Goal: Learn about a topic: Learn about a topic

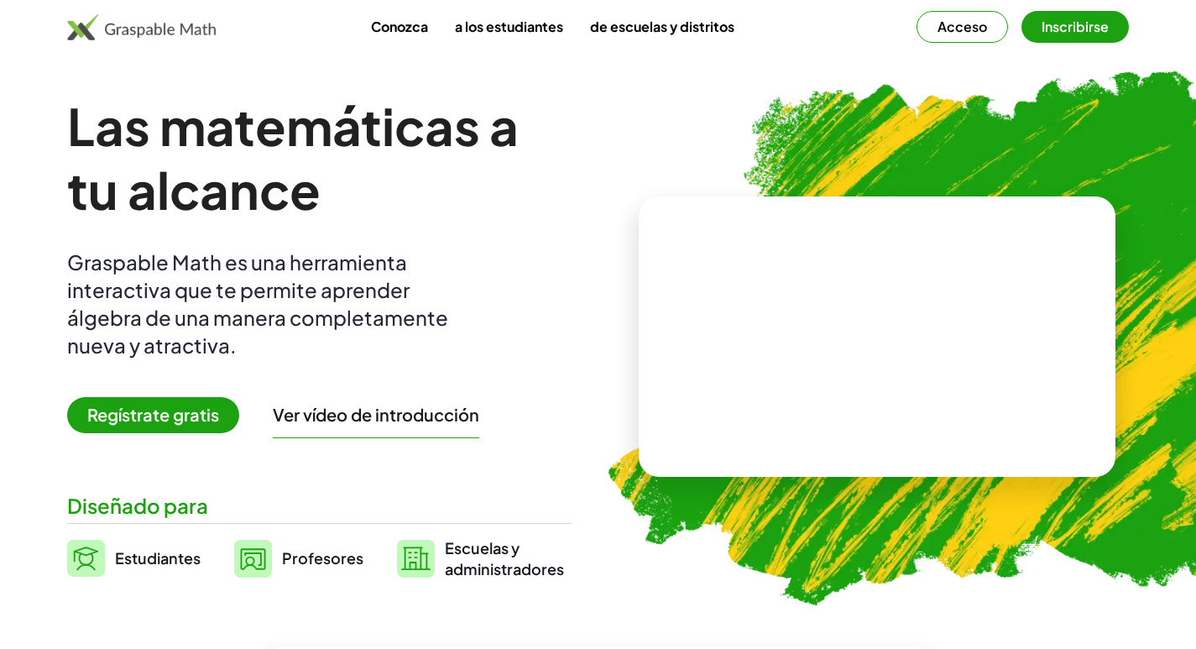
scroll to position [84, 0]
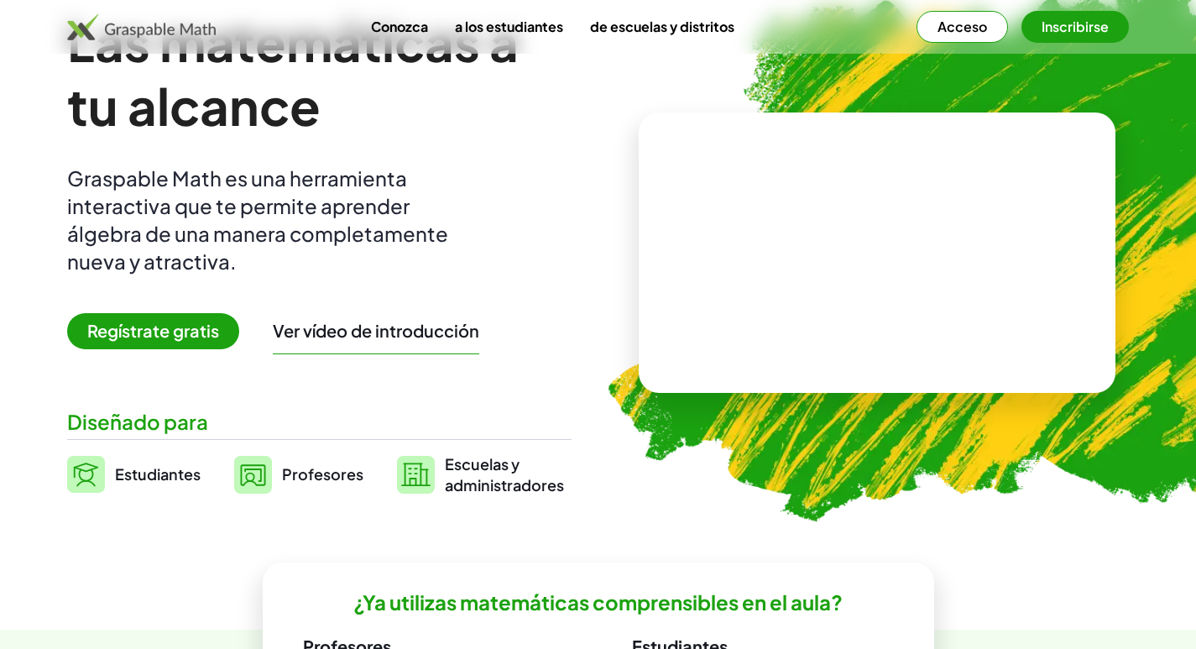
click at [313, 479] on font "Profesores" at bounding box center [322, 473] width 81 height 19
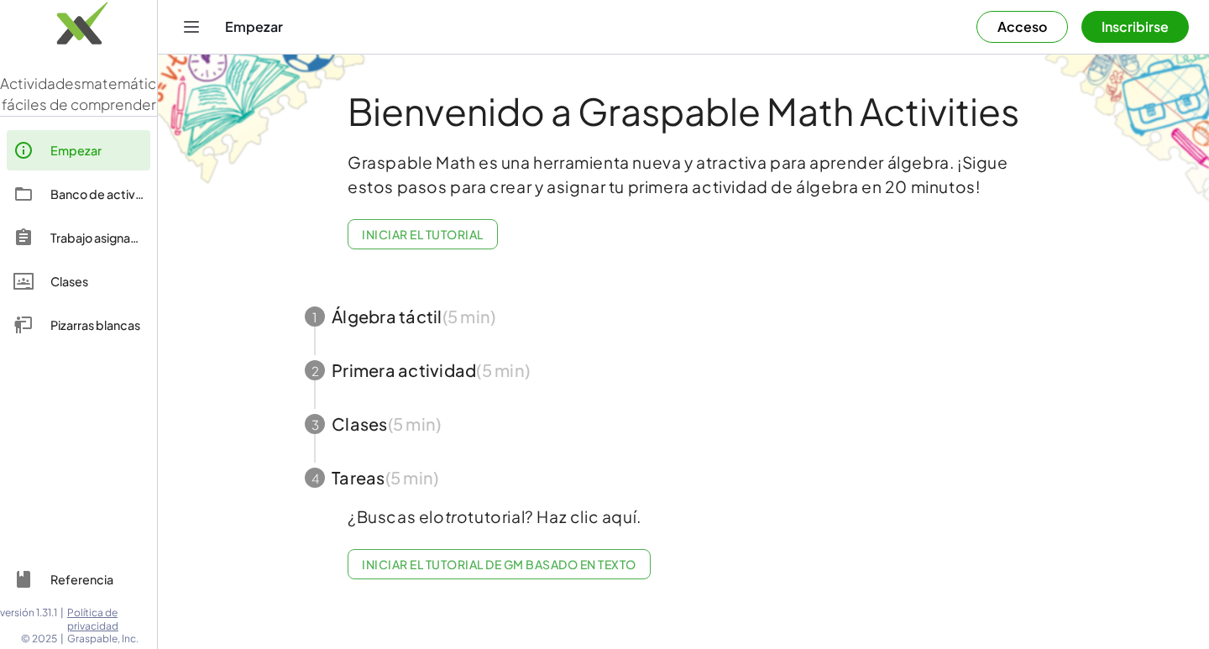
click at [1017, 31] on font "Acceso" at bounding box center [1022, 27] width 50 height 18
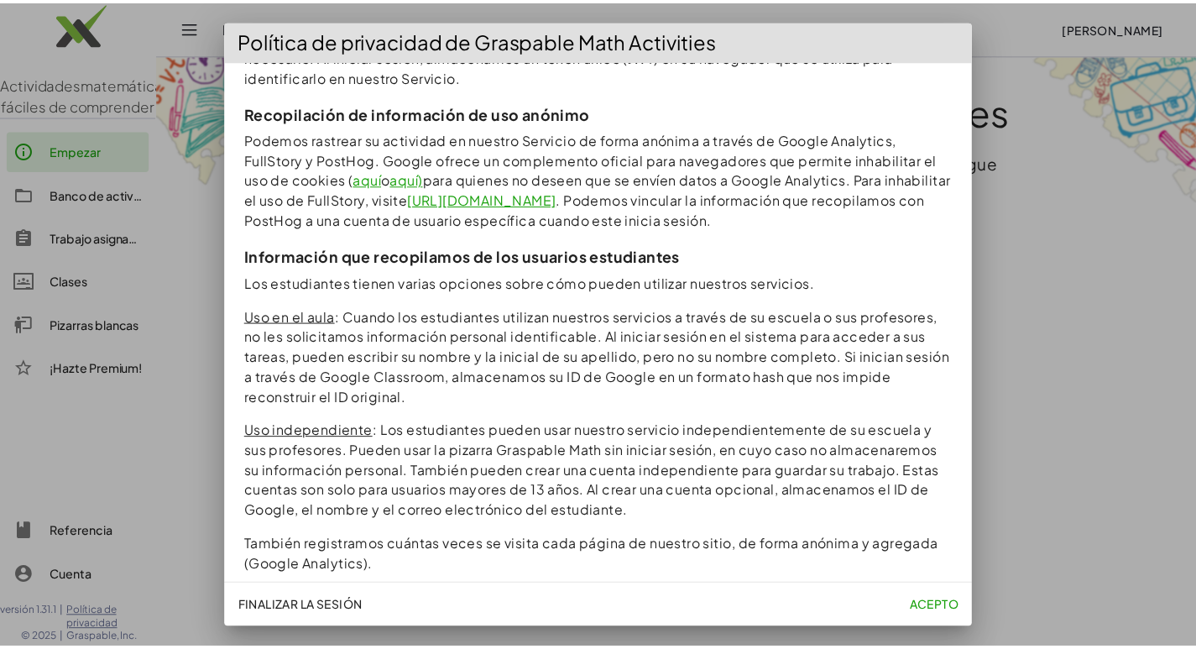
scroll to position [1259, 0]
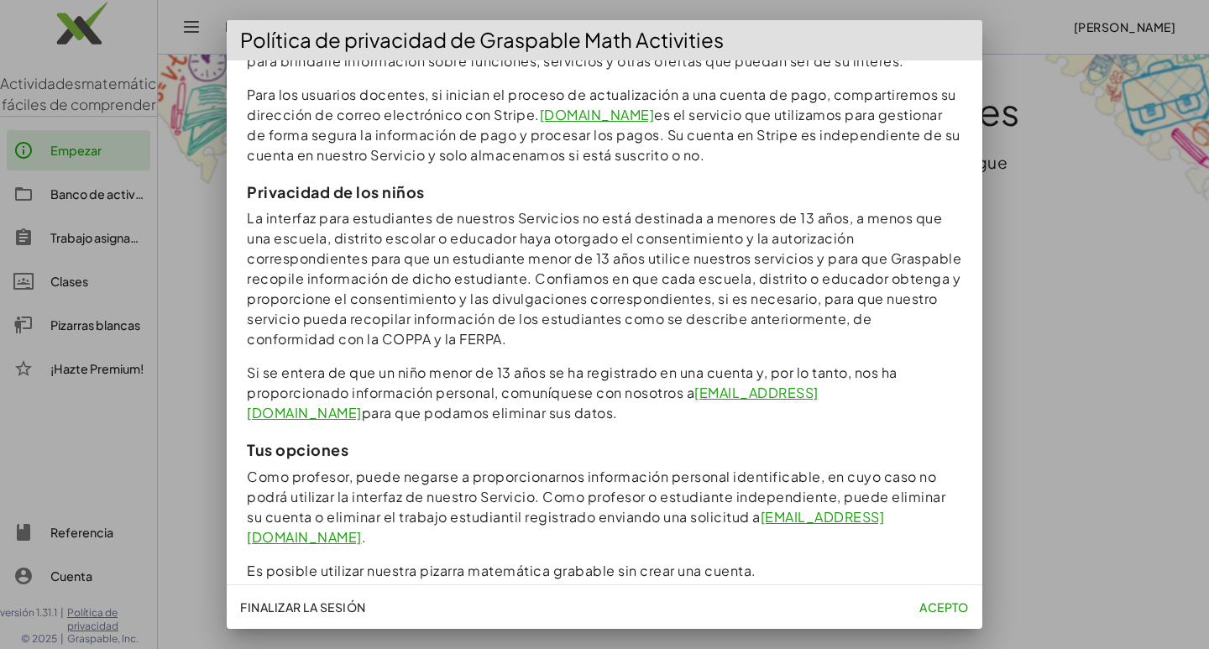
click at [941, 606] on font "Acepto" at bounding box center [944, 606] width 50 height 15
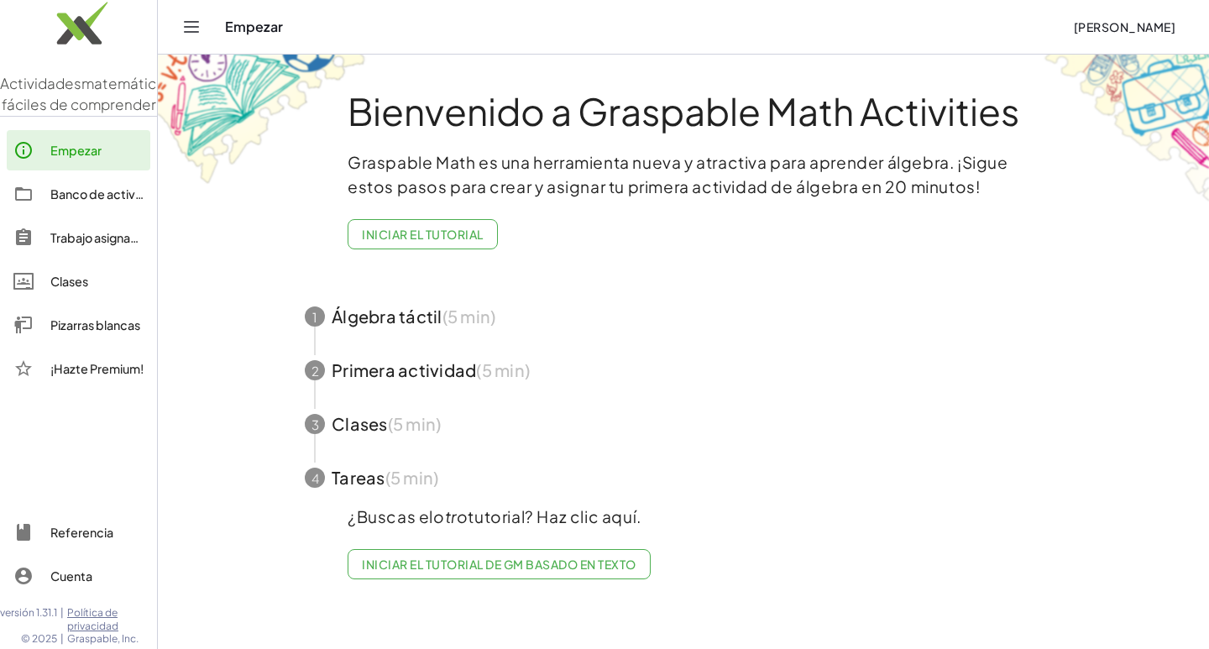
click at [416, 320] on span "button" at bounding box center [684, 317] width 798 height 54
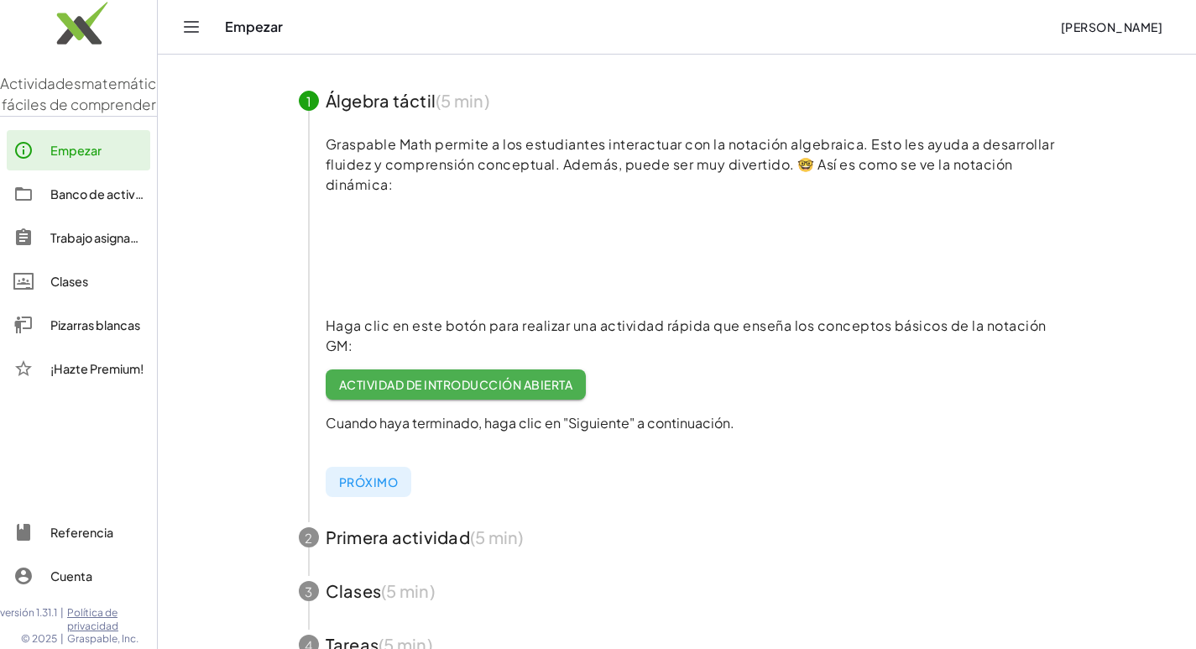
scroll to position [168, 0]
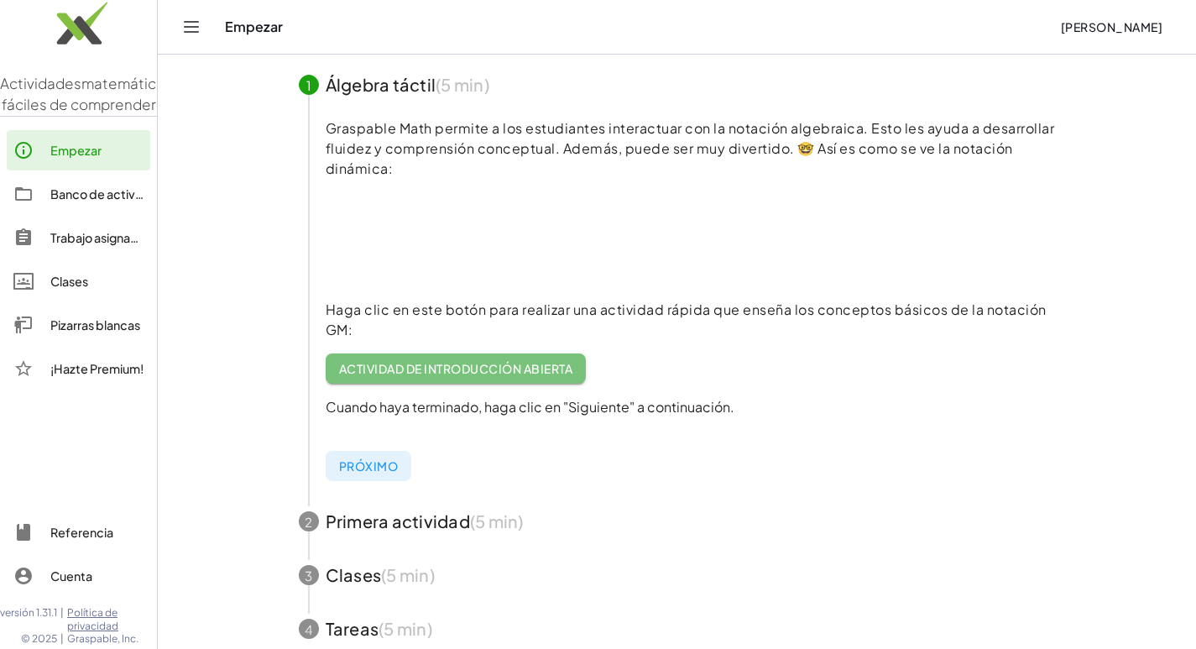
click at [420, 364] on font "Actividad de introducción abierta" at bounding box center [455, 368] width 233 height 15
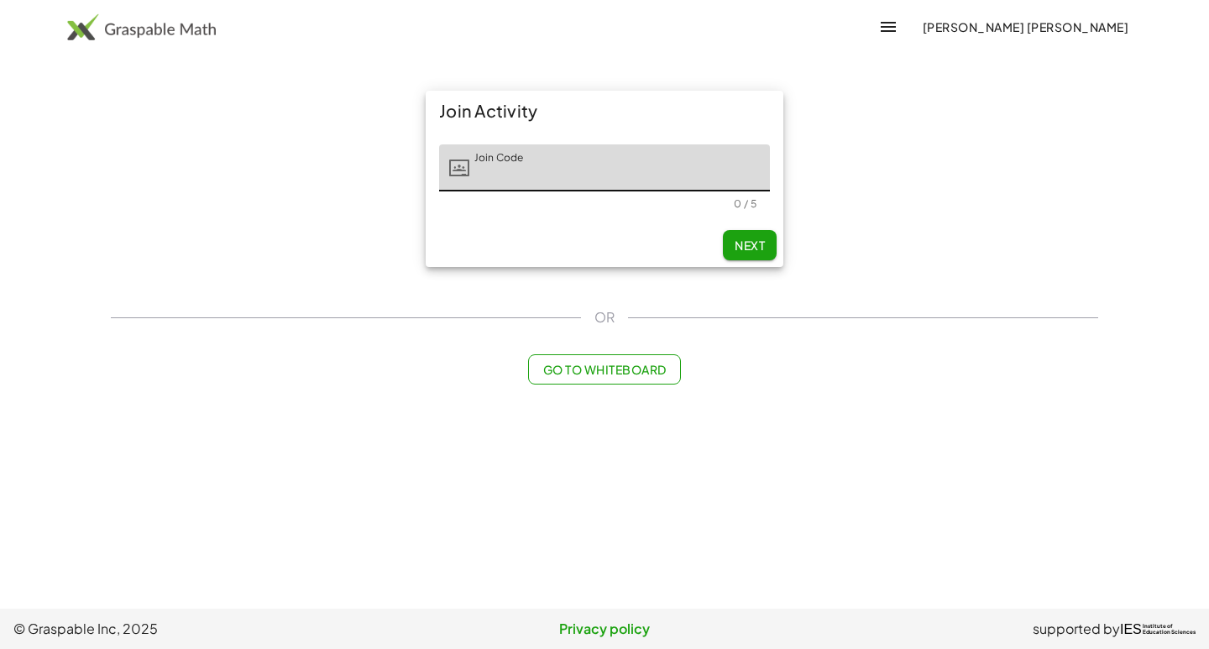
click at [457, 167] on icon at bounding box center [459, 168] width 20 height 20
click at [548, 161] on input "Join Code" at bounding box center [619, 167] width 301 height 47
type input "*****"
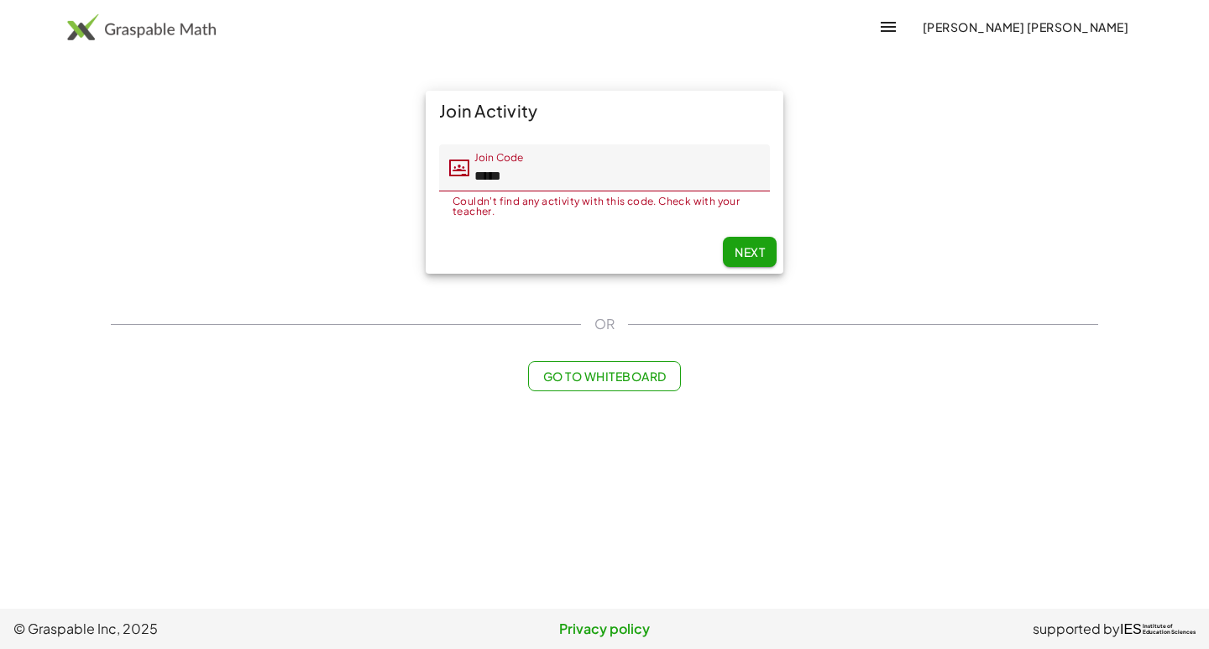
click at [588, 384] on button "Go to Whiteboard" at bounding box center [604, 376] width 152 height 30
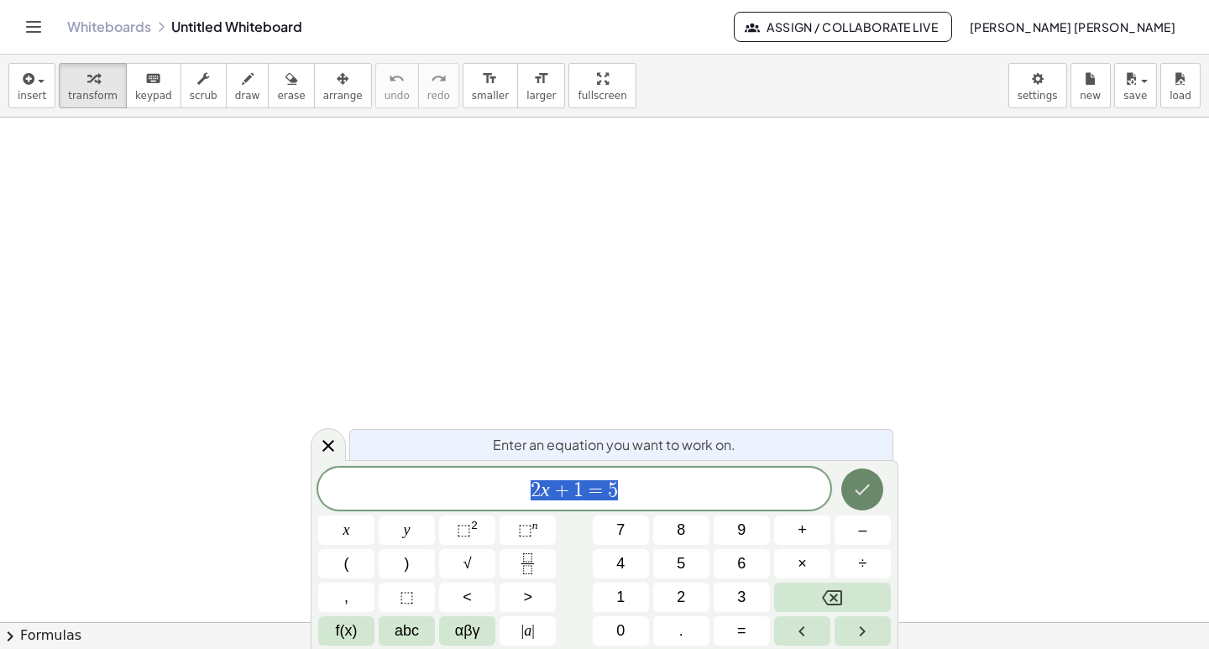
click at [859, 492] on icon "Done" at bounding box center [863, 489] width 15 height 11
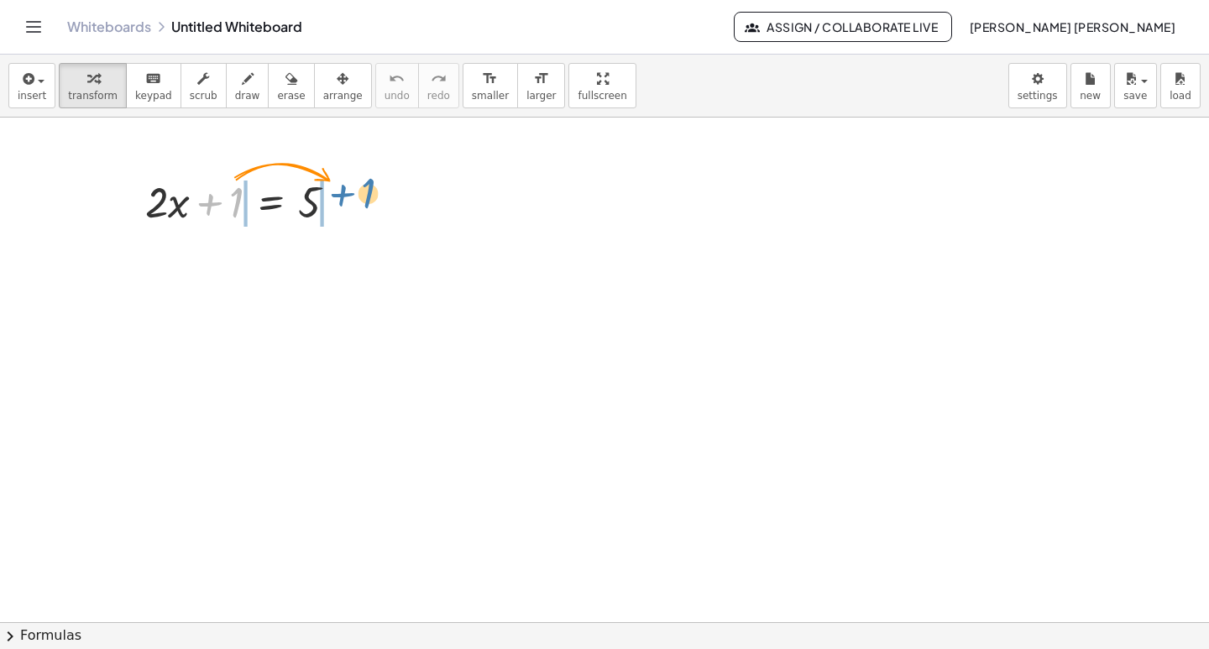
drag, startPoint x: 233, startPoint y: 202, endPoint x: 365, endPoint y: 193, distance: 132.1
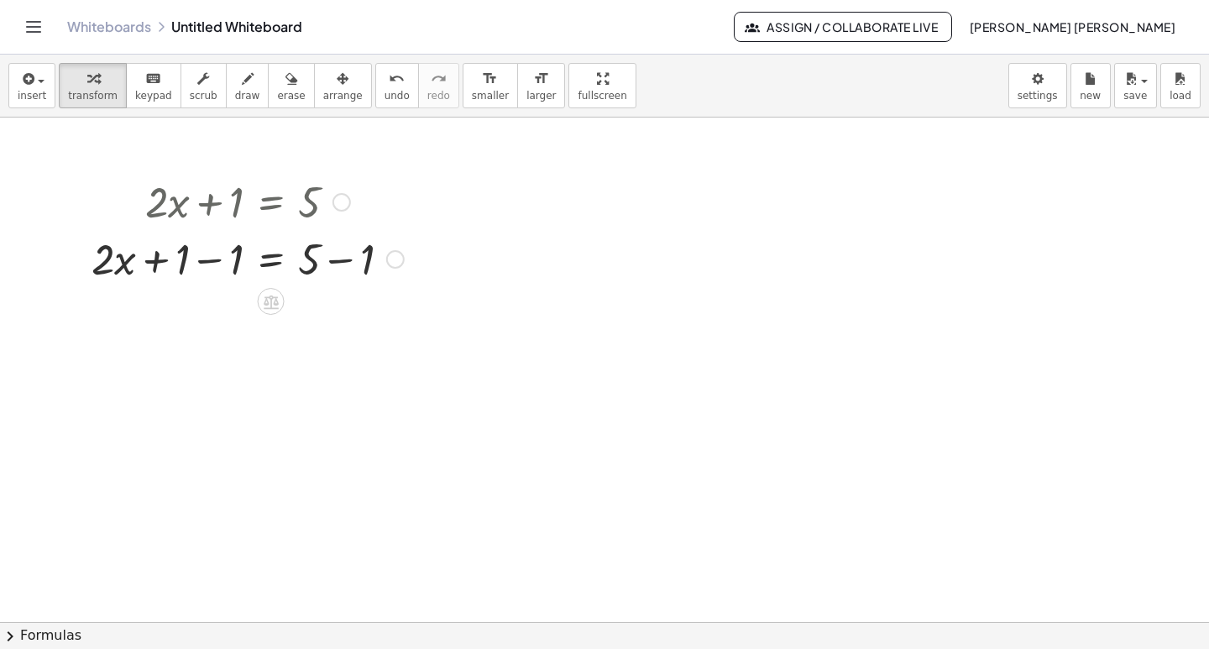
click at [186, 267] on div at bounding box center [247, 257] width 329 height 57
click at [187, 260] on div at bounding box center [247, 257] width 329 height 57
click at [187, 259] on div at bounding box center [247, 257] width 329 height 57
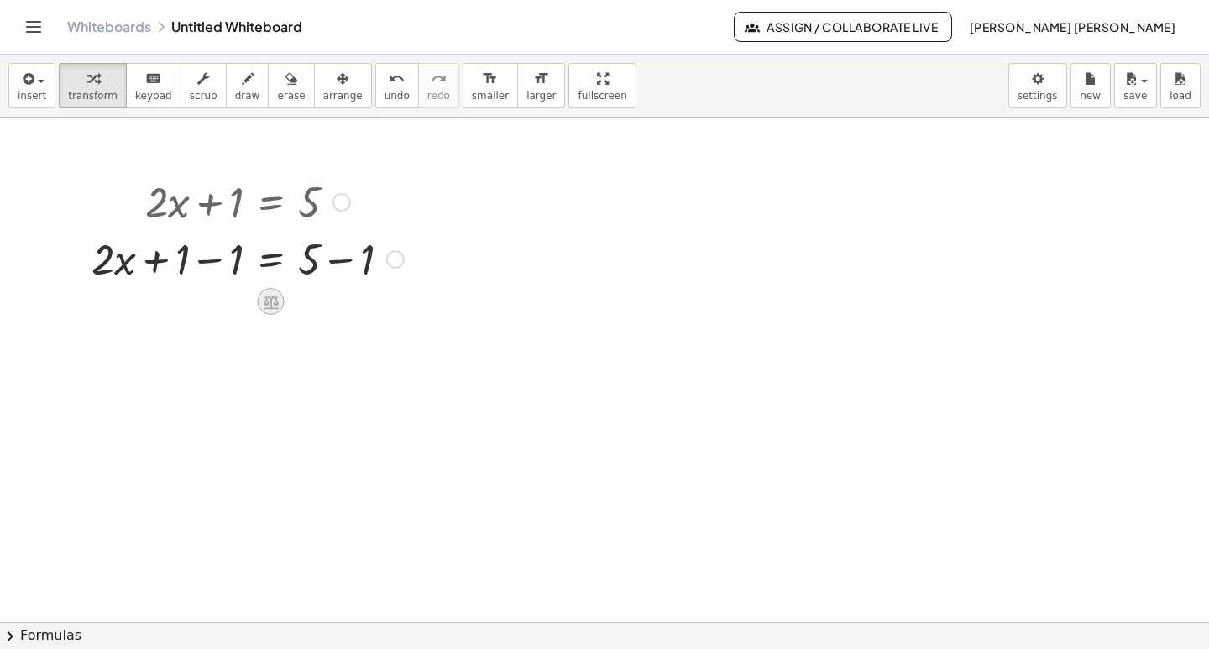
click at [265, 302] on icon at bounding box center [271, 302] width 15 height 14
drag, startPoint x: 177, startPoint y: 272, endPoint x: 222, endPoint y: 273, distance: 45.3
click at [222, 273] on div at bounding box center [247, 257] width 329 height 57
drag, startPoint x: 313, startPoint y: 329, endPoint x: 364, endPoint y: 330, distance: 51.2
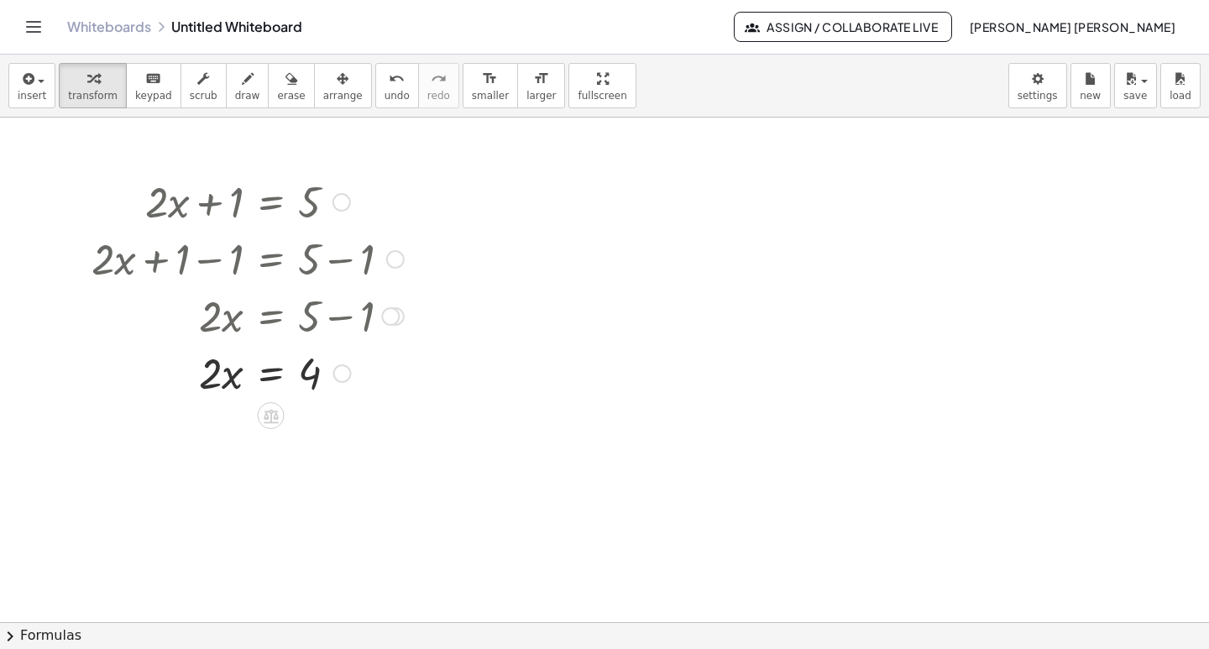
click at [225, 379] on div at bounding box center [247, 371] width 329 height 57
drag, startPoint x: 208, startPoint y: 379, endPoint x: 321, endPoint y: 384, distance: 112.6
click at [321, 384] on div at bounding box center [247, 371] width 329 height 57
click at [216, 460] on div at bounding box center [247, 442] width 329 height 84
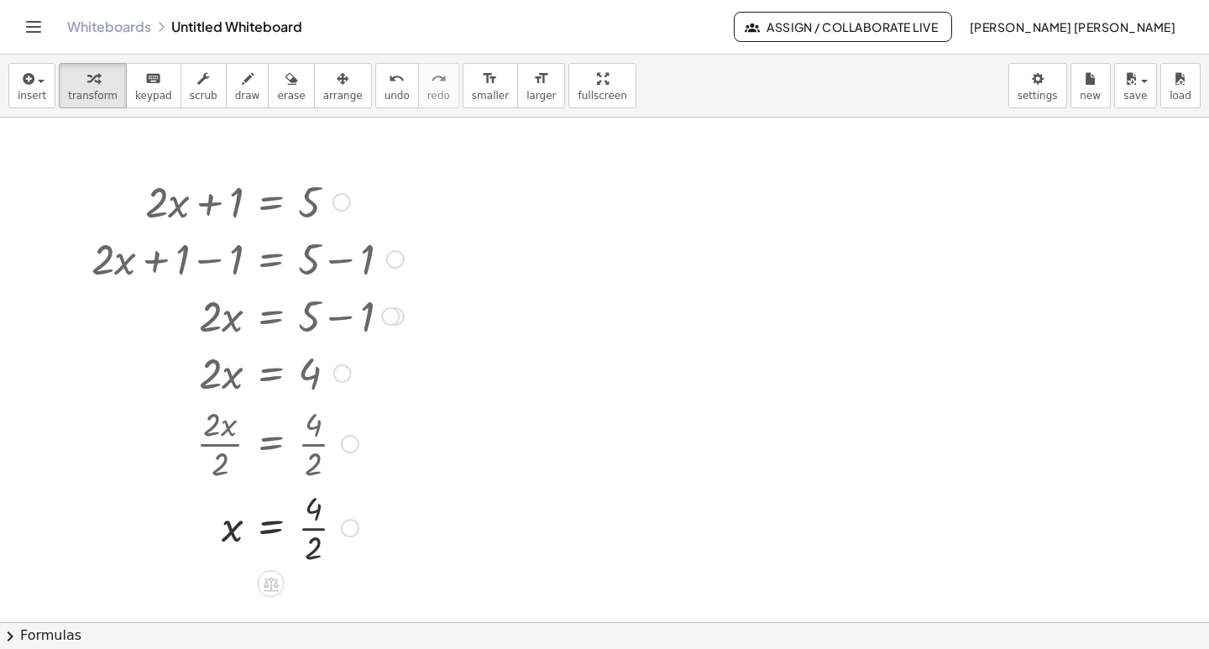
click at [310, 531] on div at bounding box center [247, 526] width 329 height 84
click at [310, 531] on div at bounding box center [247, 526] width 329 height 55
click at [900, 34] on span "Assign / Collaborate Live" at bounding box center [843, 26] width 191 height 15
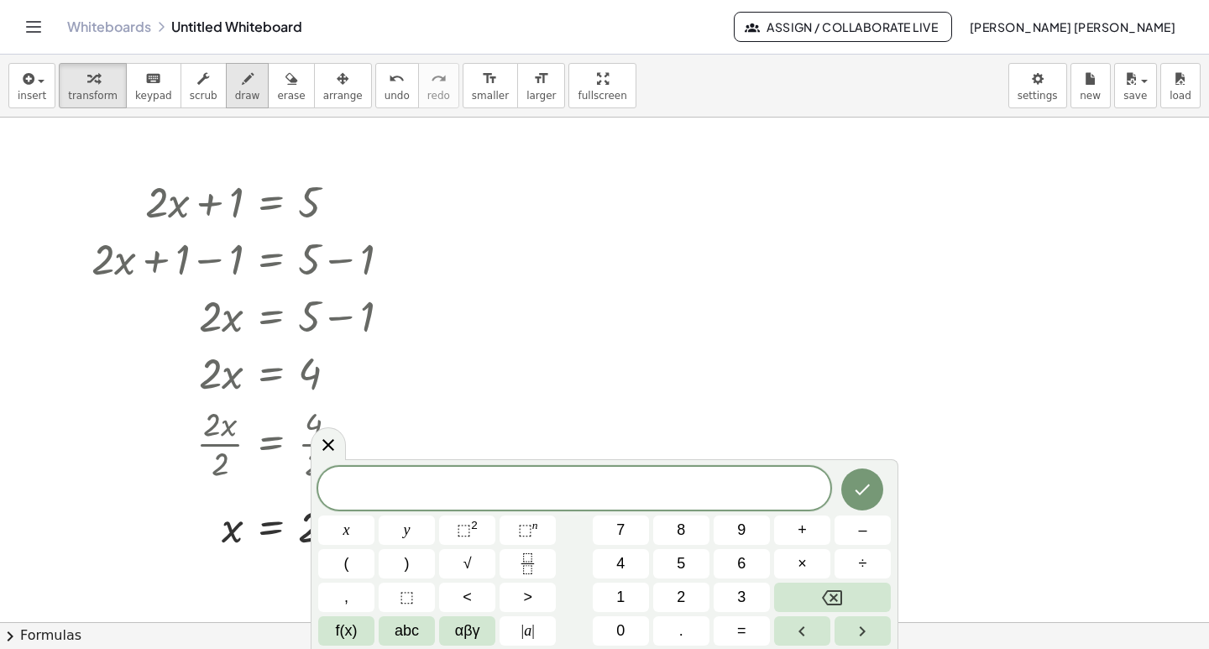
click at [235, 94] on span "draw" at bounding box center [247, 96] width 25 height 12
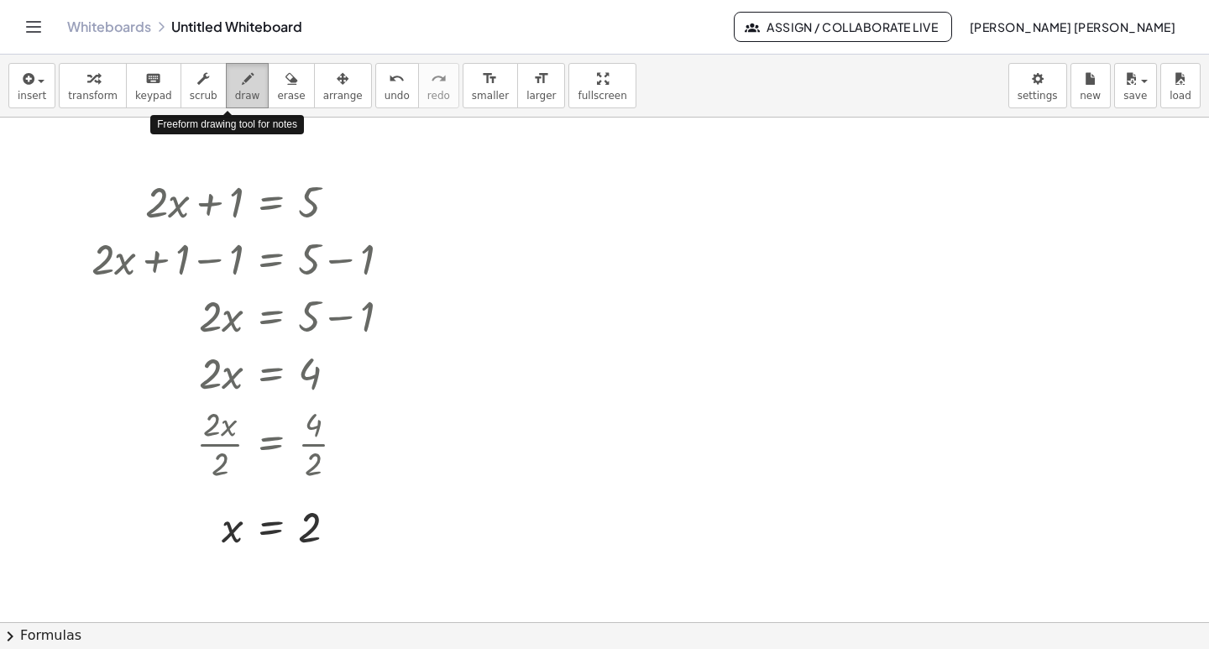
click at [235, 94] on span "draw" at bounding box center [247, 96] width 25 height 12
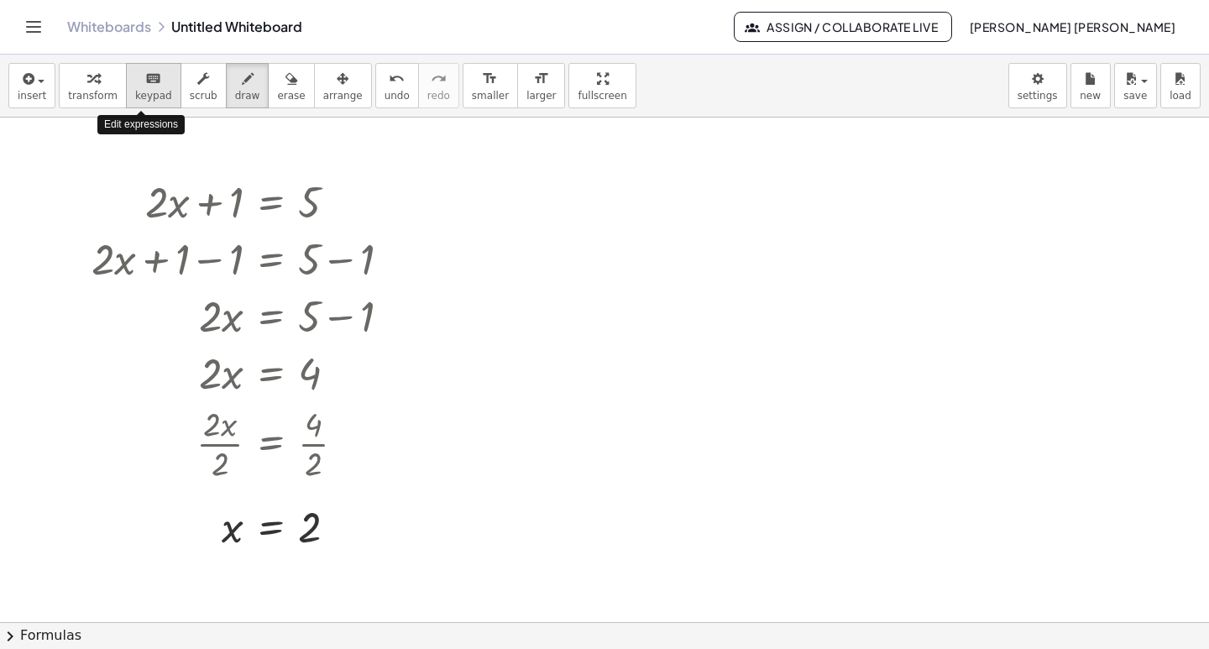
click at [146, 100] on span "keypad" at bounding box center [153, 96] width 37 height 12
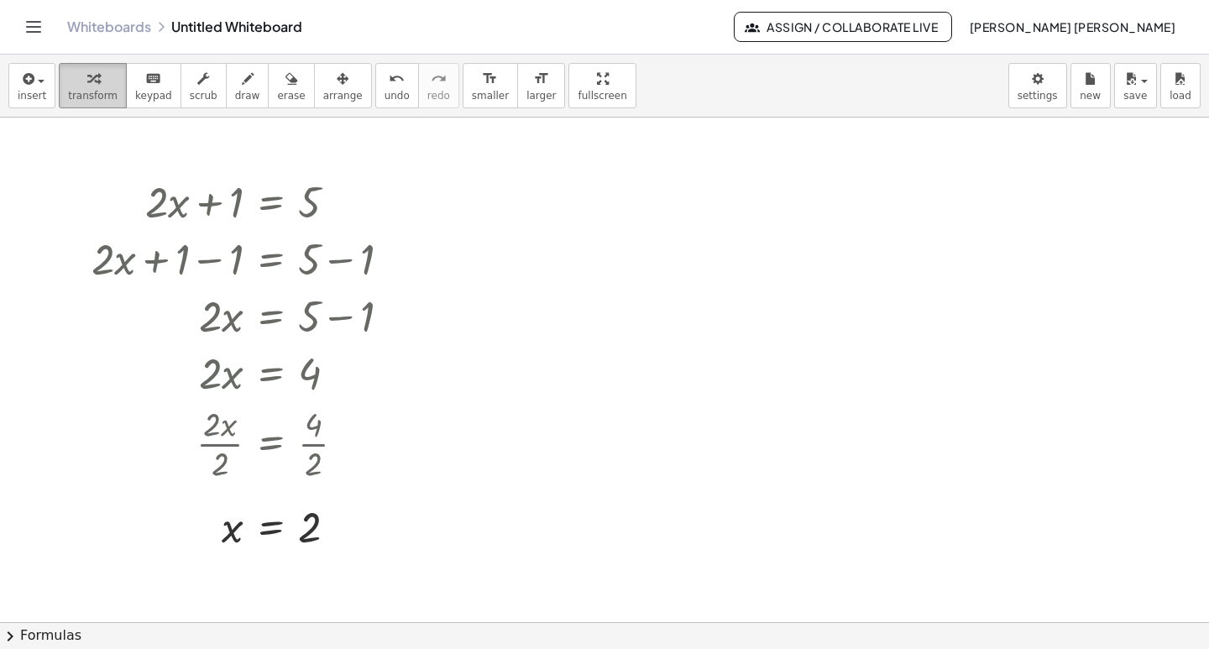
click at [97, 86] on div "button" at bounding box center [93, 78] width 50 height 20
click at [30, 88] on icon "button" at bounding box center [26, 79] width 15 height 20
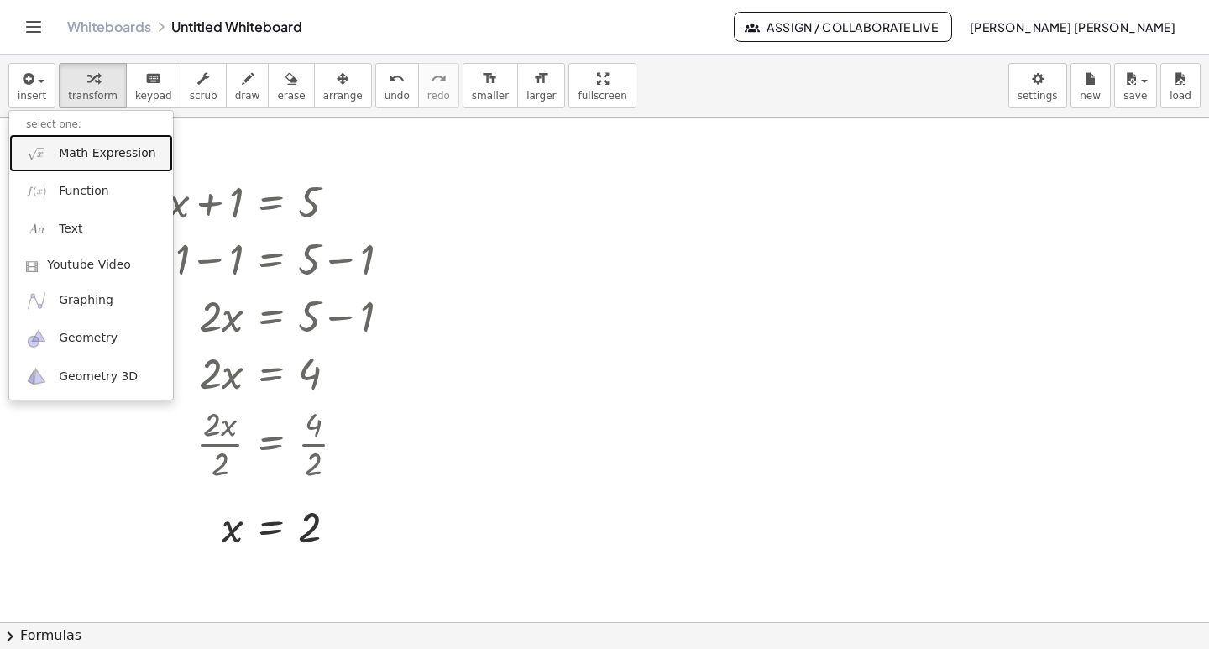
click at [95, 161] on span "Math Expression" at bounding box center [107, 153] width 97 height 17
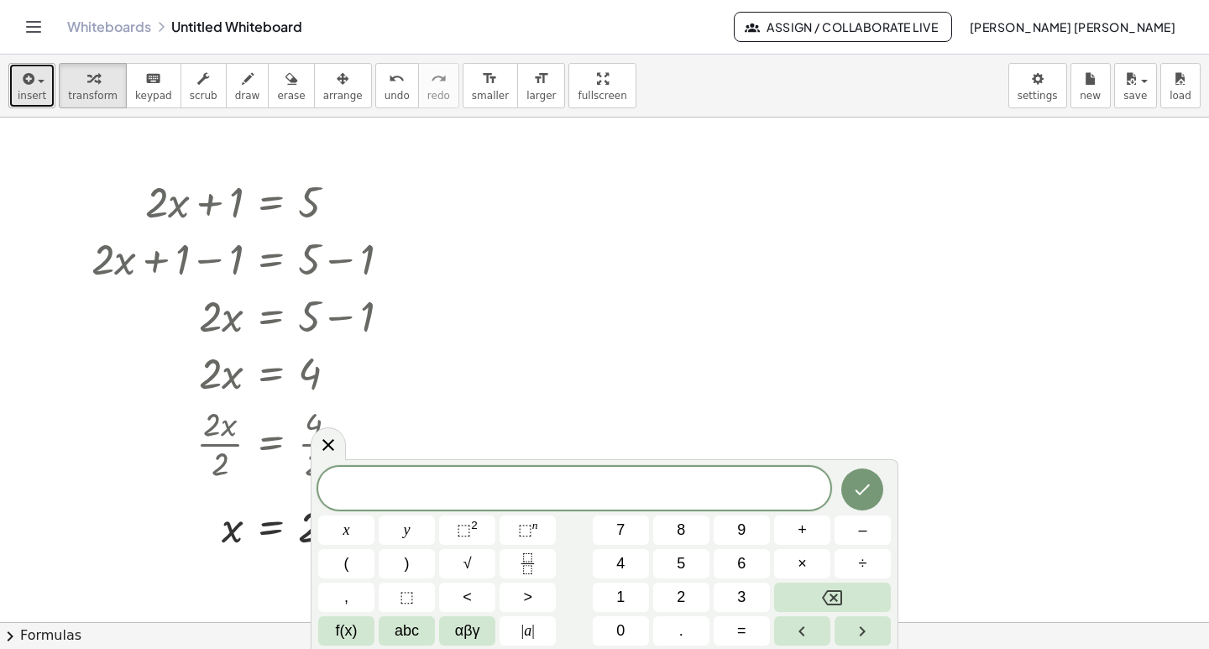
click at [41, 97] on span "insert" at bounding box center [32, 96] width 29 height 12
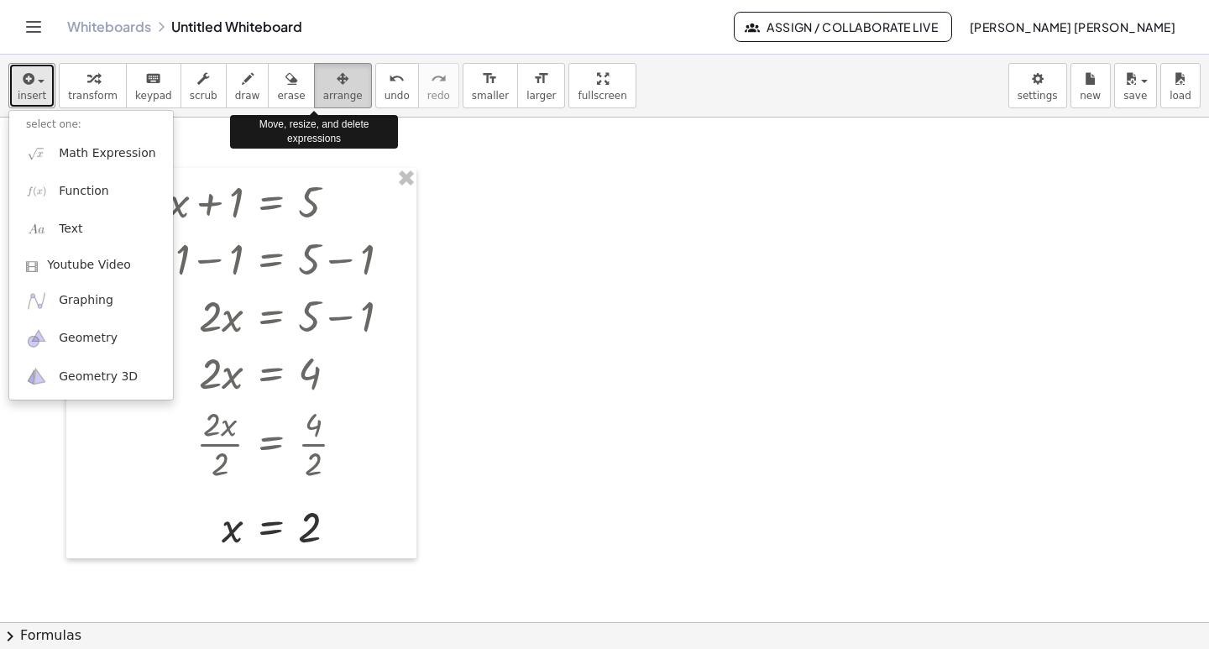
click at [323, 90] on span "arrange" at bounding box center [342, 96] width 39 height 12
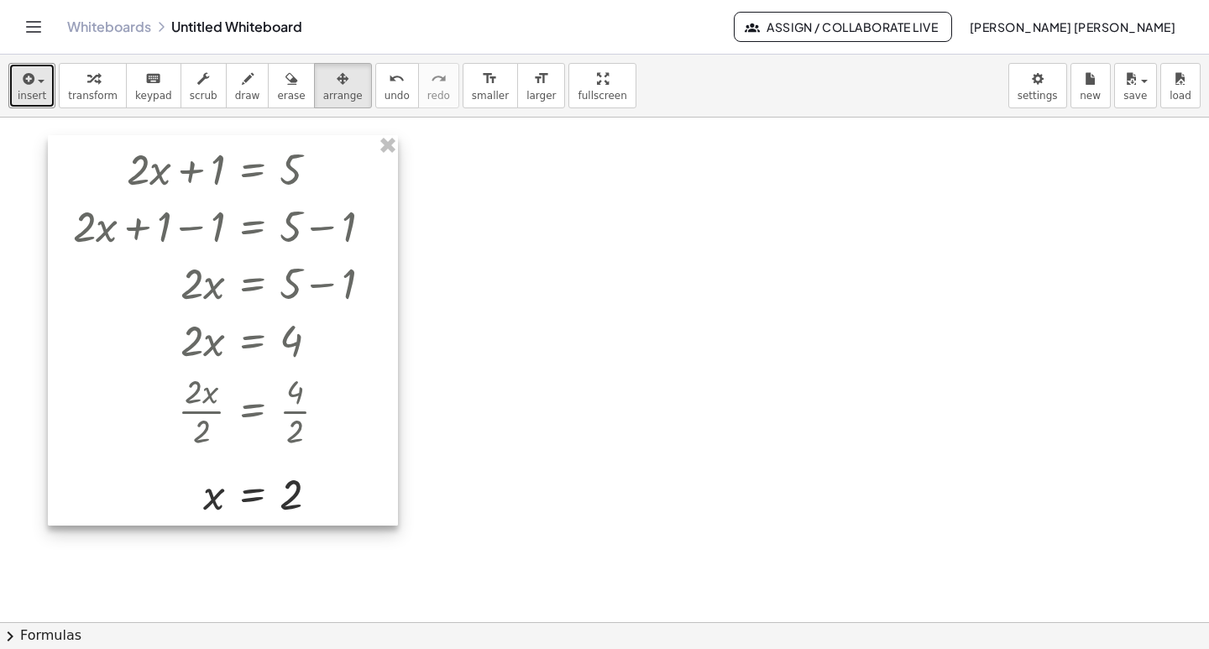
drag, startPoint x: 293, startPoint y: 218, endPoint x: 275, endPoint y: 186, distance: 37.6
click at [275, 186] on div at bounding box center [223, 330] width 350 height 390
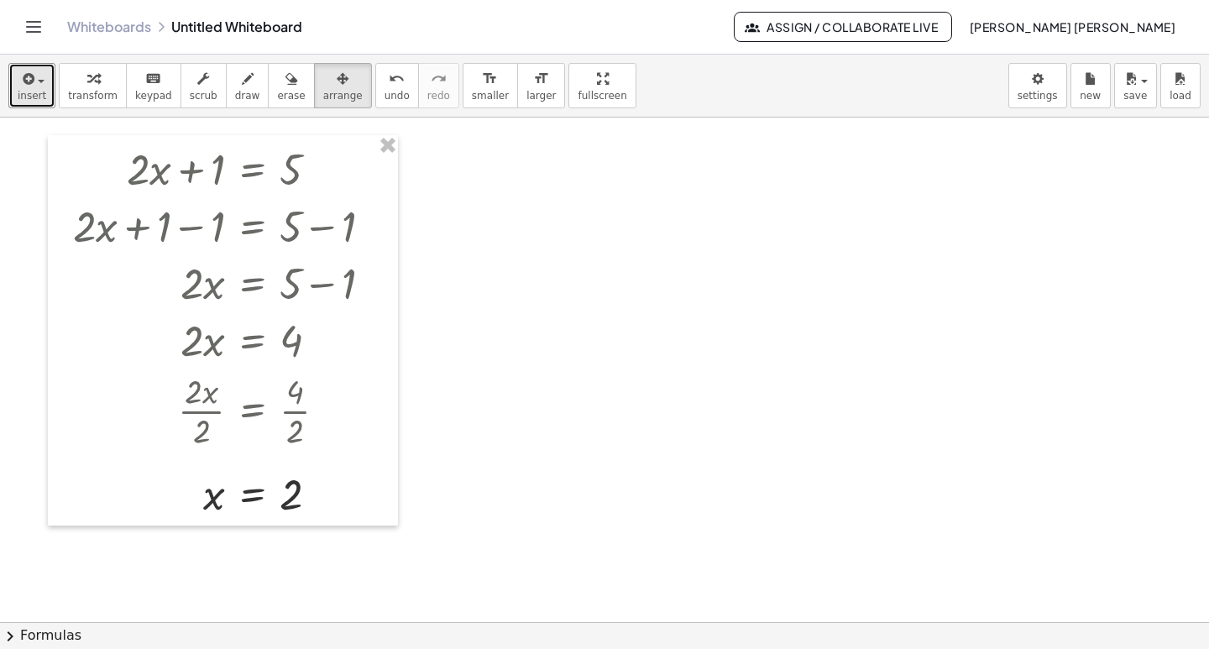
click at [35, 85] on span "button" at bounding box center [35, 81] width 3 height 12
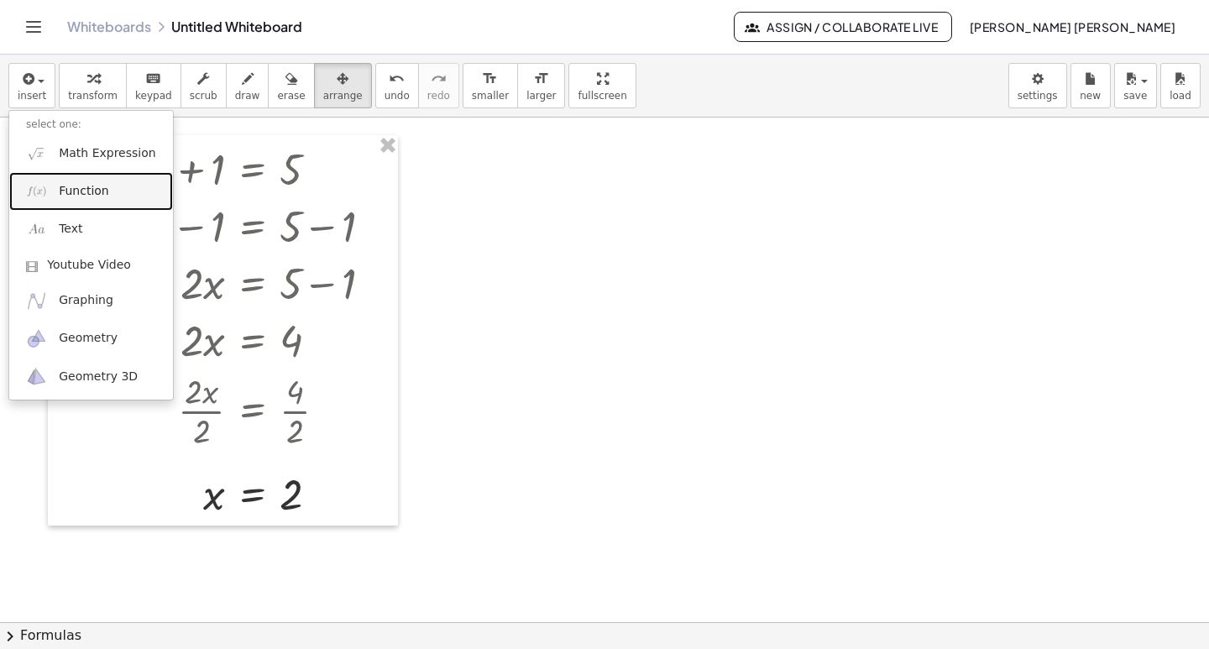
click at [100, 190] on span "Function" at bounding box center [84, 191] width 50 height 17
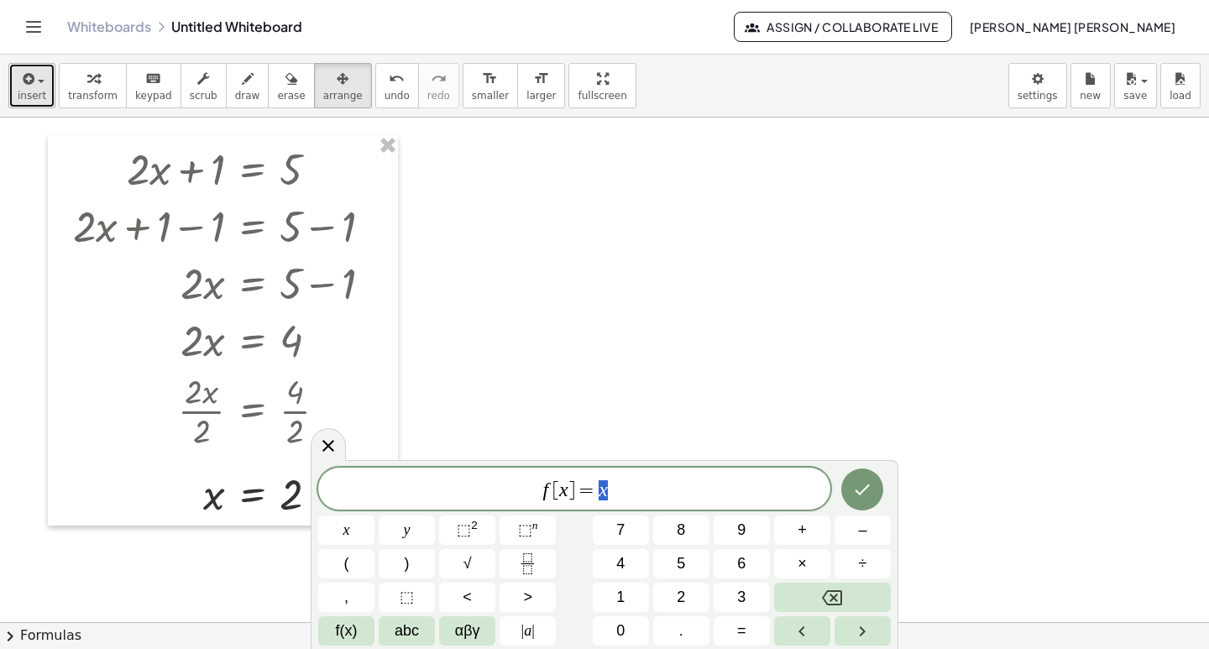
click at [37, 93] on span "insert" at bounding box center [32, 96] width 29 height 12
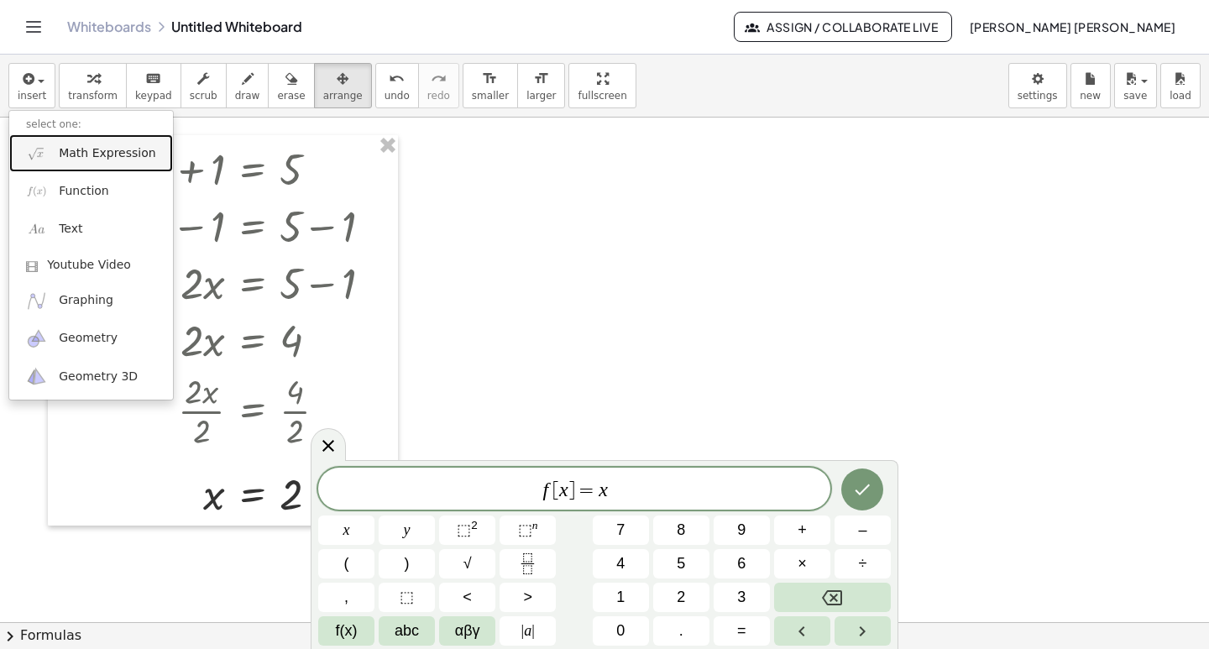
click at [102, 154] on span "Math Expression" at bounding box center [107, 153] width 97 height 17
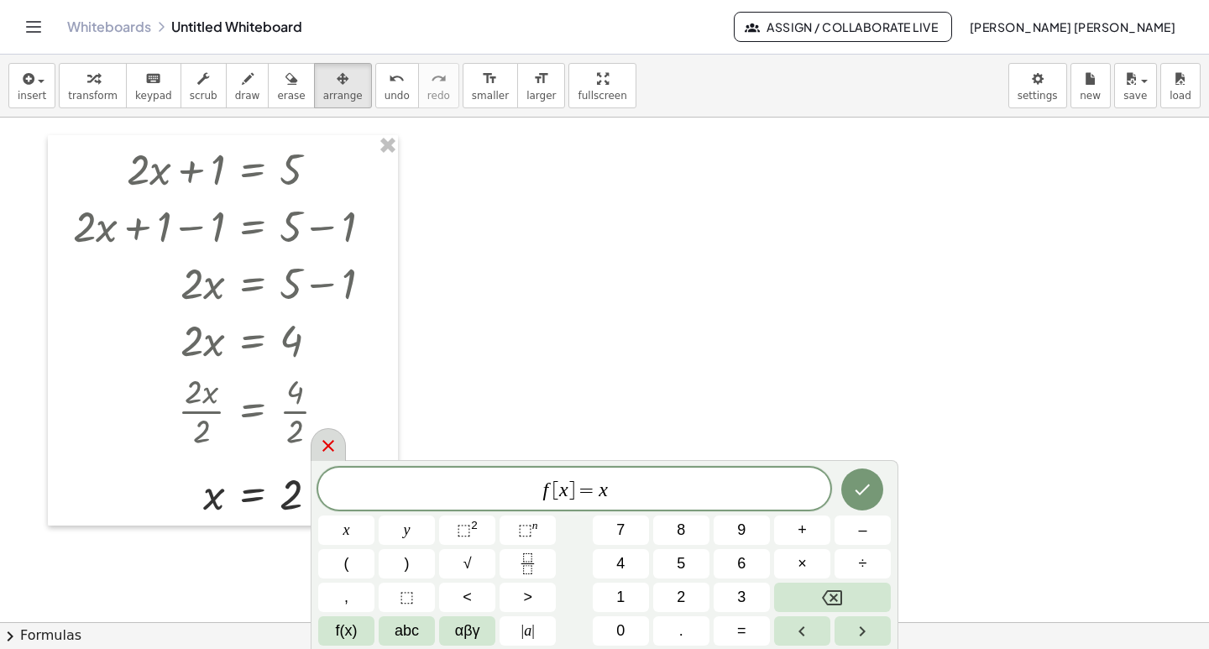
click at [334, 448] on icon at bounding box center [328, 446] width 20 height 20
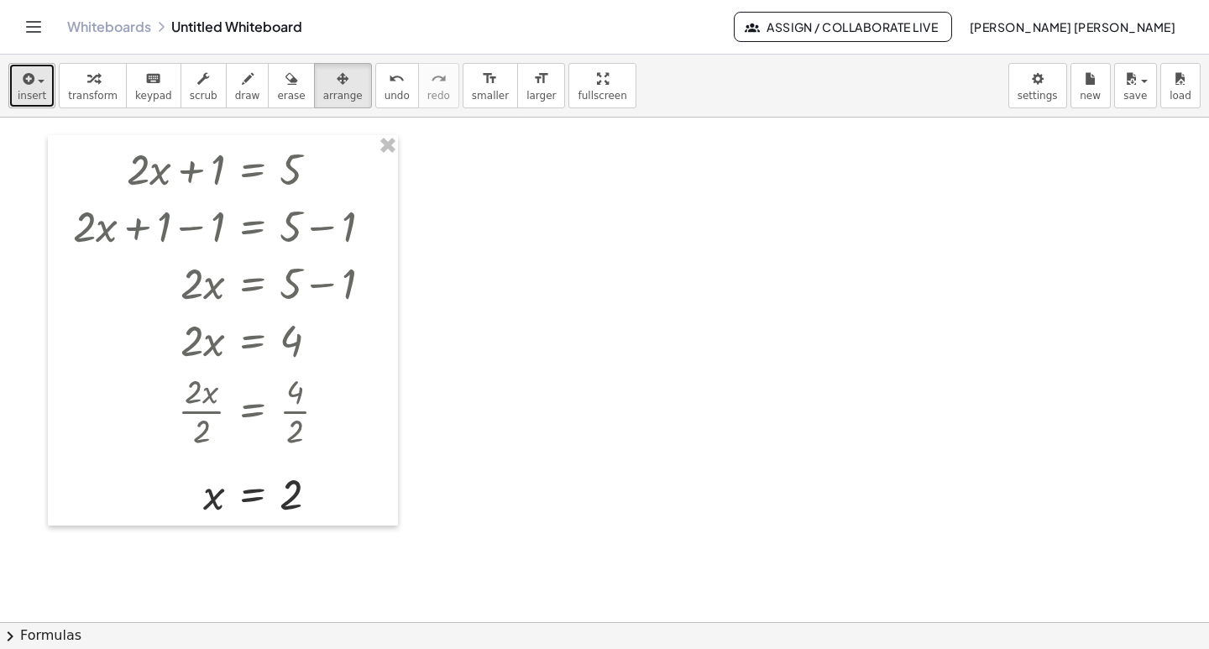
click at [19, 86] on icon "button" at bounding box center [26, 79] width 15 height 20
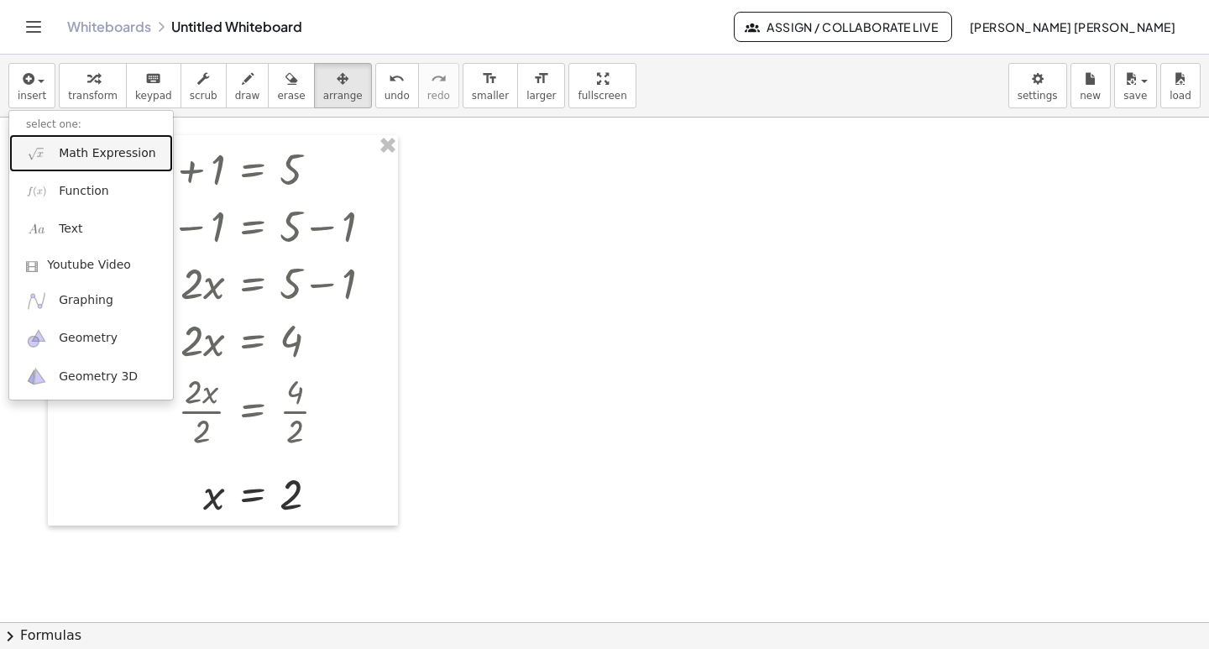
click at [92, 161] on span "Math Expression" at bounding box center [107, 153] width 97 height 17
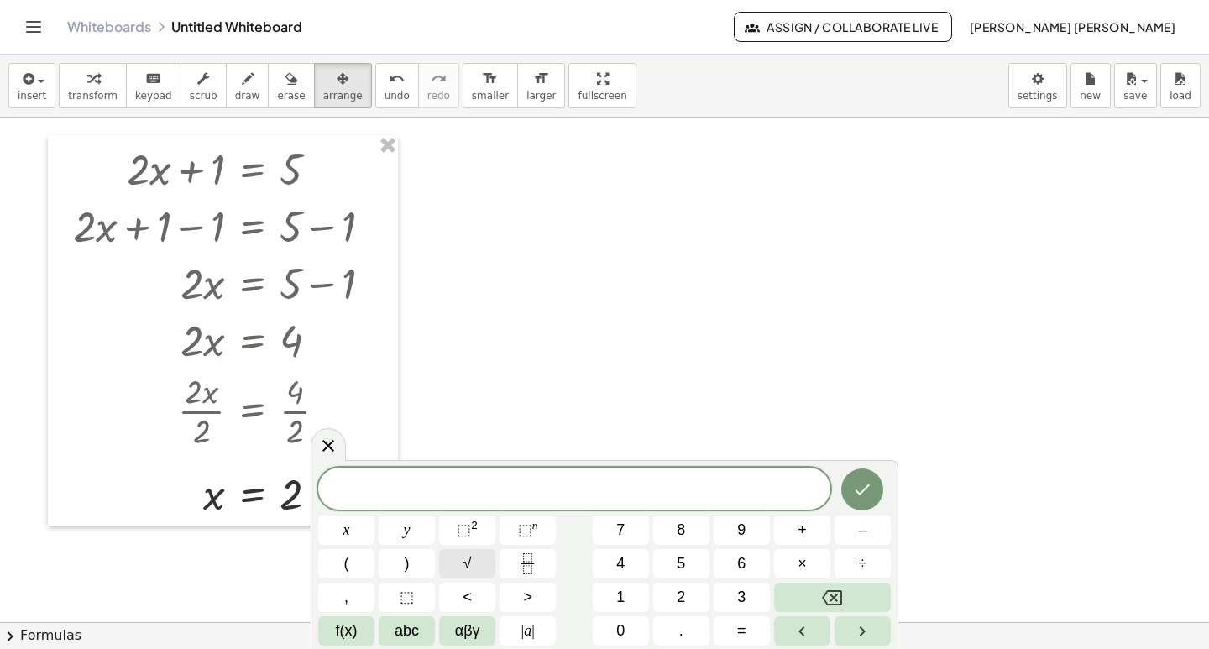
click at [474, 571] on button "√" at bounding box center [467, 563] width 56 height 29
click at [531, 566] on icon "Fraction" at bounding box center [527, 569] width 8 height 8
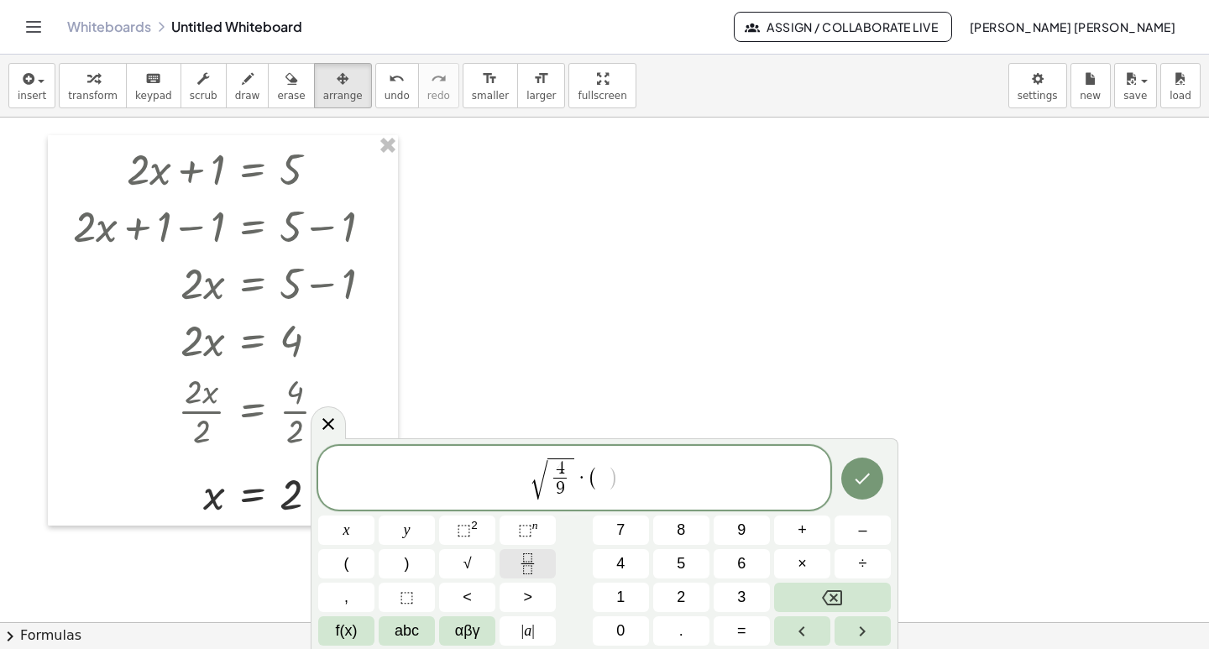
click at [540, 557] on button "Fraction" at bounding box center [528, 563] width 56 height 29
click at [523, 537] on span "⬚" at bounding box center [525, 529] width 14 height 17
drag, startPoint x: 575, startPoint y: 474, endPoint x: 625, endPoint y: 477, distance: 49.7
click at [625, 477] on span "√ 4 9 ​ · ( 1 3 ​ )" at bounding box center [574, 477] width 512 height 49
click at [528, 533] on span "⬚" at bounding box center [525, 529] width 14 height 17
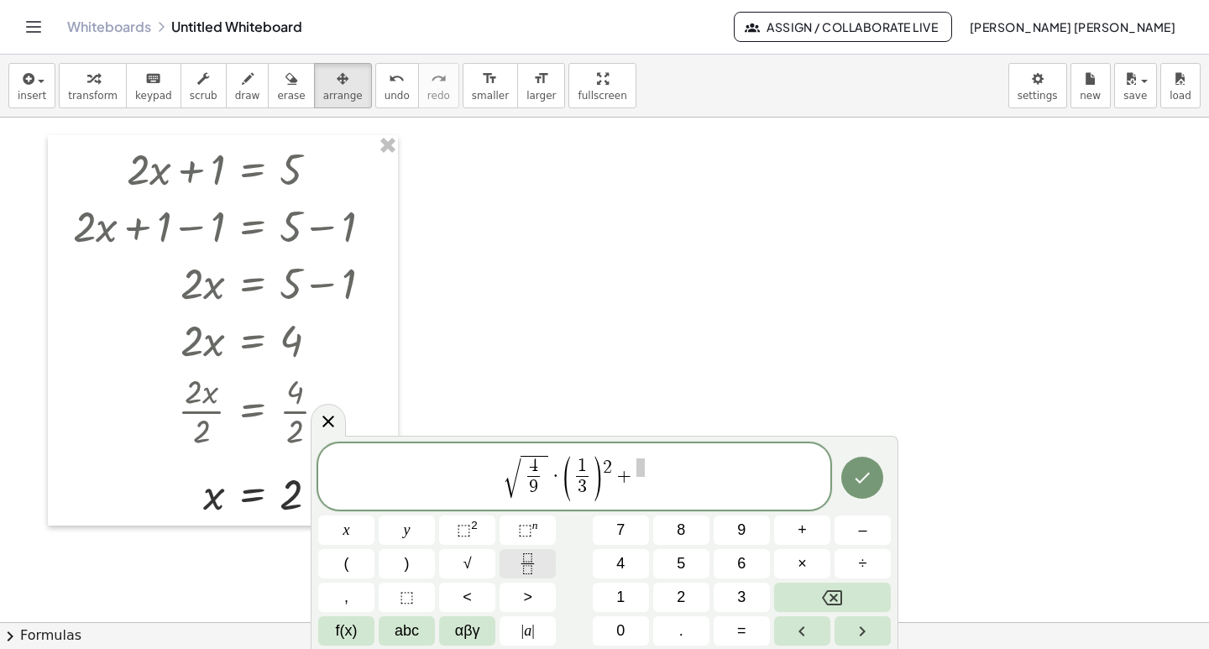
click at [523, 561] on icon "Fraction" at bounding box center [527, 563] width 21 height 21
click at [351, 564] on button "(" at bounding box center [346, 563] width 56 height 29
click at [542, 566] on button "Fraction" at bounding box center [528, 563] width 56 height 29
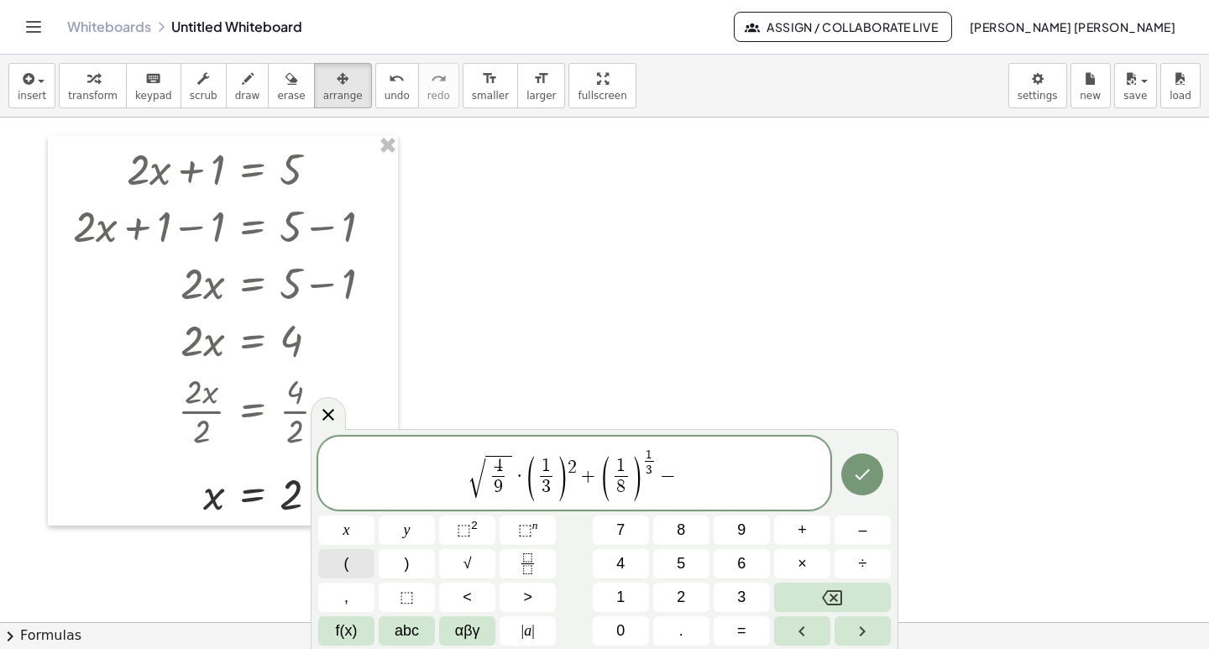
click at [350, 567] on button "(" at bounding box center [346, 563] width 56 height 29
click at [531, 565] on icon "Fraction" at bounding box center [527, 563] width 21 height 21
click at [517, 526] on button "⬚ n" at bounding box center [528, 530] width 56 height 29
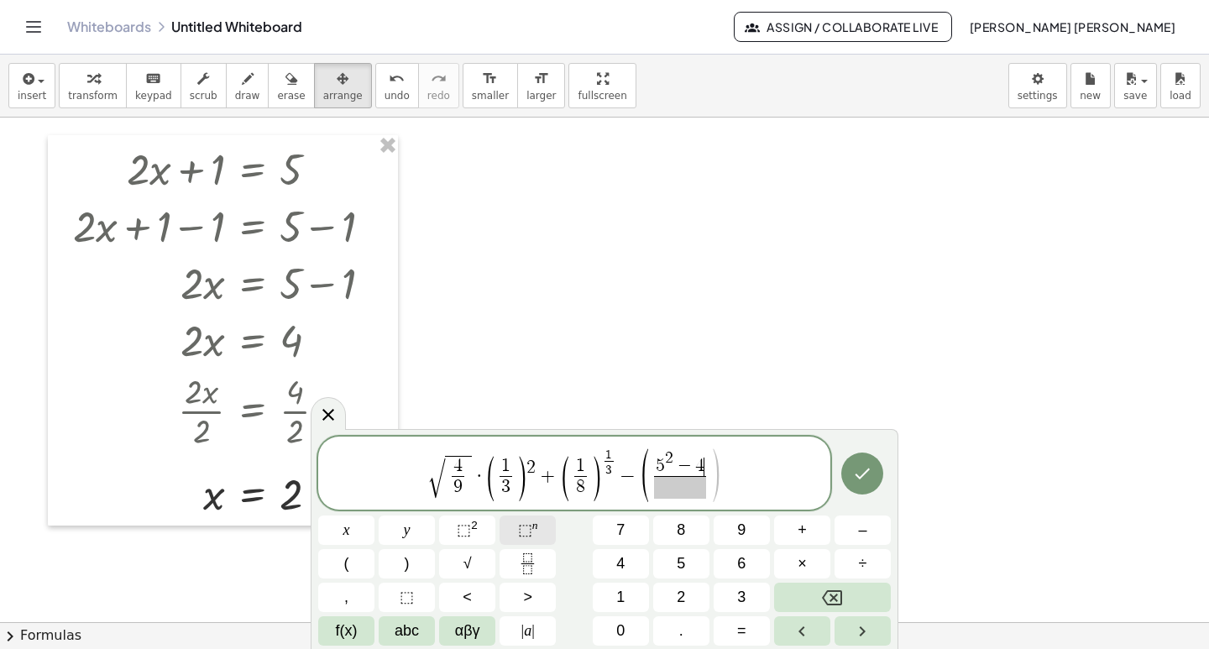
click at [530, 526] on span "⬚" at bounding box center [525, 529] width 14 height 17
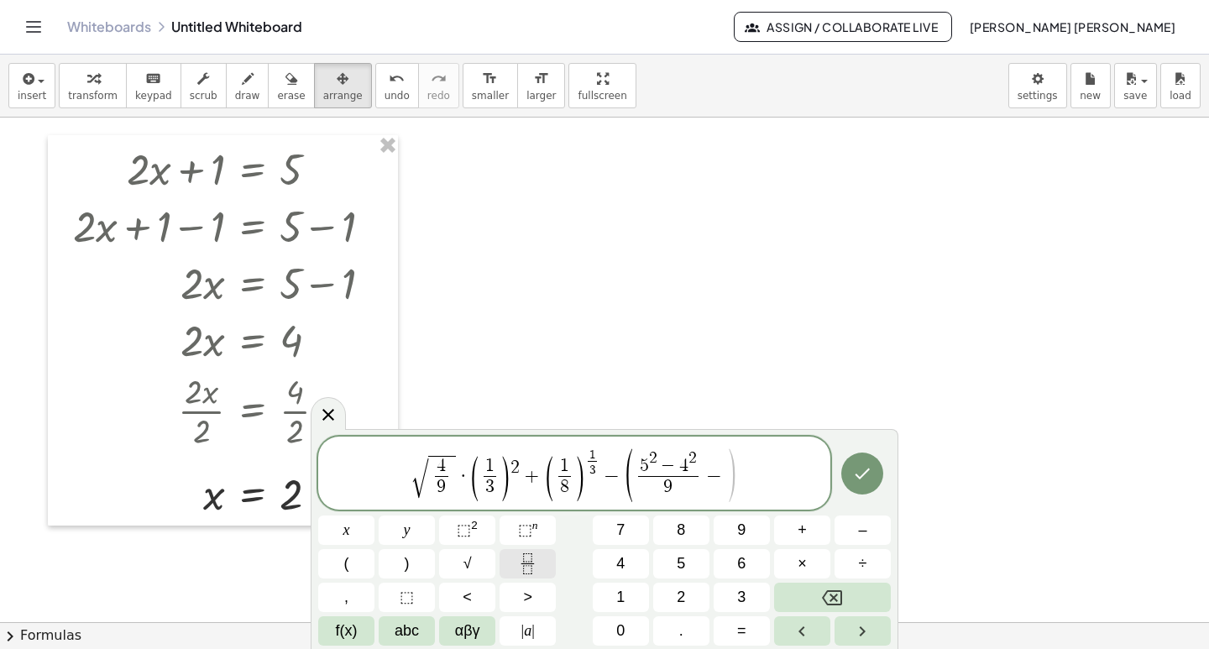
click at [530, 563] on rect "Fraction" at bounding box center [527, 563] width 13 height 1
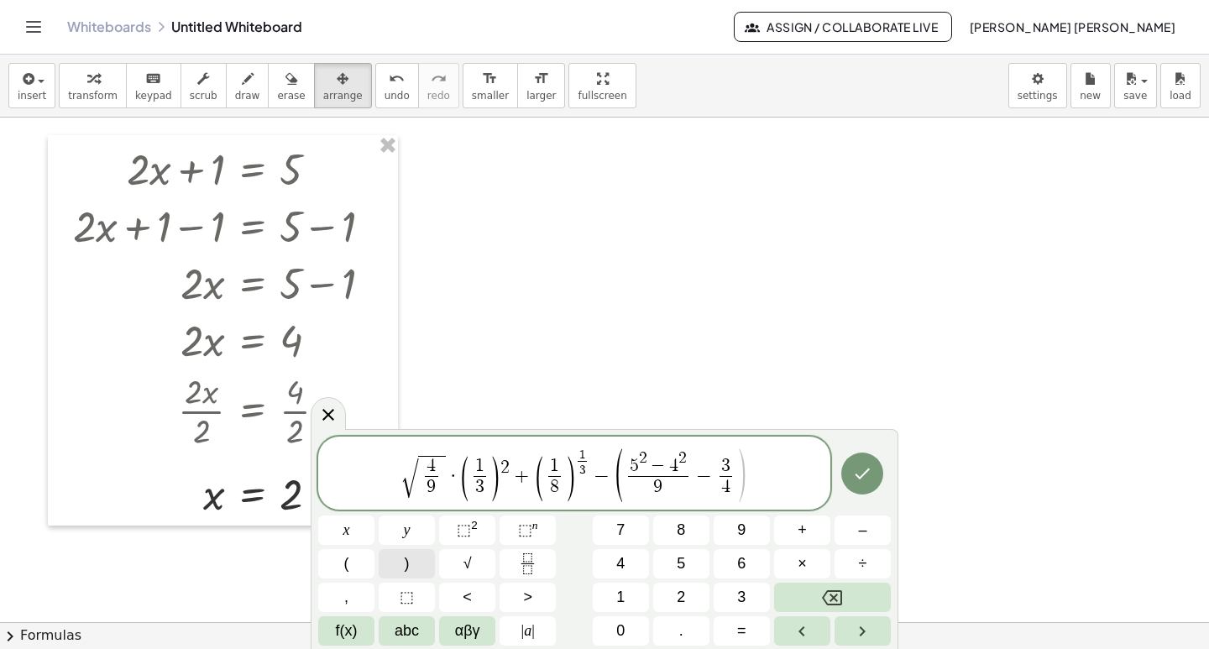
click at [410, 566] on button ")" at bounding box center [407, 563] width 56 height 29
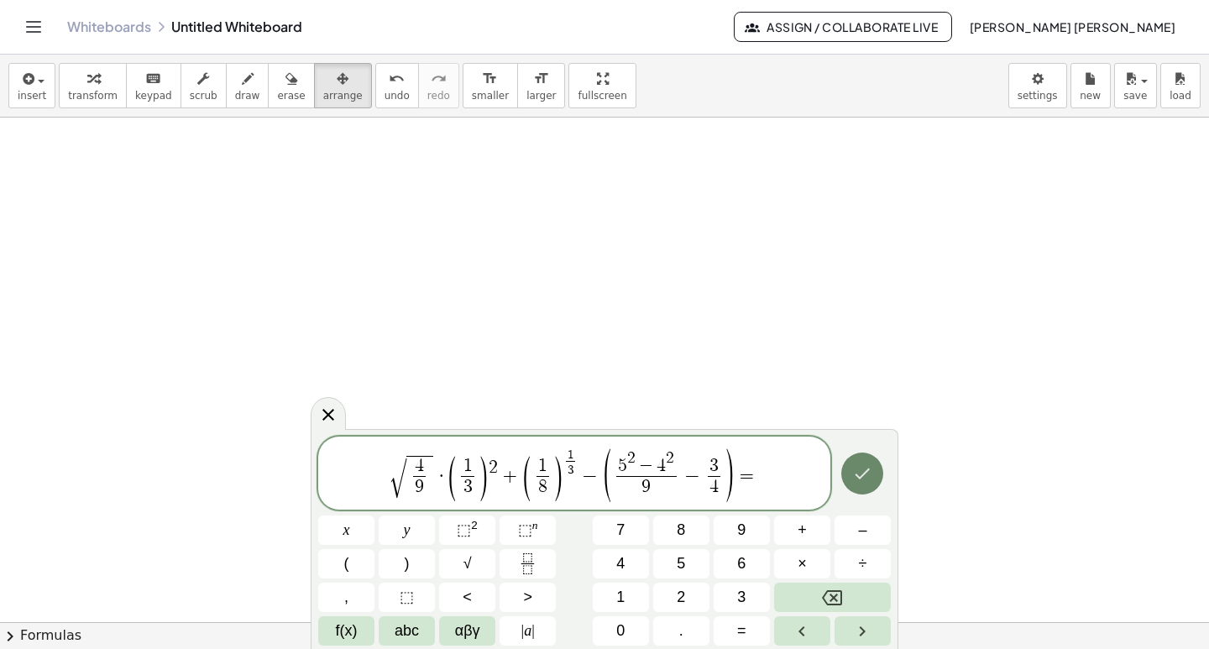
click at [868, 474] on icon "Done" at bounding box center [862, 473] width 20 height 20
click at [864, 475] on icon "Done" at bounding box center [863, 473] width 15 height 11
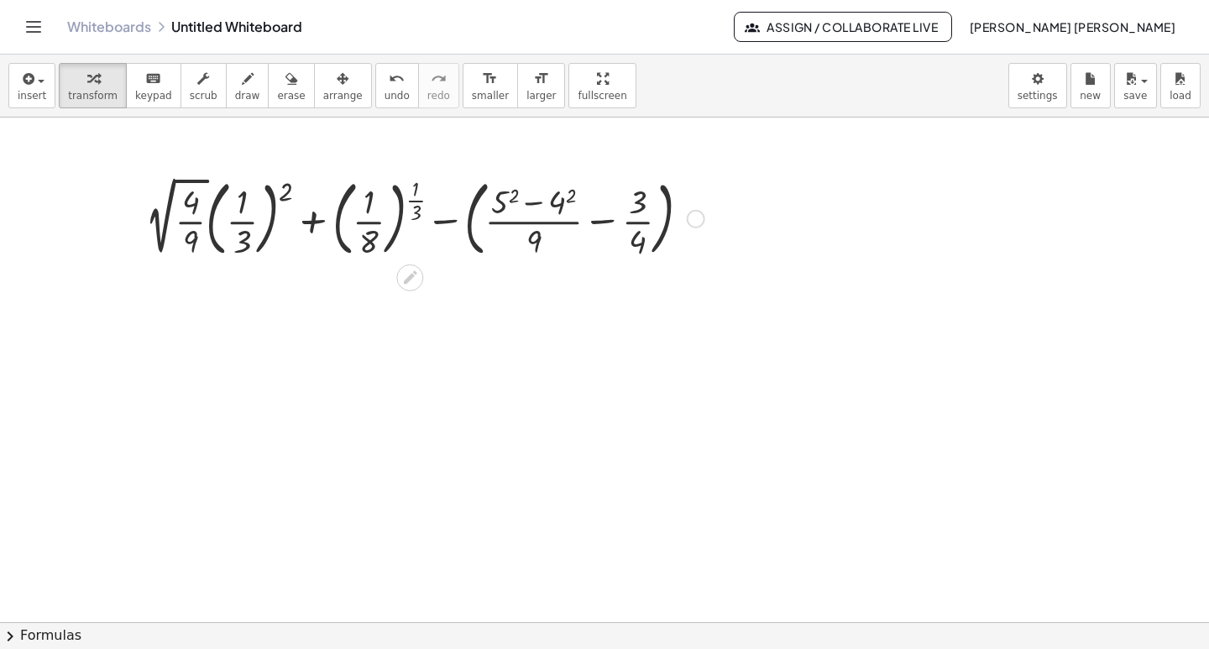
click at [188, 209] on div at bounding box center [425, 217] width 576 height 91
click at [192, 196] on div at bounding box center [425, 217] width 576 height 91
click at [168, 196] on div at bounding box center [425, 217] width 576 height 91
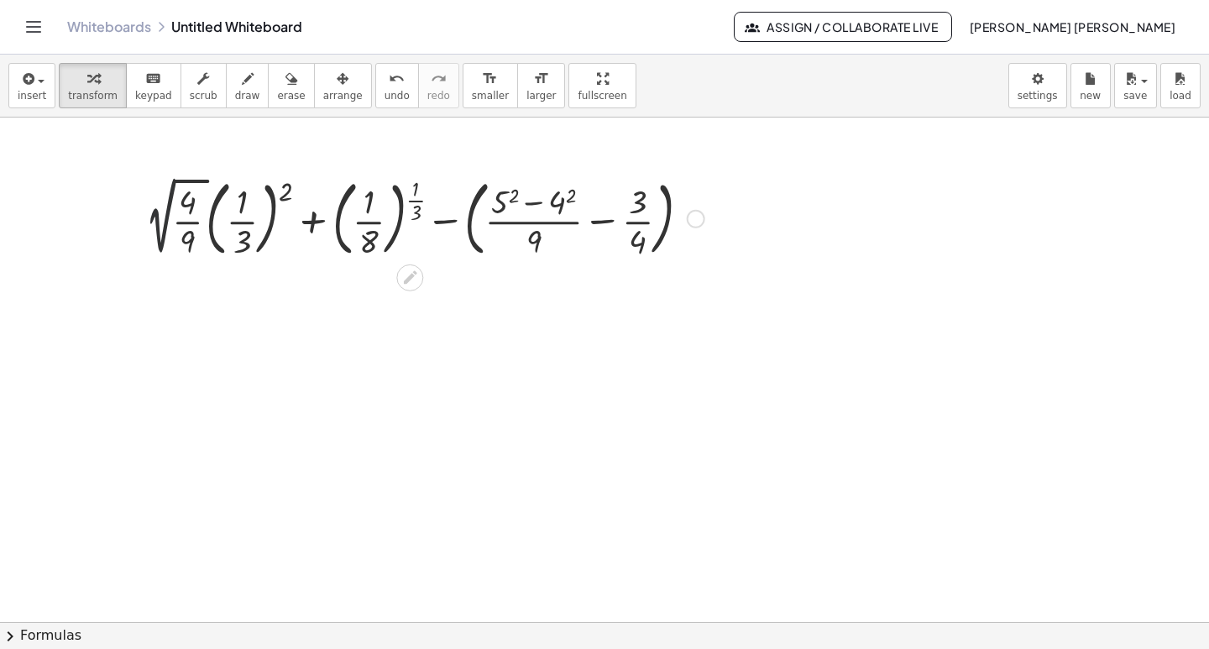
click at [168, 196] on div at bounding box center [425, 217] width 576 height 91
click at [187, 241] on div at bounding box center [425, 217] width 576 height 91
click at [189, 239] on div at bounding box center [425, 217] width 576 height 91
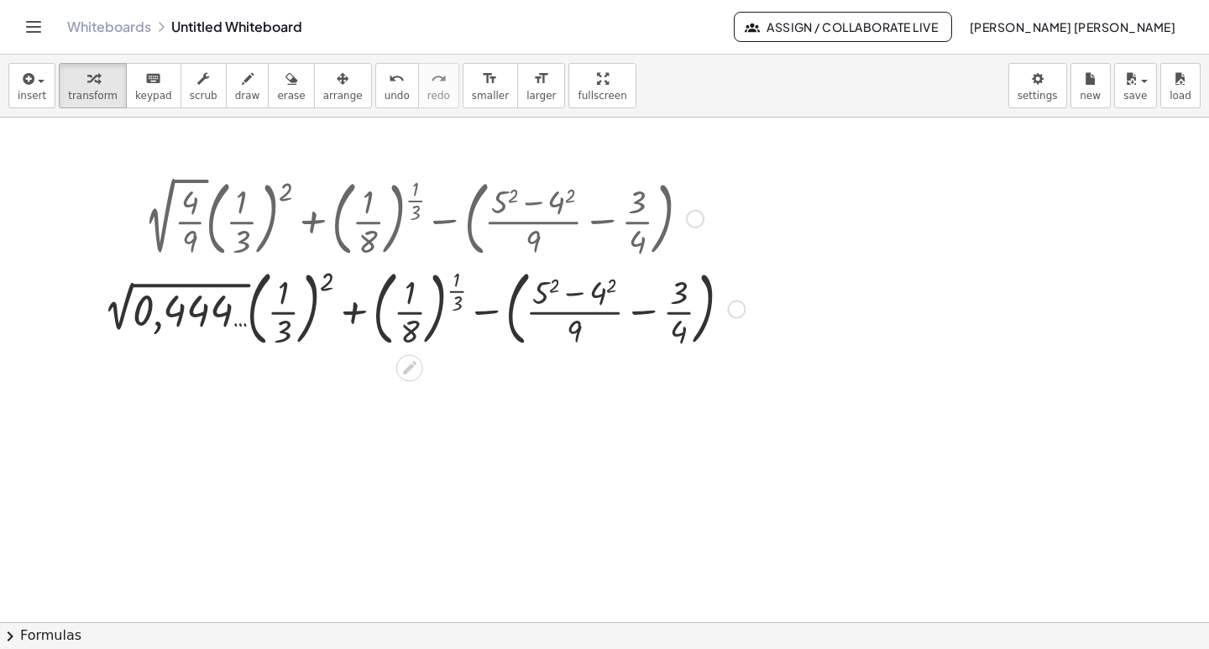
click at [285, 310] on div at bounding box center [424, 308] width 658 height 91
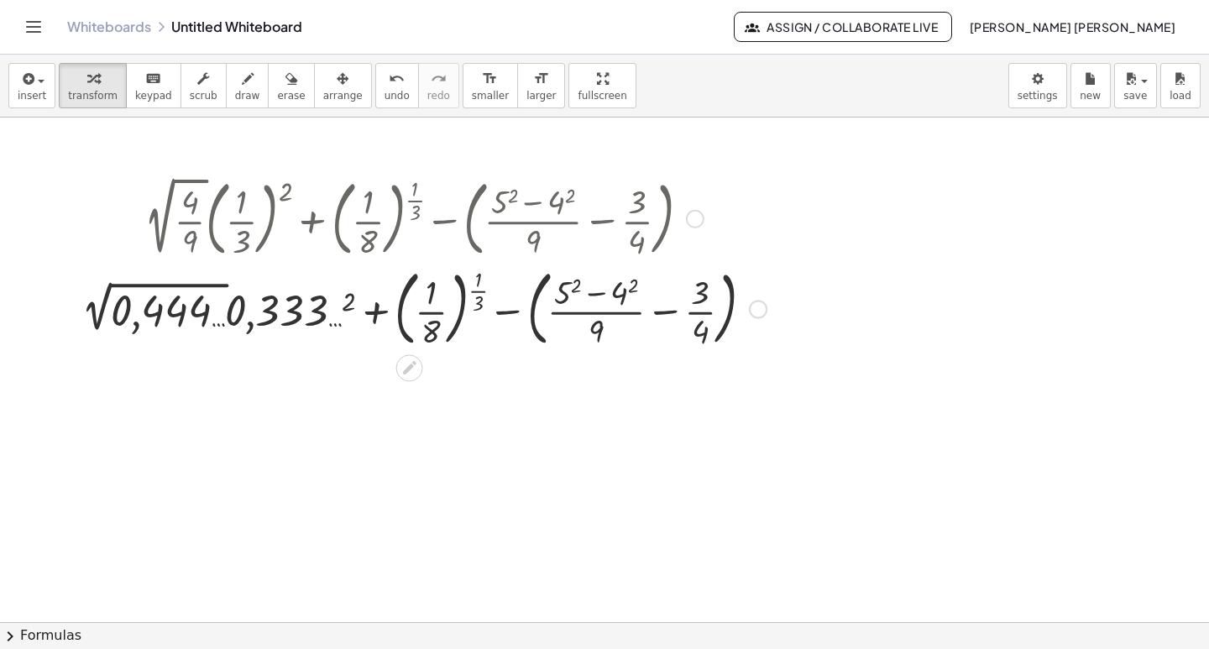
click at [291, 317] on div at bounding box center [424, 308] width 702 height 91
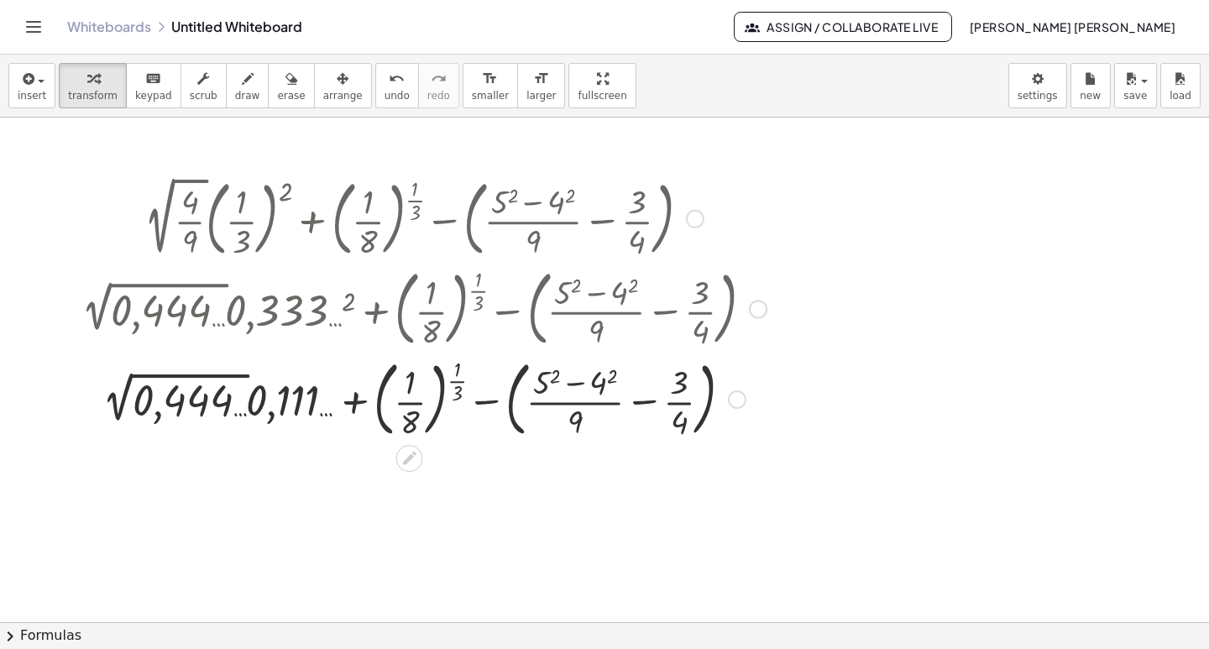
click at [192, 390] on div at bounding box center [424, 398] width 702 height 91
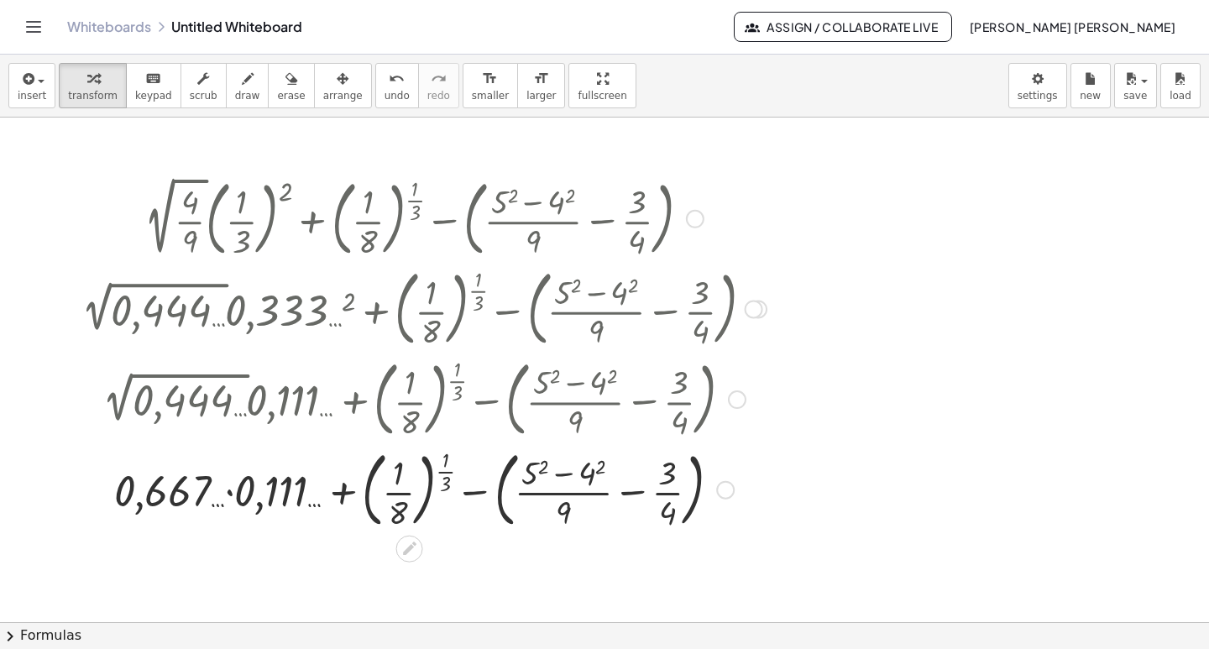
click at [400, 500] on div at bounding box center [424, 488] width 702 height 91
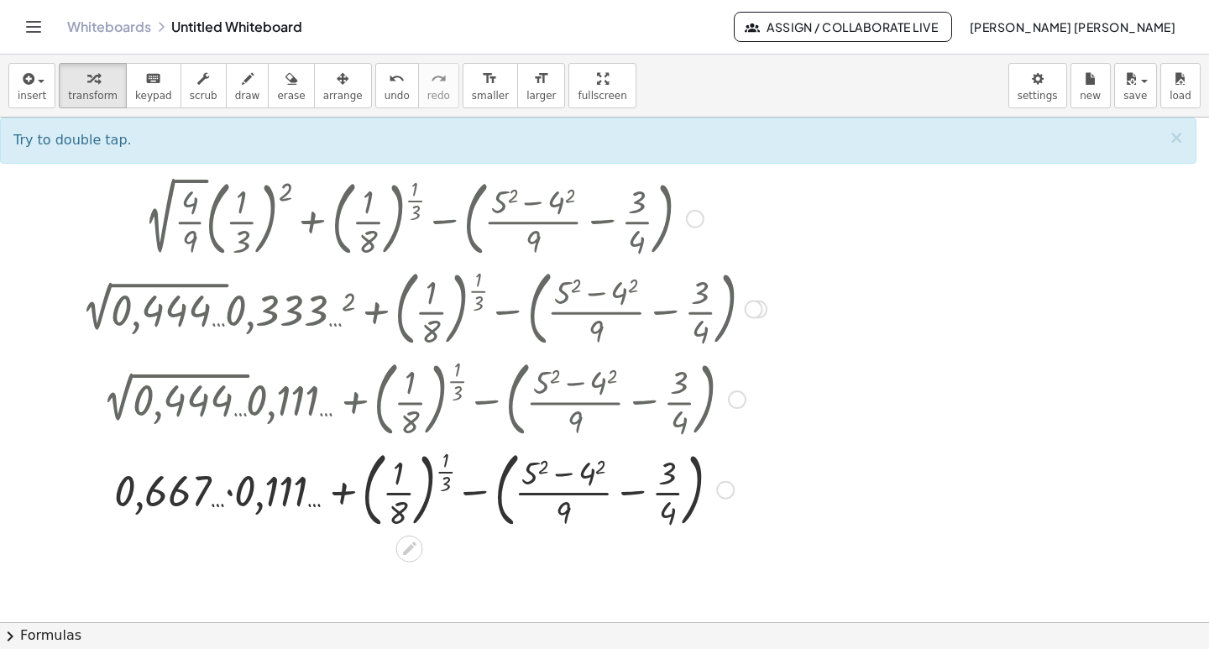
click at [400, 500] on div at bounding box center [424, 488] width 702 height 91
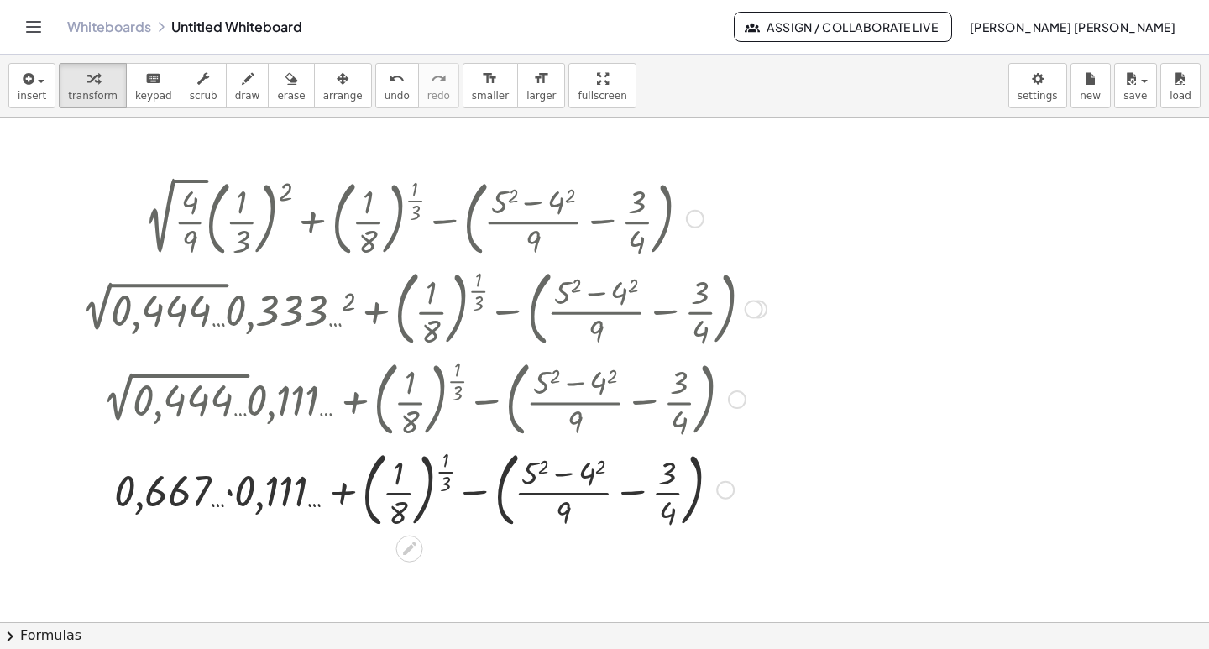
click at [400, 500] on div at bounding box center [424, 488] width 702 height 91
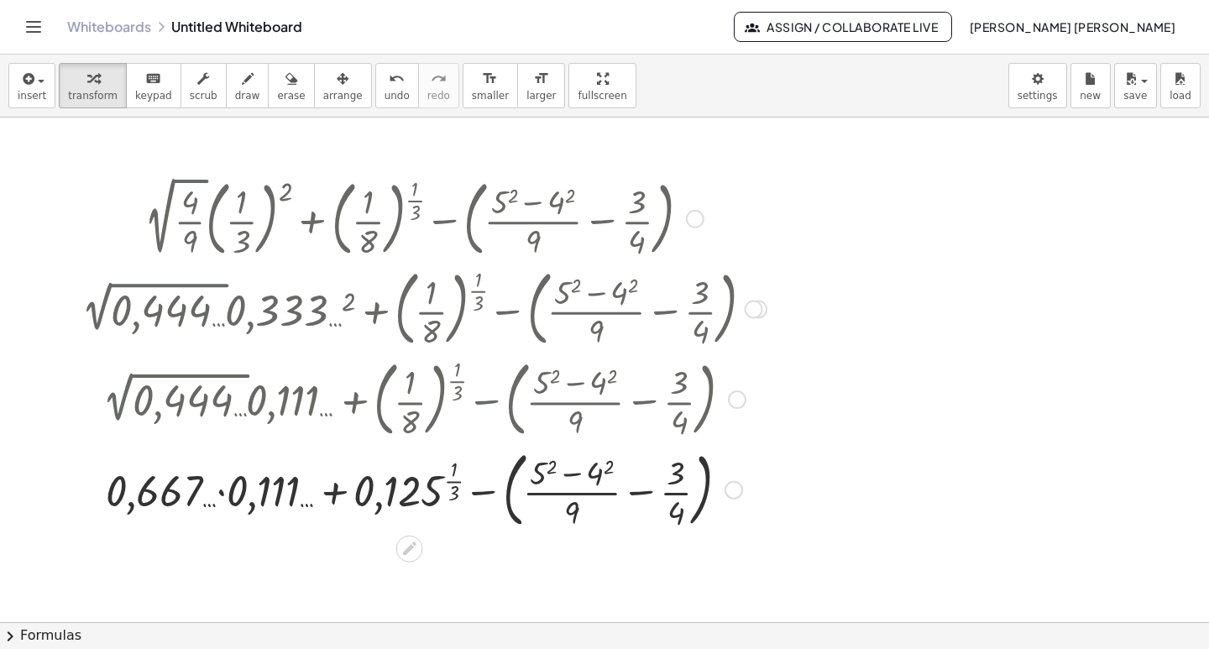
click at [451, 493] on div at bounding box center [424, 488] width 702 height 91
click at [451, 491] on div at bounding box center [424, 488] width 702 height 91
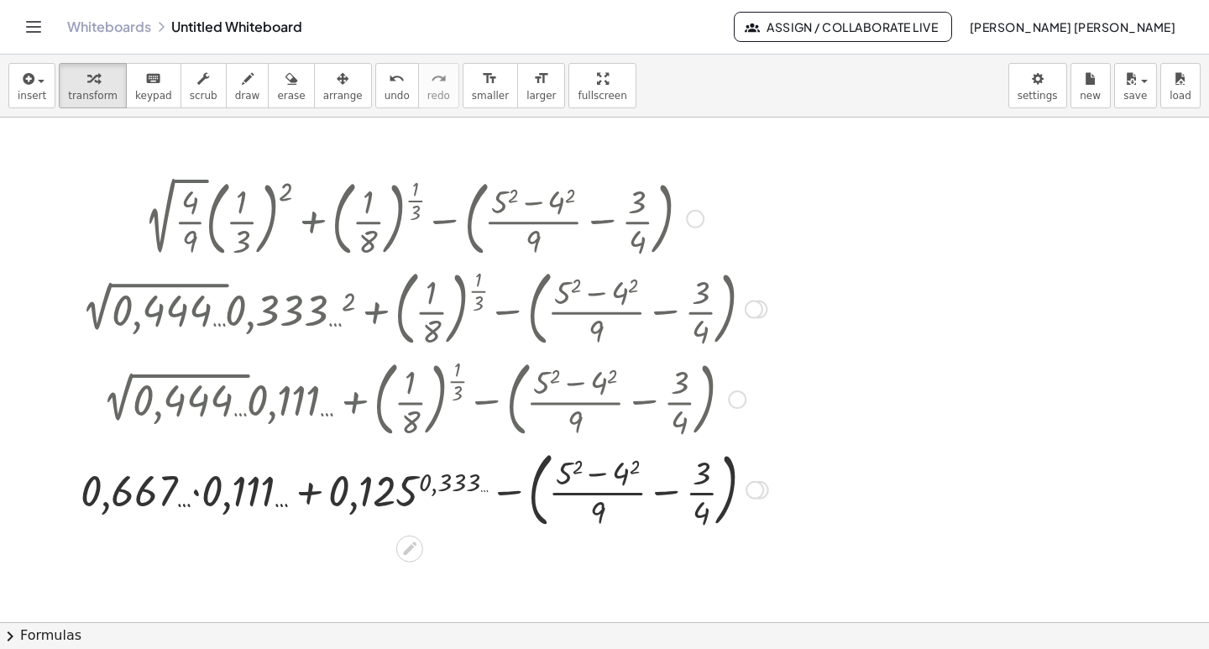
click at [451, 483] on div at bounding box center [424, 488] width 704 height 91
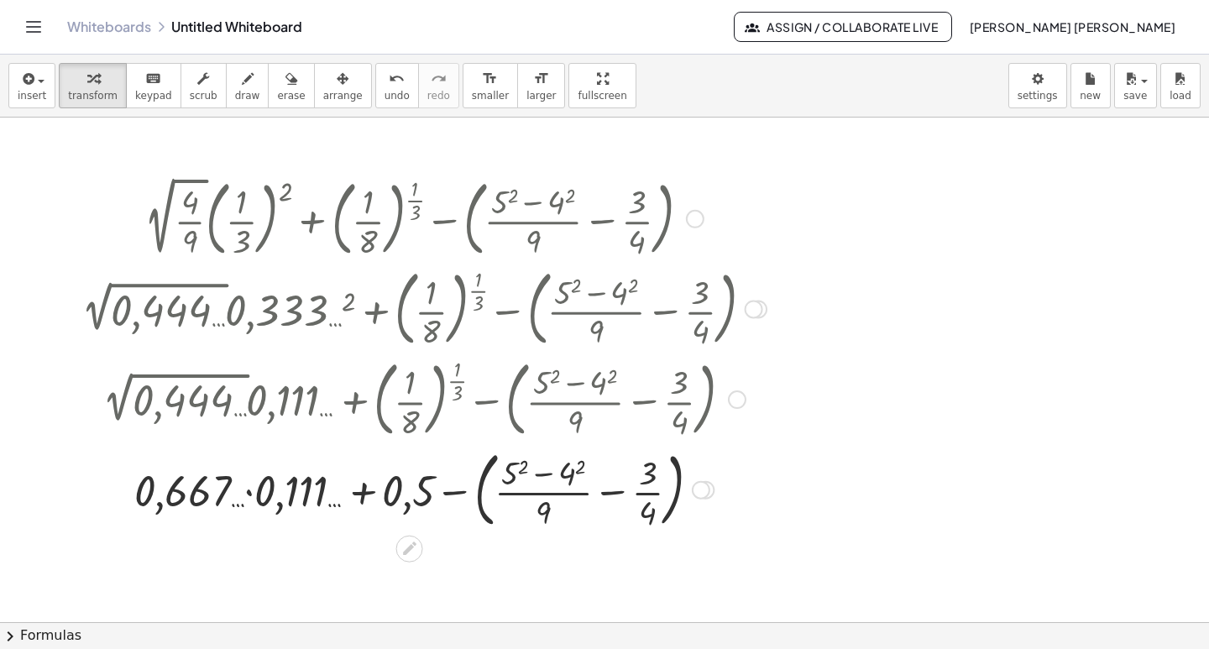
click at [514, 460] on div at bounding box center [424, 488] width 702 height 91
click at [586, 467] on div at bounding box center [424, 488] width 702 height 91
click at [548, 474] on div at bounding box center [424, 488] width 702 height 91
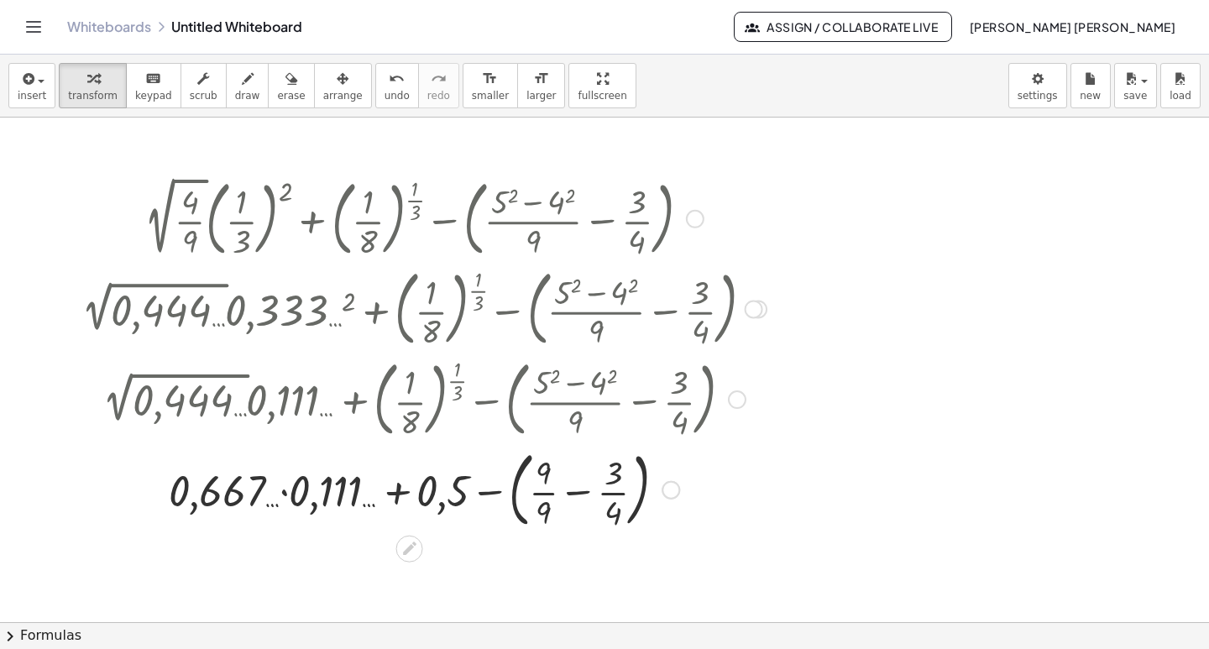
click at [542, 494] on div at bounding box center [424, 488] width 702 height 91
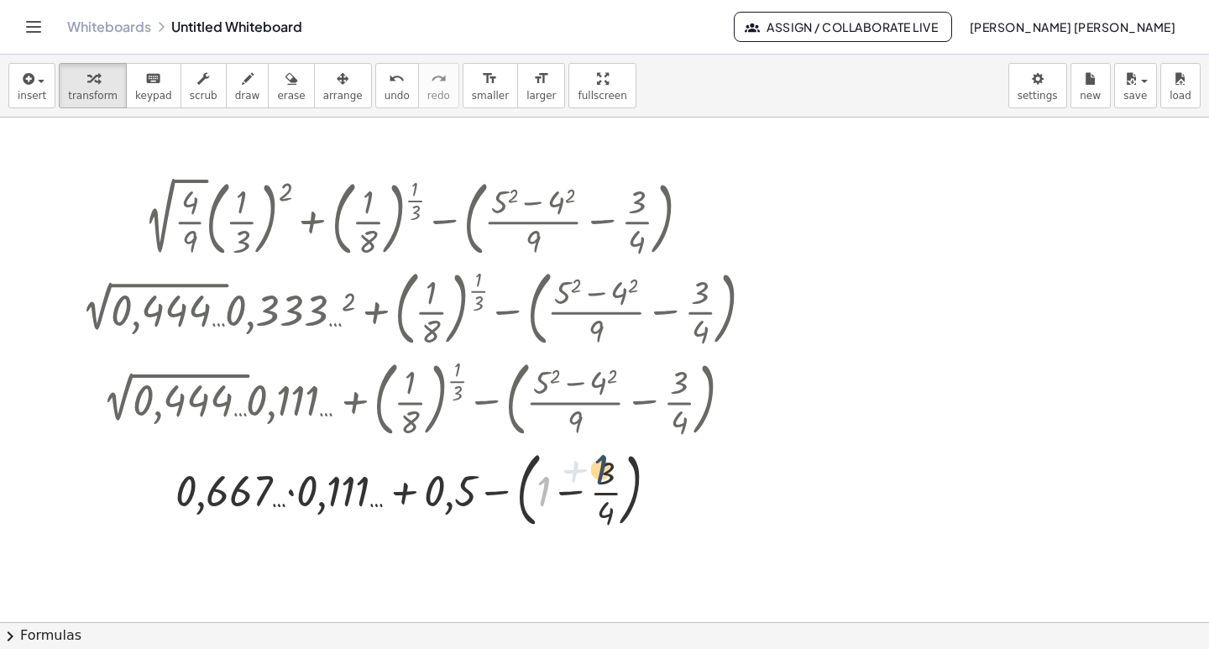
drag, startPoint x: 545, startPoint y: 492, endPoint x: 606, endPoint y: 471, distance: 64.8
click at [606, 471] on div at bounding box center [424, 488] width 702 height 91
click at [619, 480] on div at bounding box center [424, 488] width 702 height 91
drag, startPoint x: 597, startPoint y: 458, endPoint x: 588, endPoint y: 460, distance: 9.4
click at [588, 460] on div at bounding box center [424, 488] width 702 height 91
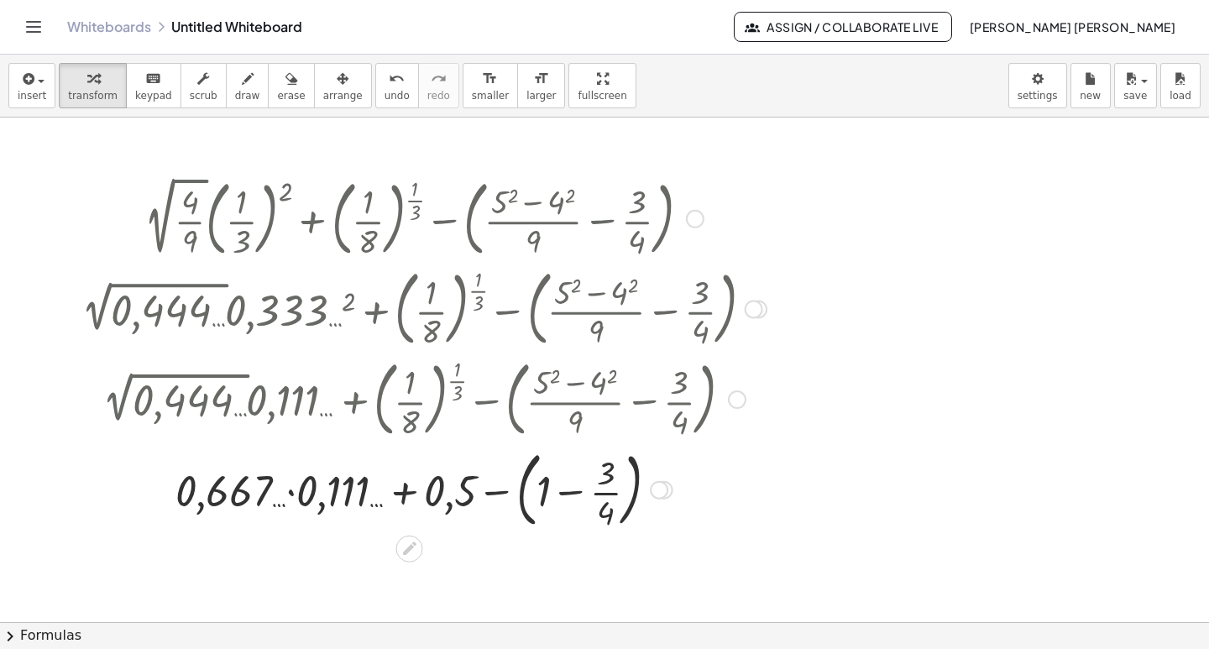
click at [613, 474] on div at bounding box center [424, 488] width 702 height 91
click at [613, 519] on div at bounding box center [424, 488] width 702 height 91
drag, startPoint x: 543, startPoint y: 489, endPoint x: 614, endPoint y: 485, distance: 70.7
click at [614, 485] on div at bounding box center [424, 488] width 702 height 91
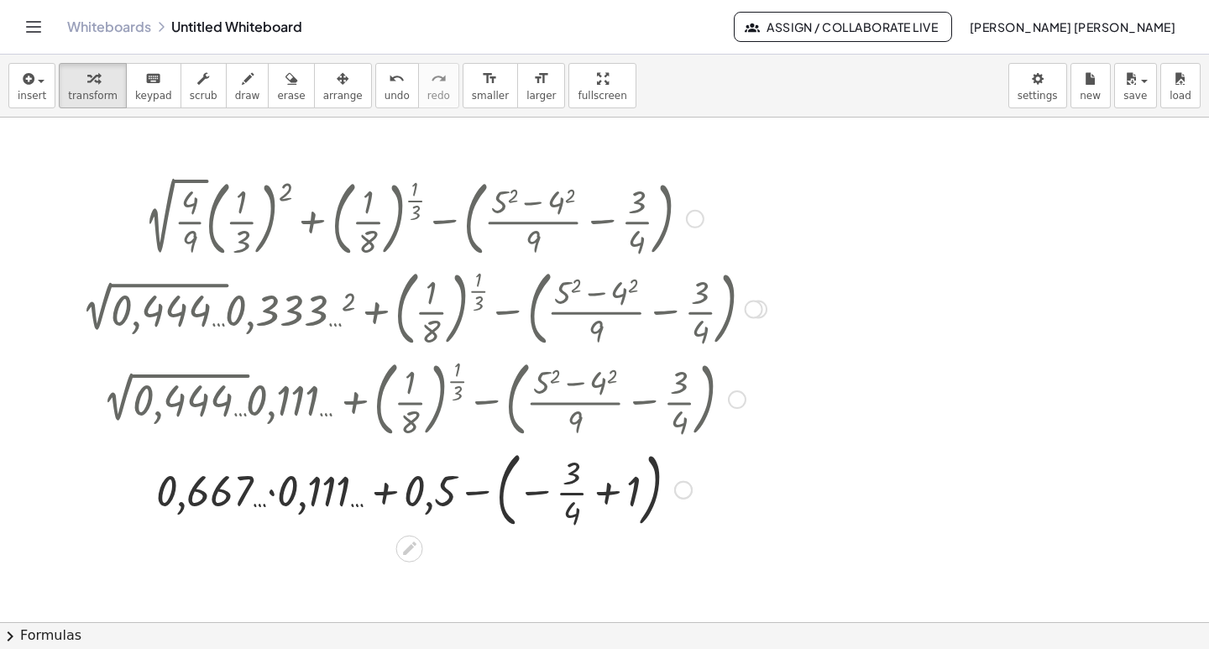
click at [538, 495] on div at bounding box center [424, 488] width 702 height 91
click at [538, 494] on div at bounding box center [424, 488] width 702 height 91
drag, startPoint x: 637, startPoint y: 488, endPoint x: 531, endPoint y: 490, distance: 106.7
click at [531, 490] on div at bounding box center [424, 488] width 702 height 91
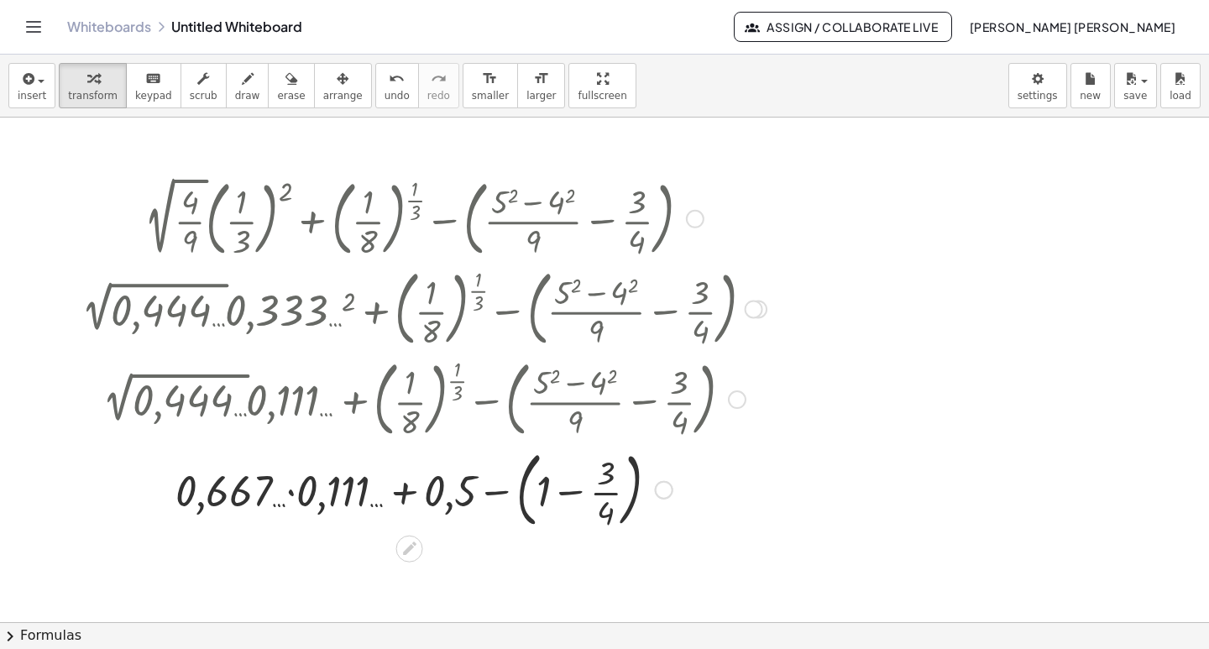
click at [579, 493] on div at bounding box center [424, 488] width 702 height 91
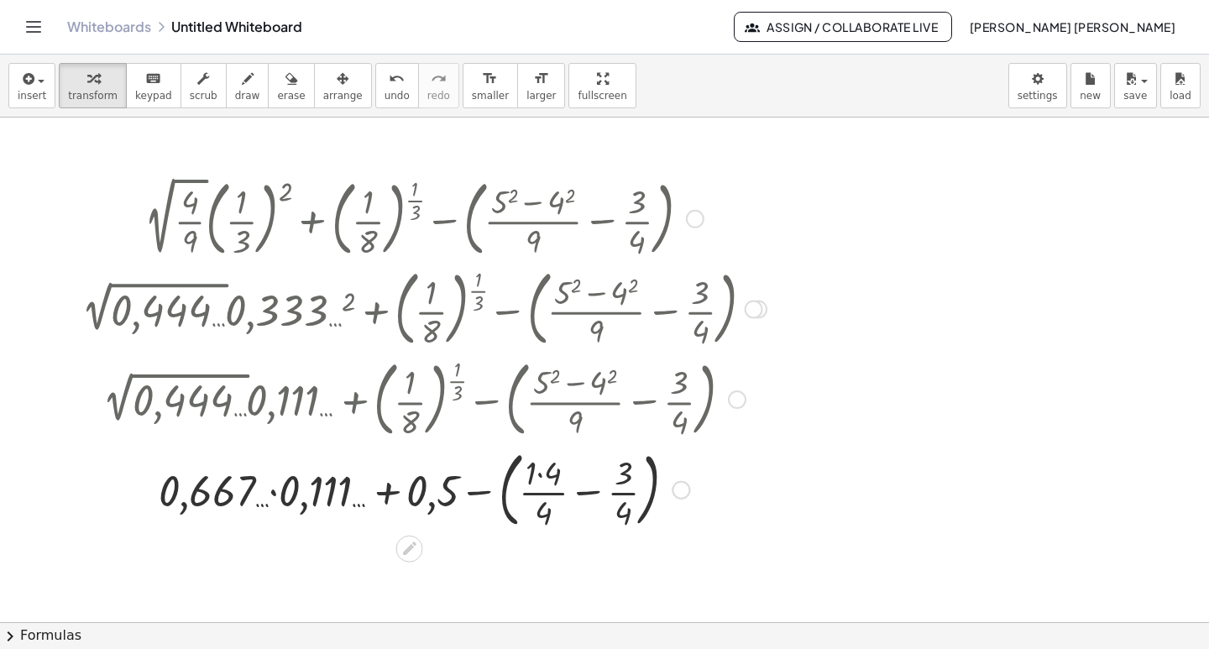
click at [594, 490] on div at bounding box center [424, 488] width 702 height 91
click at [594, 490] on div at bounding box center [424, 489] width 702 height 84
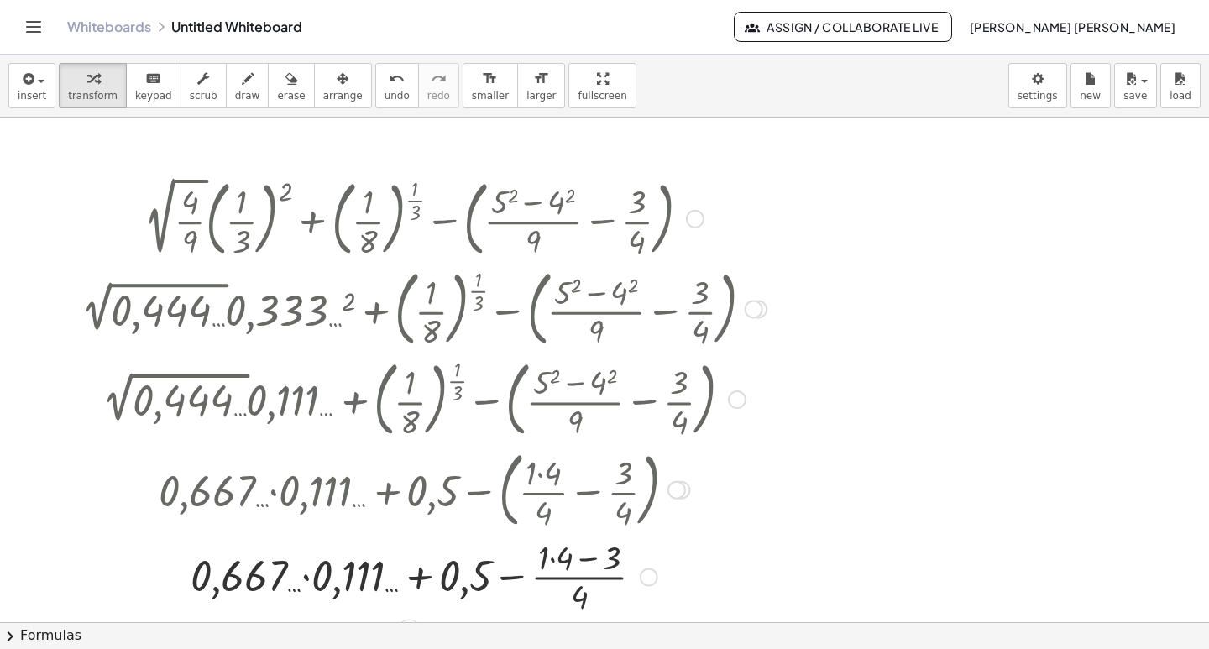
click at [582, 578] on div at bounding box center [424, 576] width 702 height 84
click at [583, 558] on div at bounding box center [424, 576] width 702 height 84
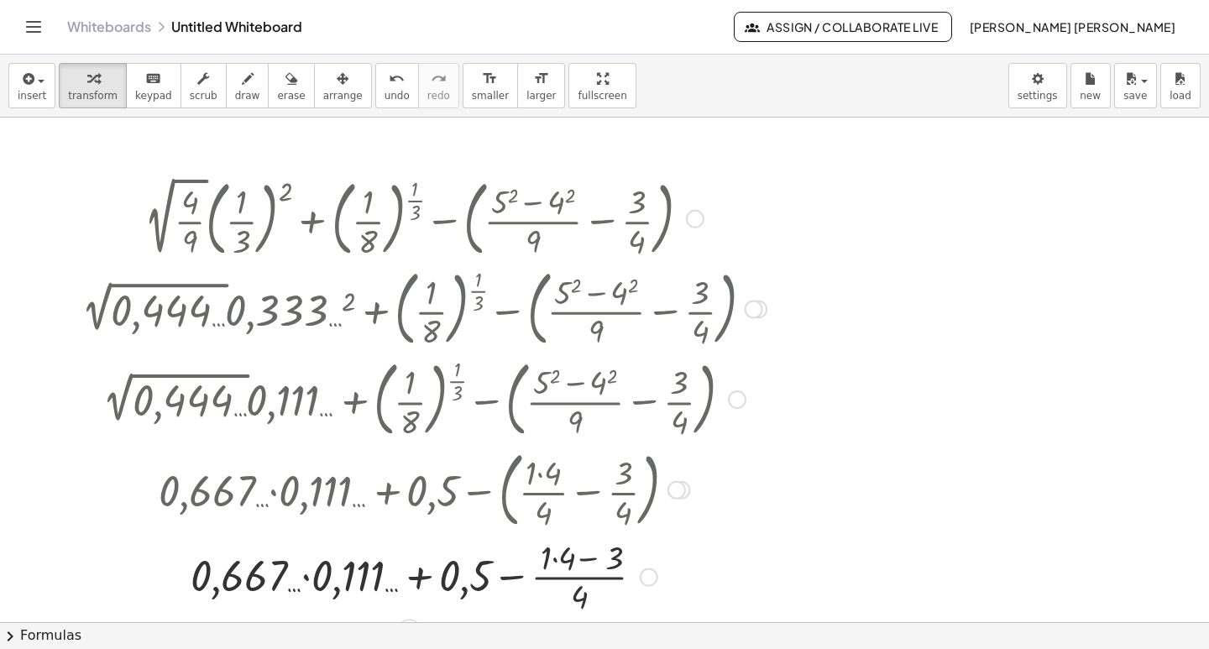
click at [583, 558] on div at bounding box center [424, 576] width 702 height 84
click at [581, 593] on div at bounding box center [424, 576] width 702 height 84
click at [472, 589] on div at bounding box center [424, 576] width 702 height 84
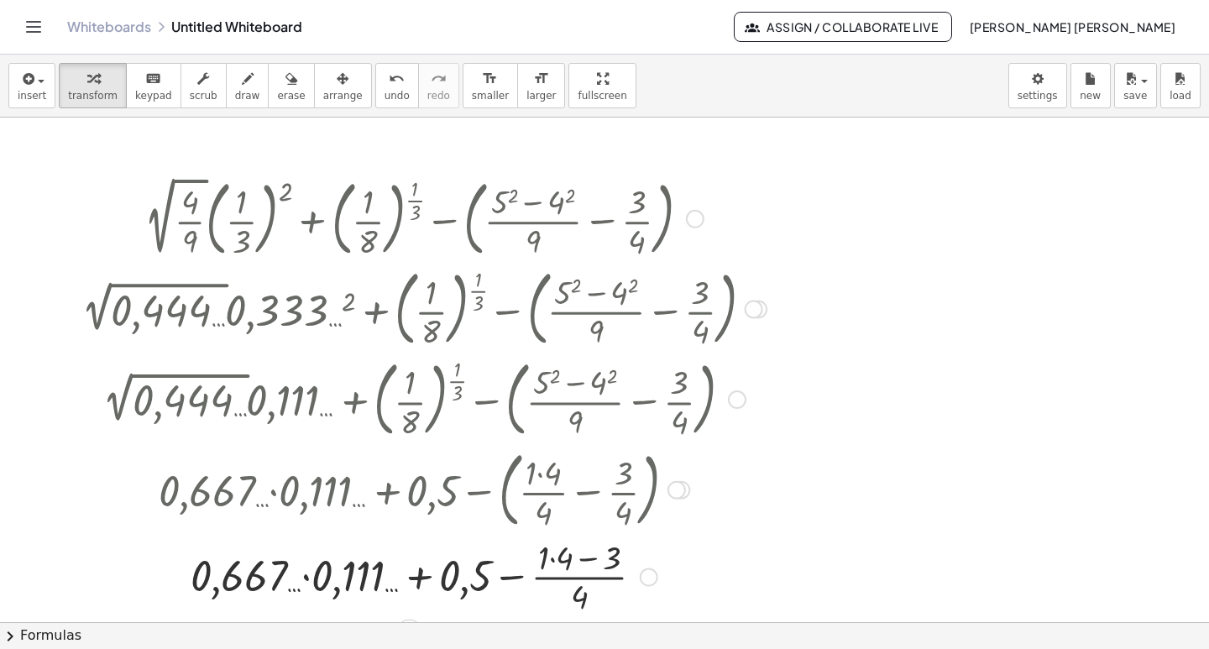
click at [510, 577] on div at bounding box center [424, 576] width 702 height 84
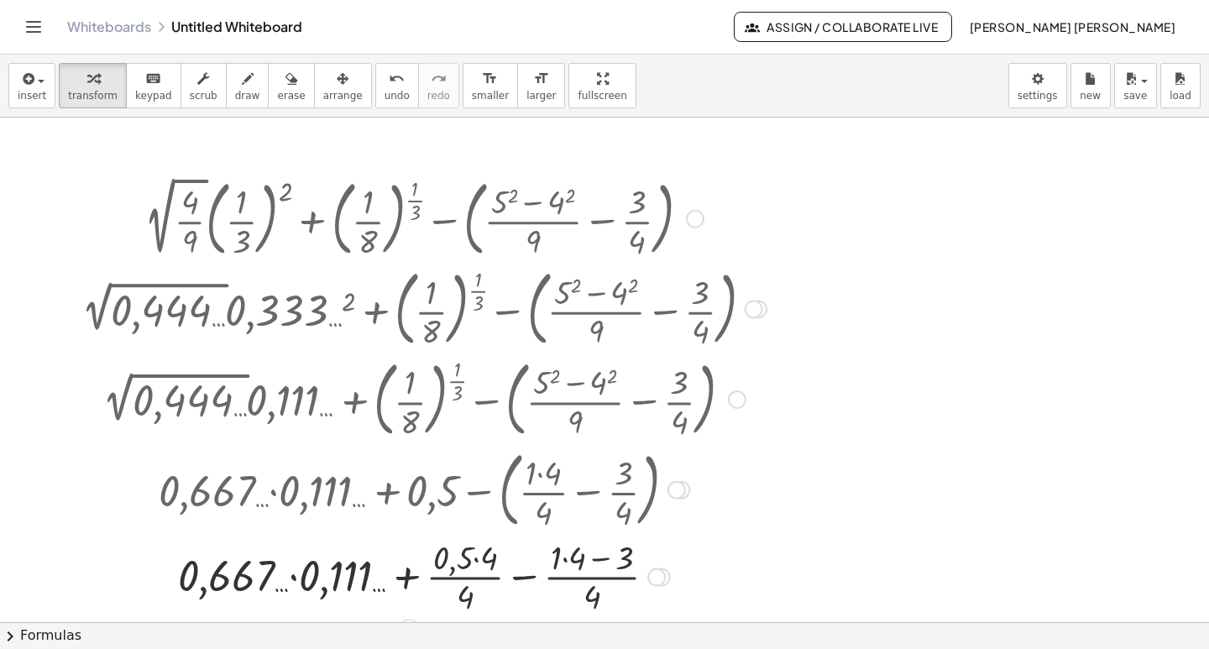
click at [291, 576] on div at bounding box center [424, 576] width 702 height 84
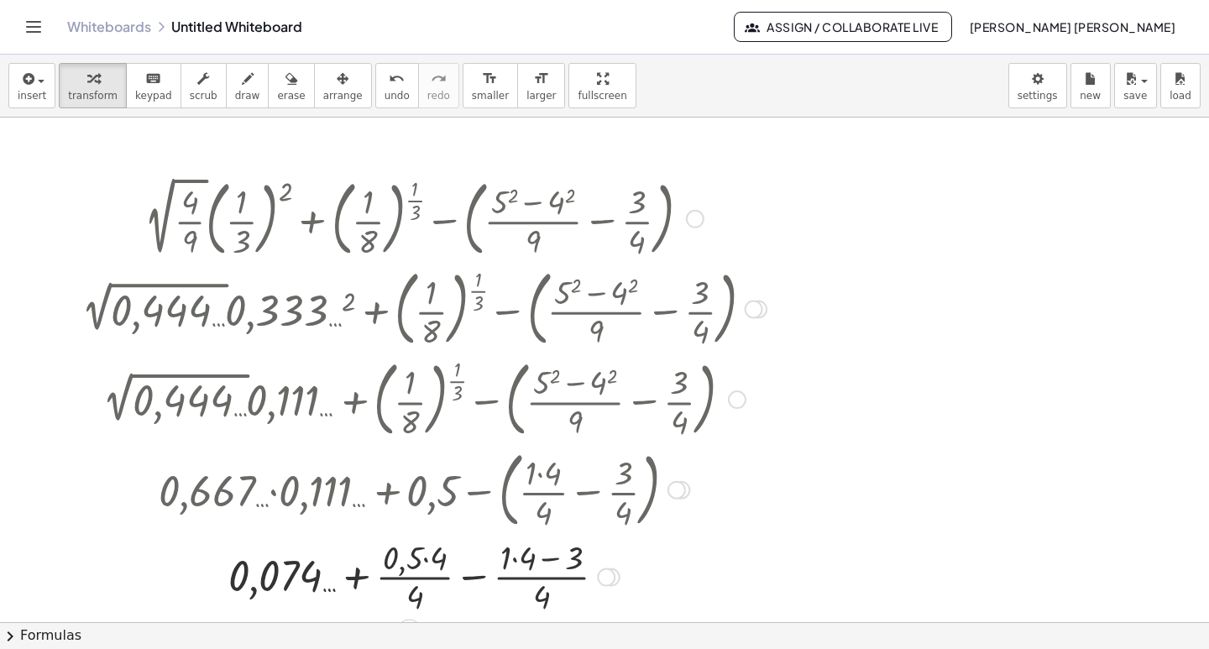
click at [354, 587] on div at bounding box center [424, 576] width 702 height 84
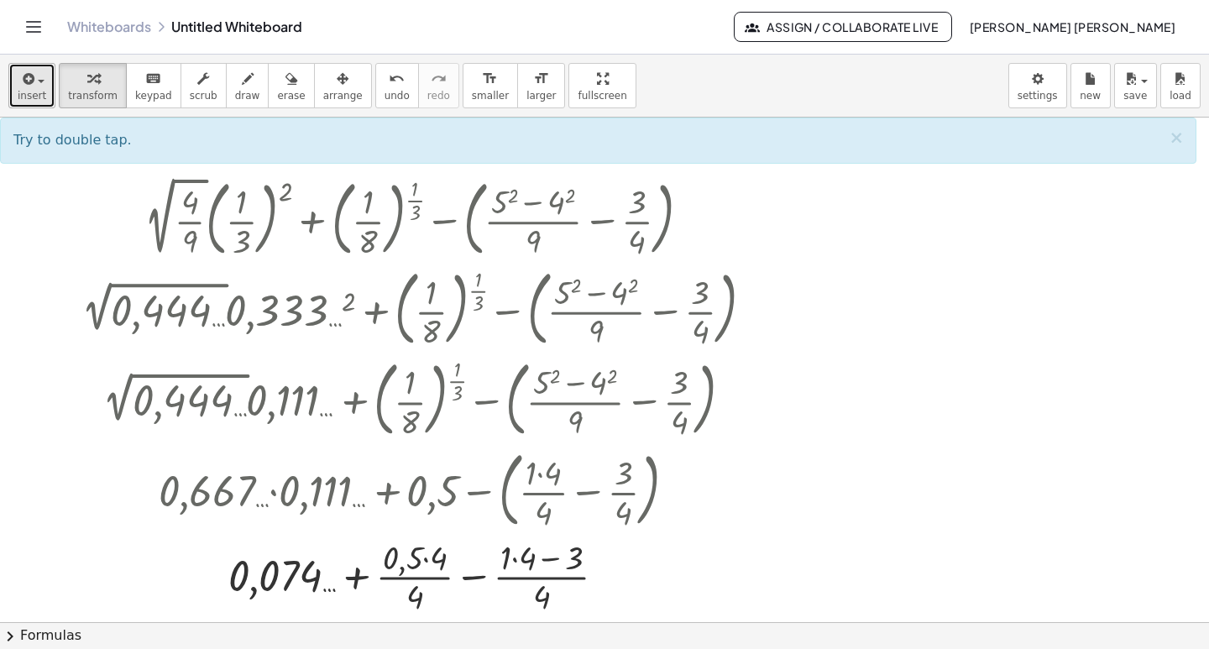
click at [40, 96] on span "insert" at bounding box center [32, 96] width 29 height 12
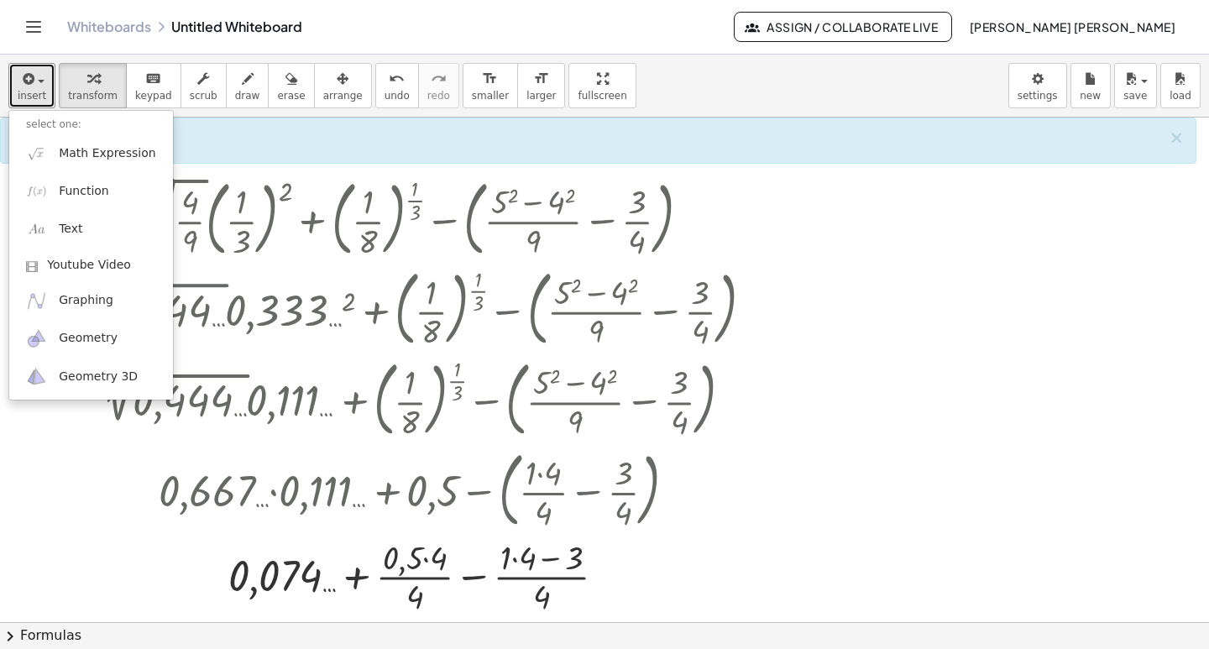
click at [330, 165] on div at bounding box center [604, 622] width 1209 height 1009
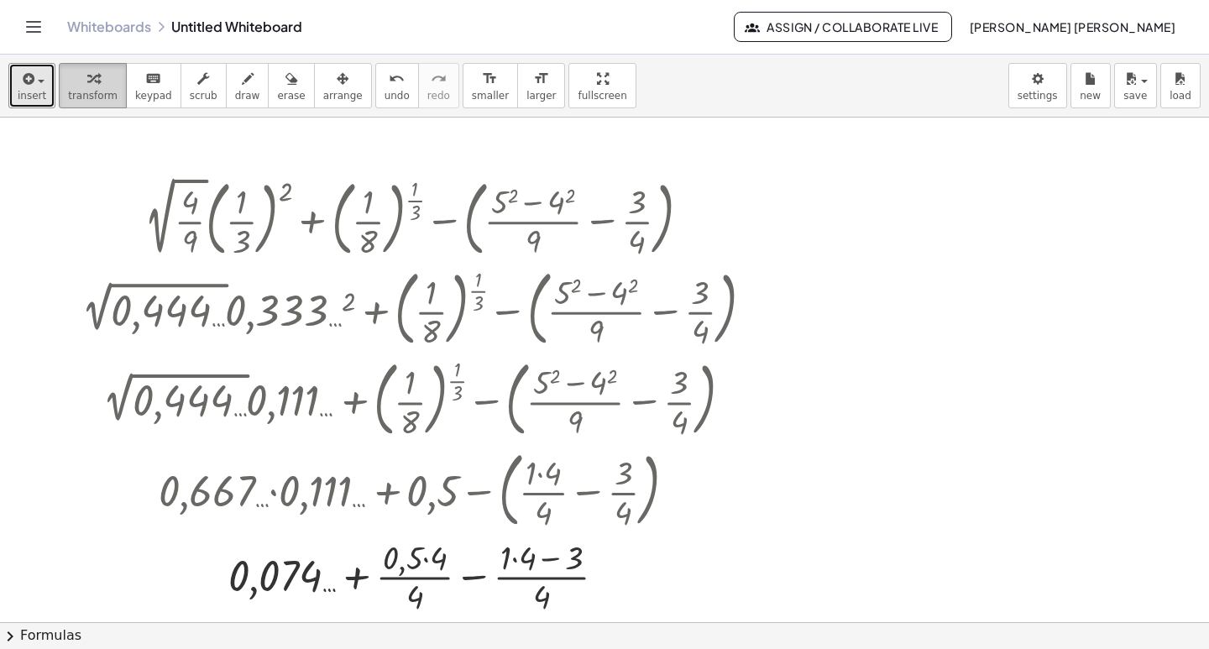
click at [87, 78] on icon "button" at bounding box center [93, 79] width 12 height 20
click at [39, 82] on span "button" at bounding box center [41, 81] width 7 height 3
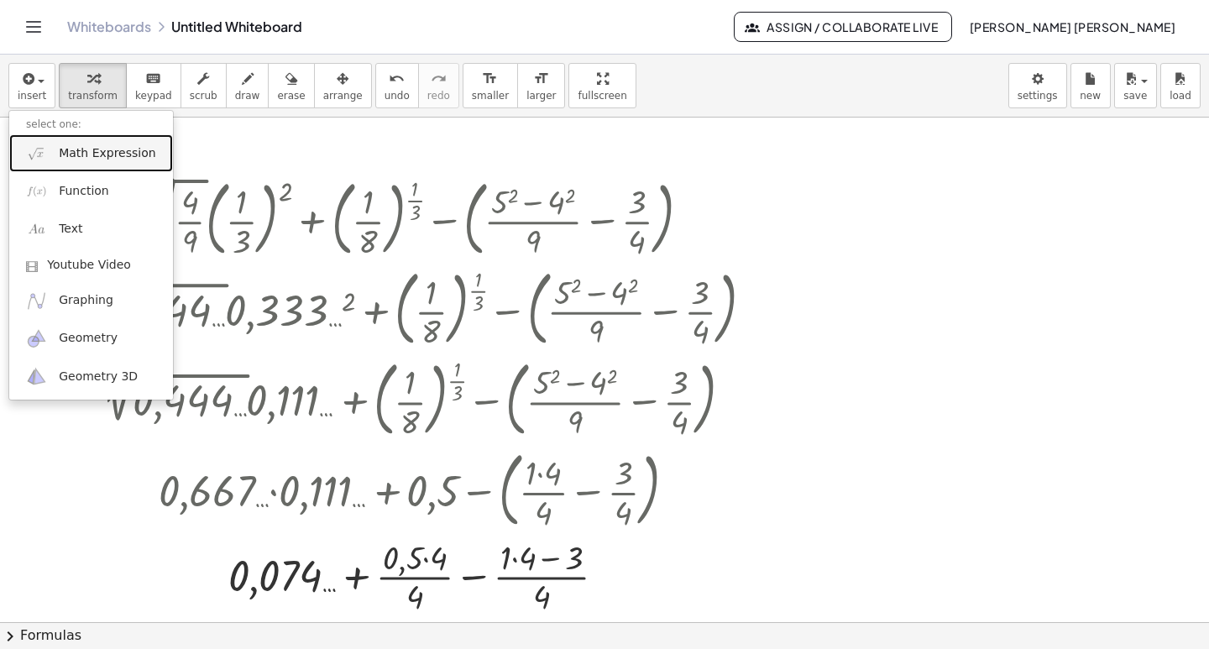
click at [103, 155] on span "Math Expression" at bounding box center [107, 153] width 97 height 17
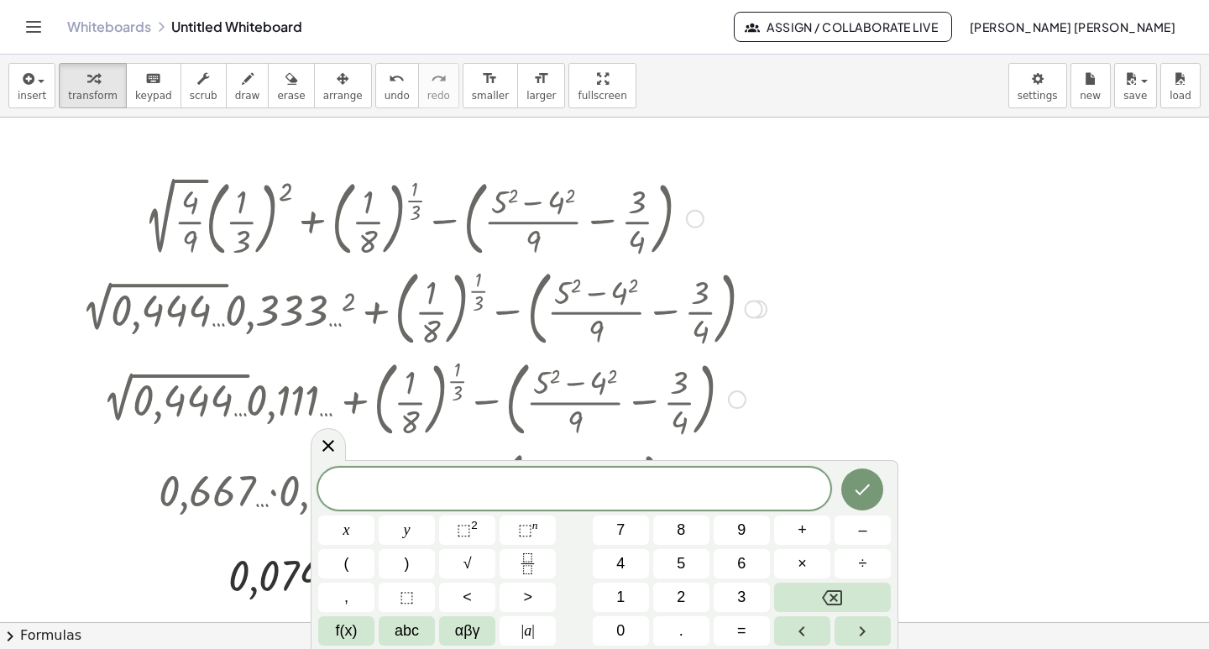
click at [756, 317] on div at bounding box center [754, 309] width 18 height 18
click at [755, 310] on div at bounding box center [754, 309] width 18 height 18
click at [755, 310] on div "Go back to this line Copy line as LaTeX Copy derivation as LaTeX" at bounding box center [754, 309] width 18 height 18
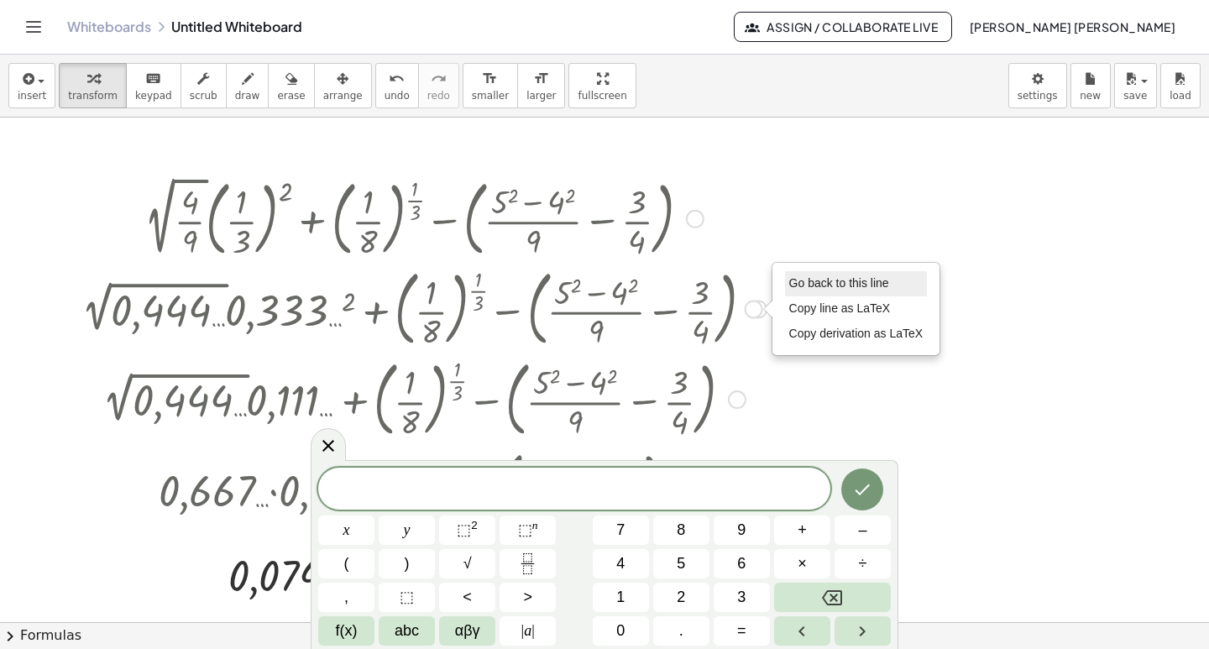
click at [814, 286] on span "Go back to this line" at bounding box center [839, 282] width 100 height 13
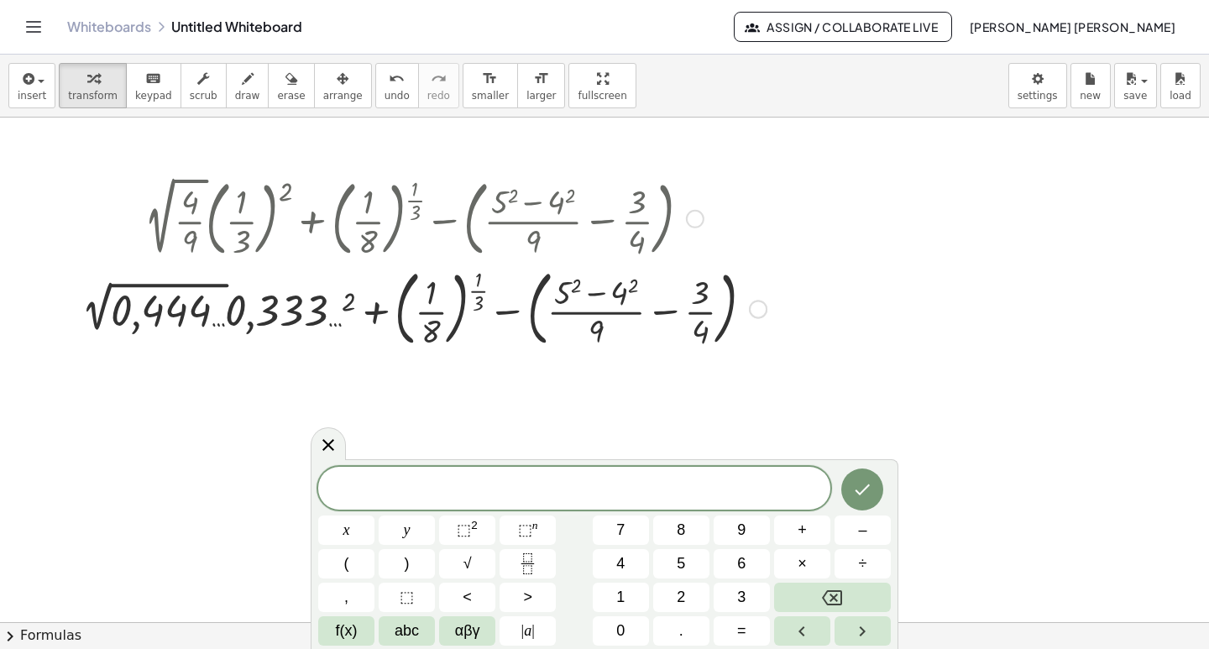
click at [697, 223] on div at bounding box center [695, 219] width 18 height 18
click at [764, 195] on span "Go back to this line" at bounding box center [780, 192] width 100 height 13
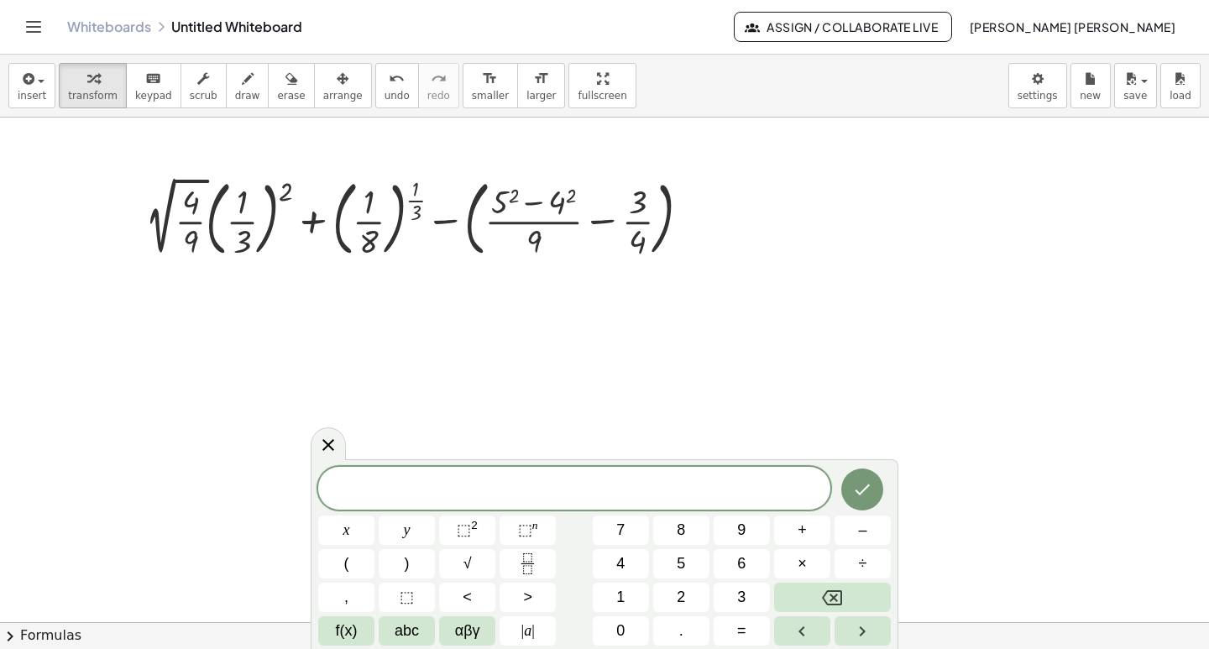
click at [412, 489] on span at bounding box center [574, 489] width 512 height 25
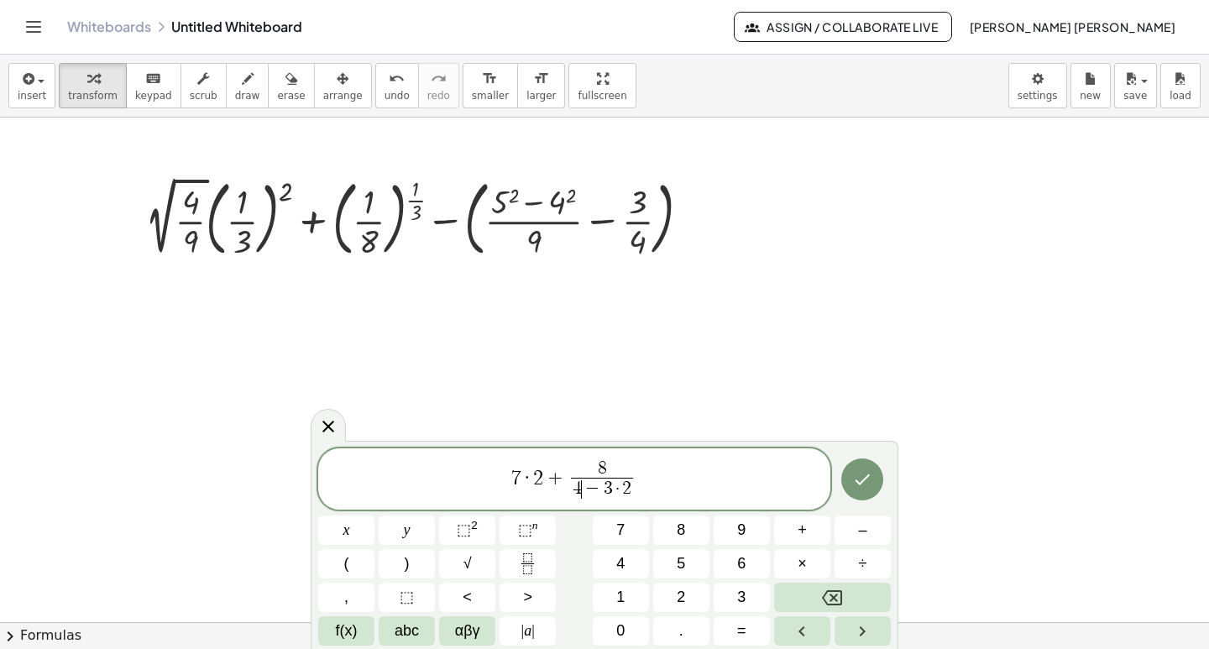
click at [584, 484] on span "−" at bounding box center [593, 489] width 22 height 18
drag, startPoint x: 570, startPoint y: 470, endPoint x: 582, endPoint y: 472, distance: 11.9
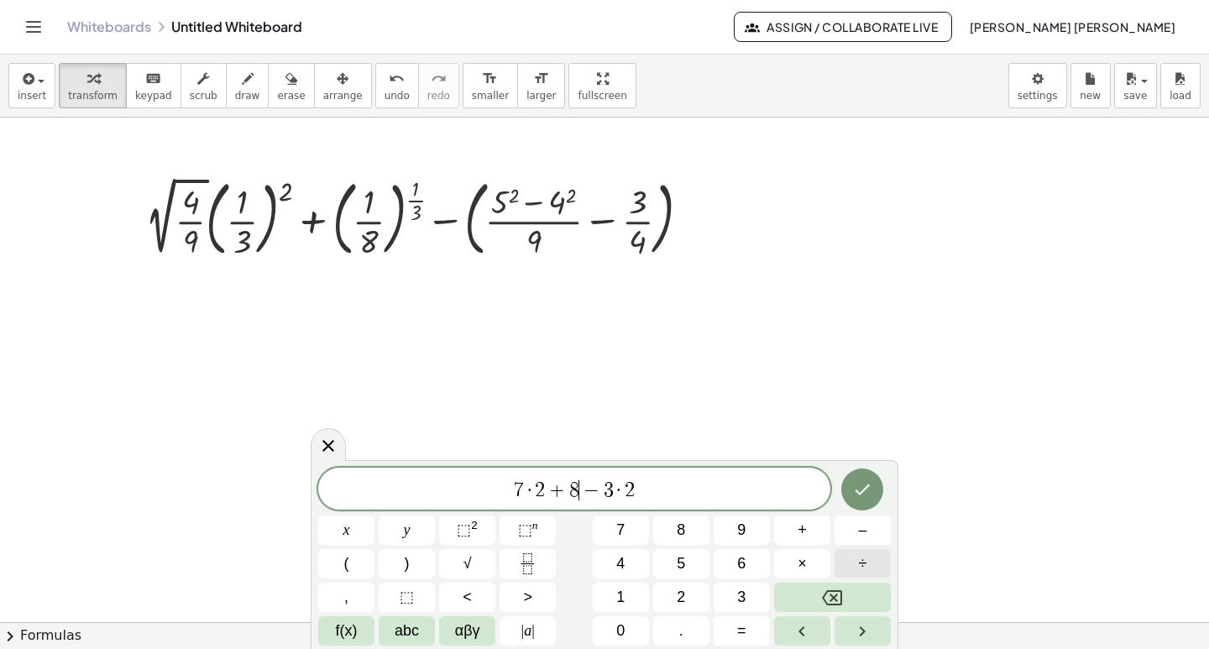
click at [866, 563] on span "÷" at bounding box center [863, 563] width 8 height 23
click at [859, 479] on button "Done" at bounding box center [862, 489] width 42 height 42
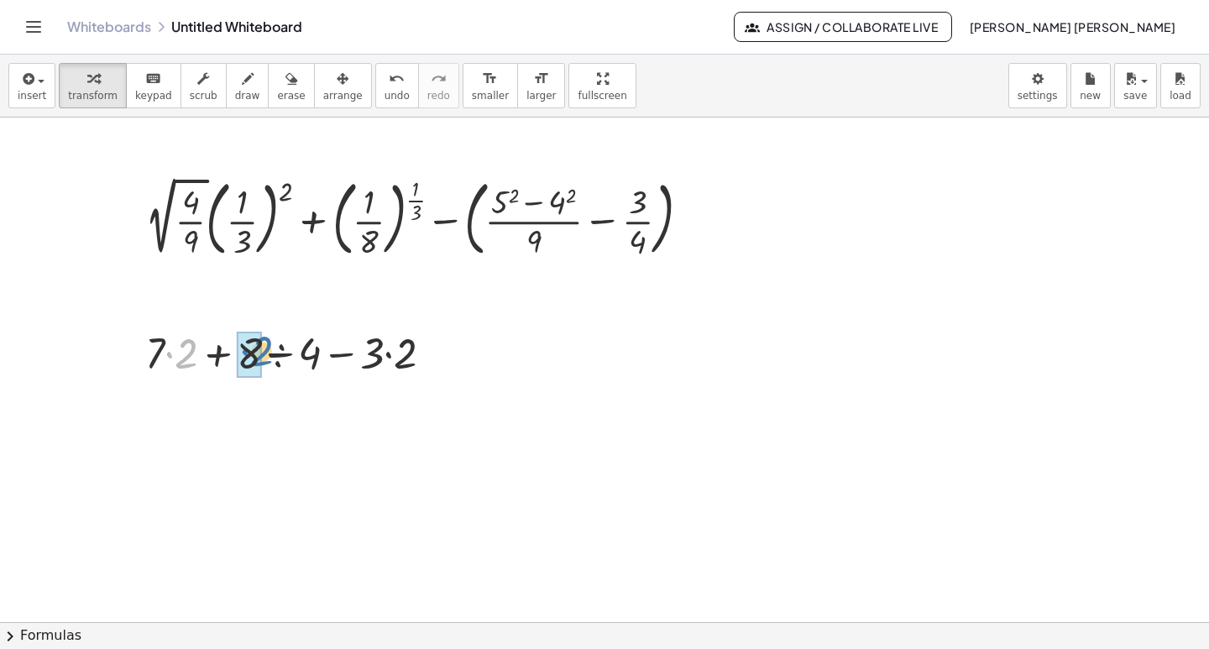
drag, startPoint x: 183, startPoint y: 364, endPoint x: 235, endPoint y: 362, distance: 52.1
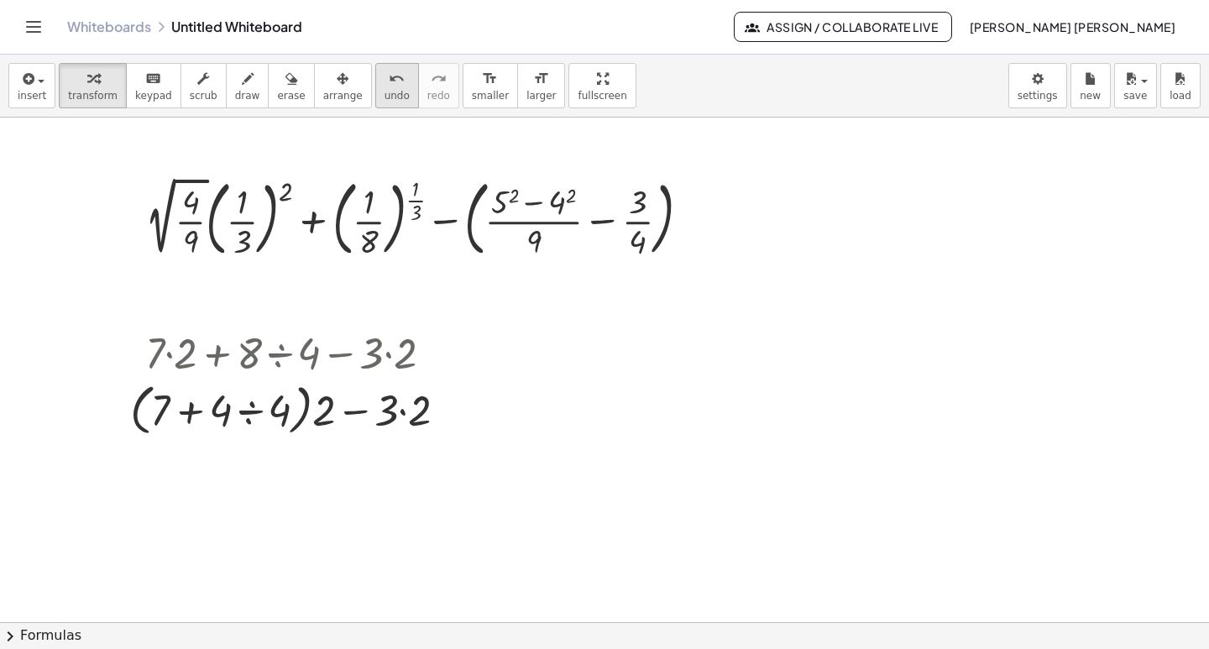
click at [375, 88] on button "undo undo" at bounding box center [397, 85] width 44 height 45
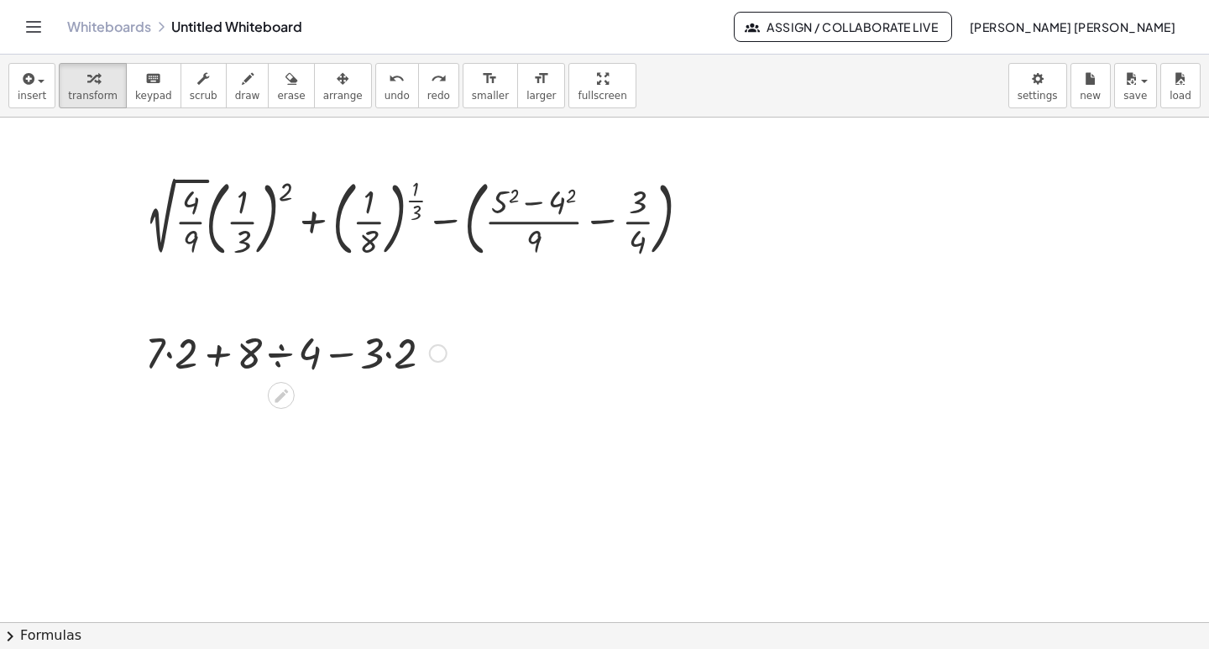
click at [190, 357] on div at bounding box center [296, 351] width 318 height 57
click at [190, 355] on div at bounding box center [295, 351] width 303 height 57
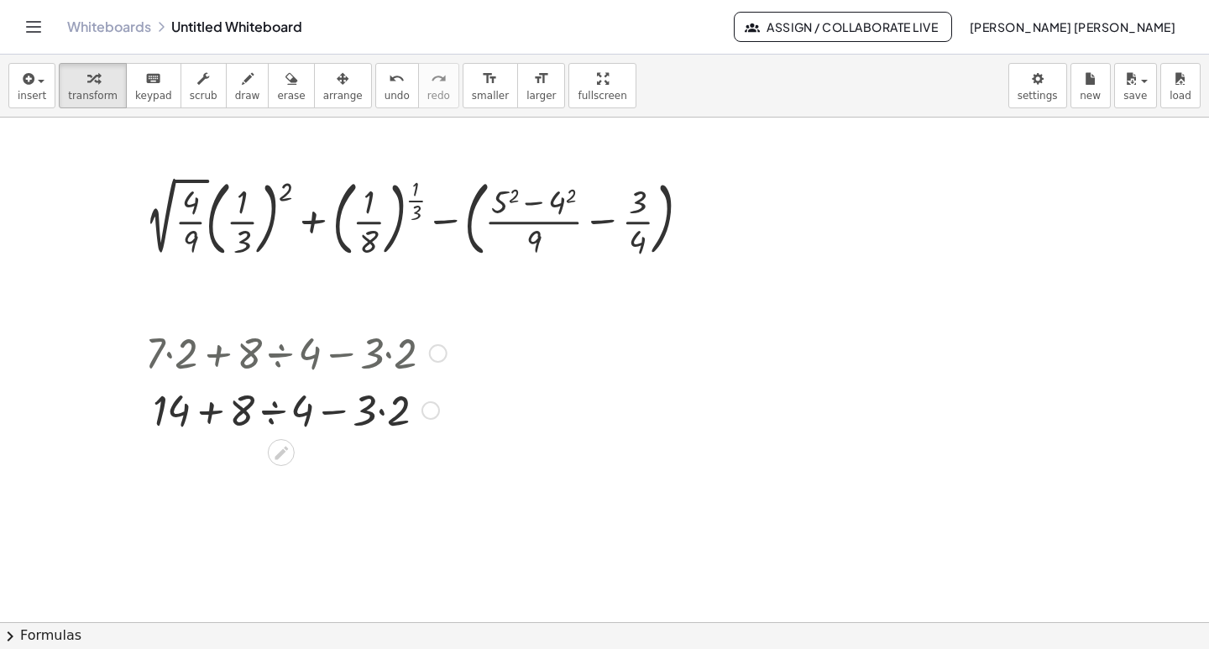
click at [283, 412] on div at bounding box center [296, 408] width 318 height 57
click at [353, 410] on div at bounding box center [296, 408] width 318 height 57
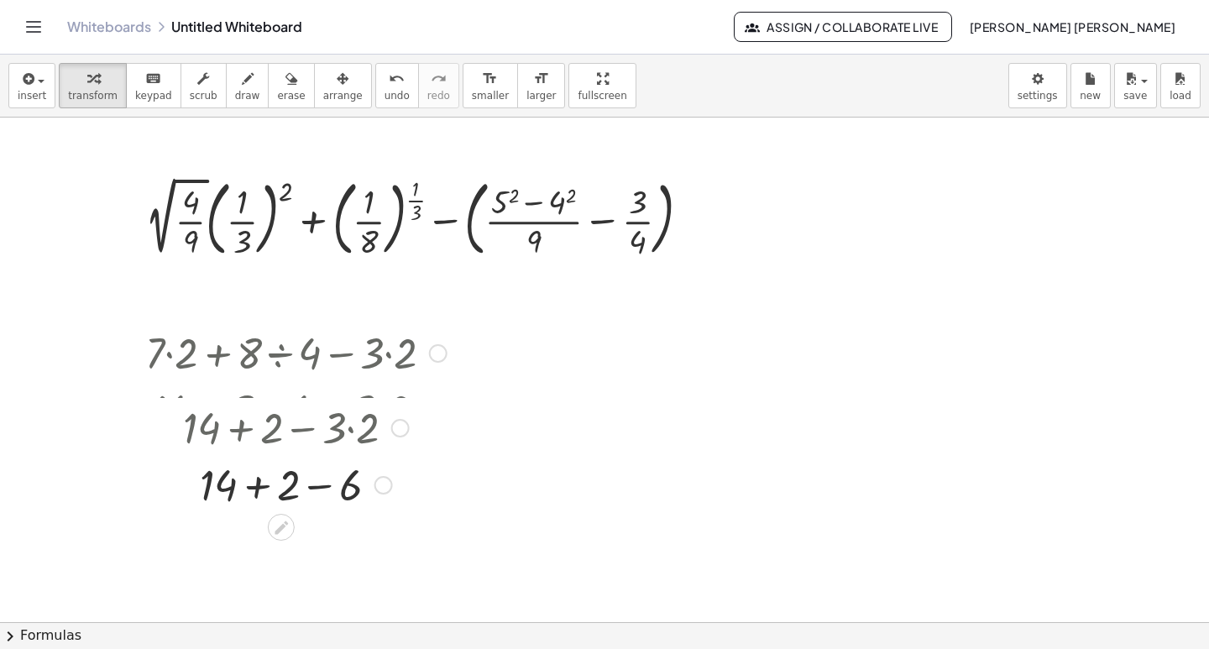
drag, startPoint x: 384, startPoint y: 415, endPoint x: 388, endPoint y: 508, distance: 93.3
click at [281, 485] on div "+ + − 14 2 6" at bounding box center [281, 485] width 0 height 0
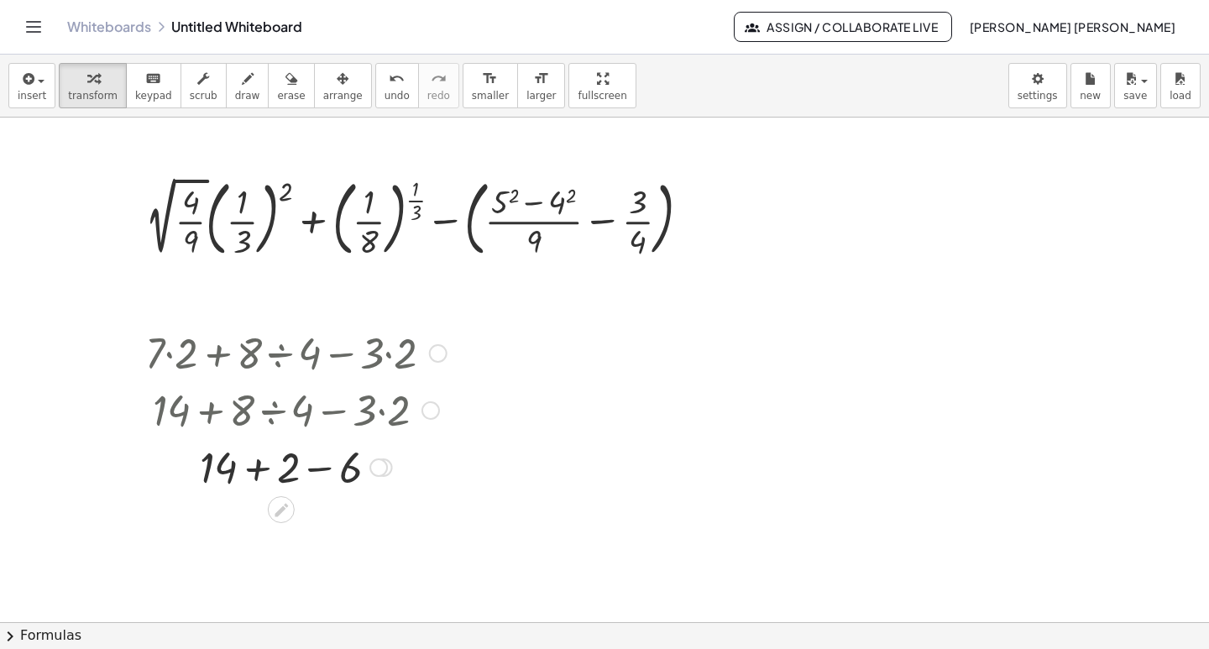
drag, startPoint x: 430, startPoint y: 410, endPoint x: 413, endPoint y: 489, distance: 81.5
click at [281, 353] on div "+ · 7 · 2 + · 8 ÷ 4 − · 3 · 2 + 14 + · 8 ÷ 4 − · 3 · 2 + 14 + 2 − · 3 · 2 + + −…" at bounding box center [281, 353] width 0 height 0
drag, startPoint x: 380, startPoint y: 472, endPoint x: 380, endPoint y: 537, distance: 64.6
click at [281, 525] on div "+ + − 14 2 6" at bounding box center [281, 525] width 0 height 0
click at [520, 439] on div at bounding box center [604, 622] width 1209 height 1009
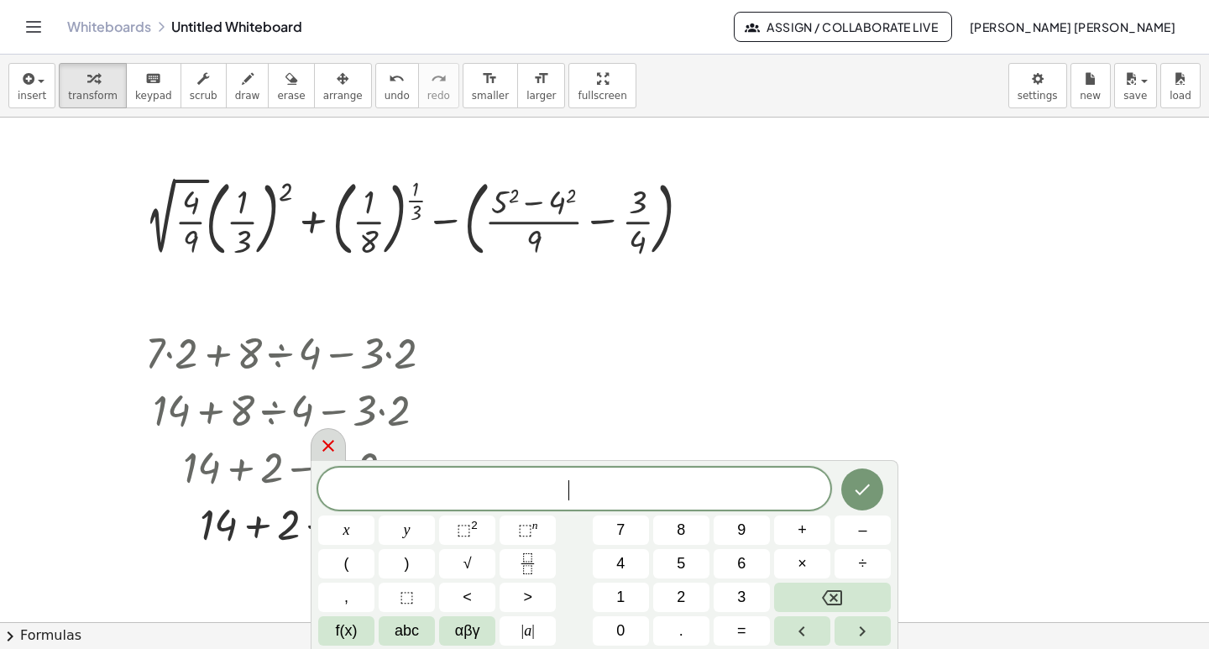
click at [327, 440] on icon at bounding box center [328, 446] width 20 height 20
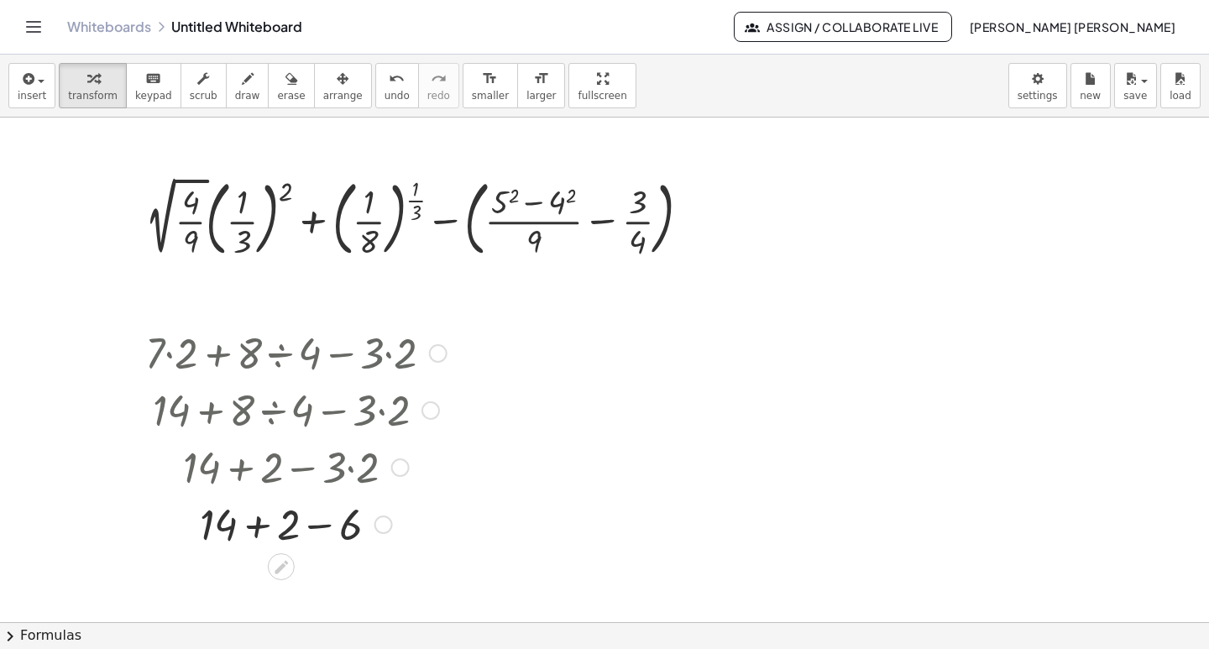
click at [256, 526] on div at bounding box center [296, 523] width 318 height 57
click at [291, 585] on div at bounding box center [296, 580] width 318 height 57
click at [192, 383] on div at bounding box center [296, 408] width 318 height 57
drag, startPoint x: 550, startPoint y: 90, endPoint x: 445, endPoint y: 414, distance: 340.7
click at [550, 163] on div "insert select one: Math Expression Function Text Youtube Video Graphing Geometr…" at bounding box center [604, 352] width 1209 height 594
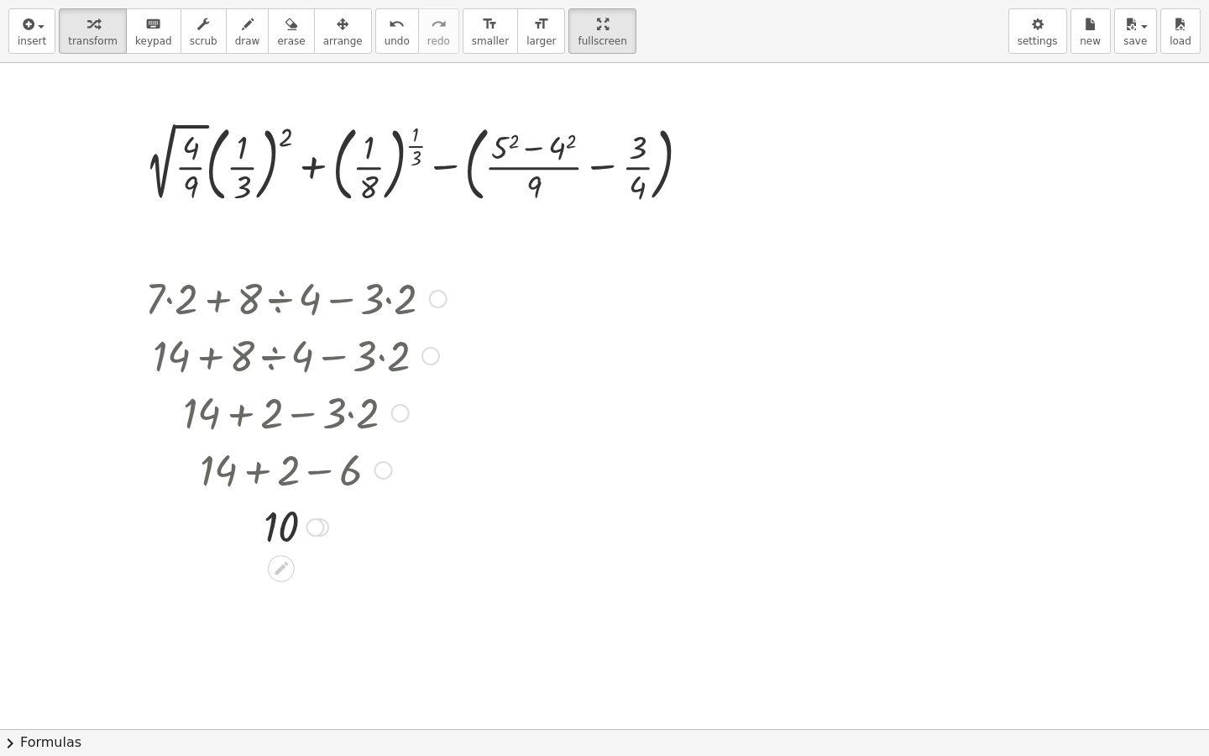
click at [273, 311] on div at bounding box center [296, 297] width 318 height 57
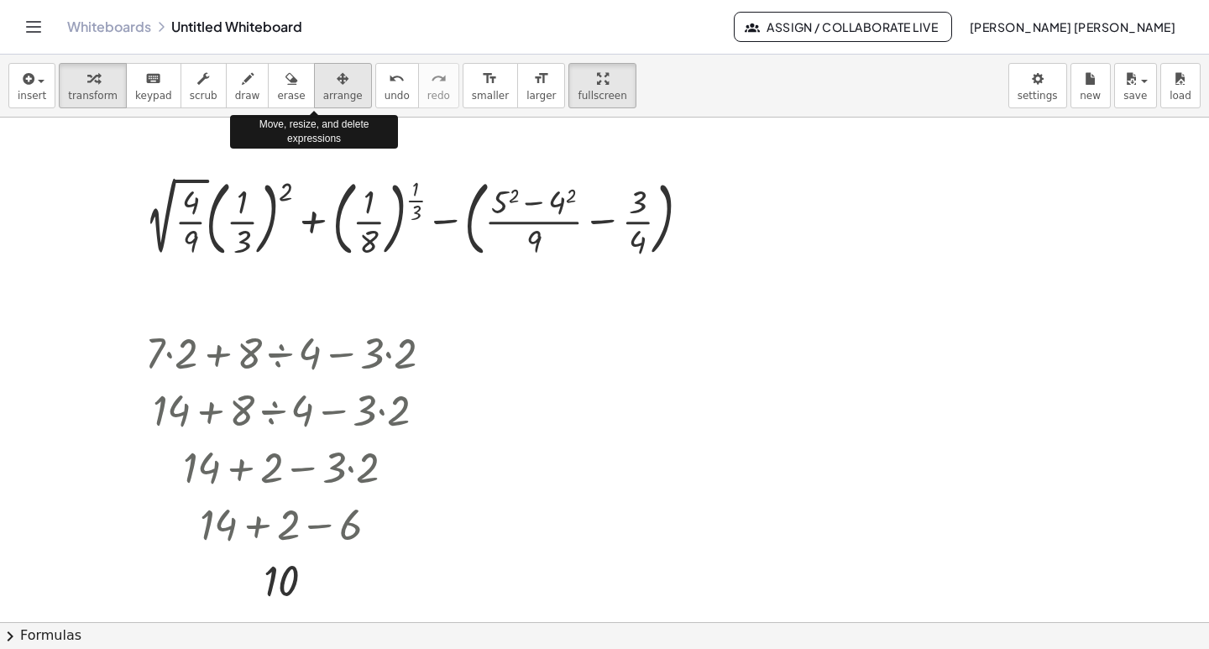
click at [328, 94] on span "arrange" at bounding box center [342, 96] width 39 height 12
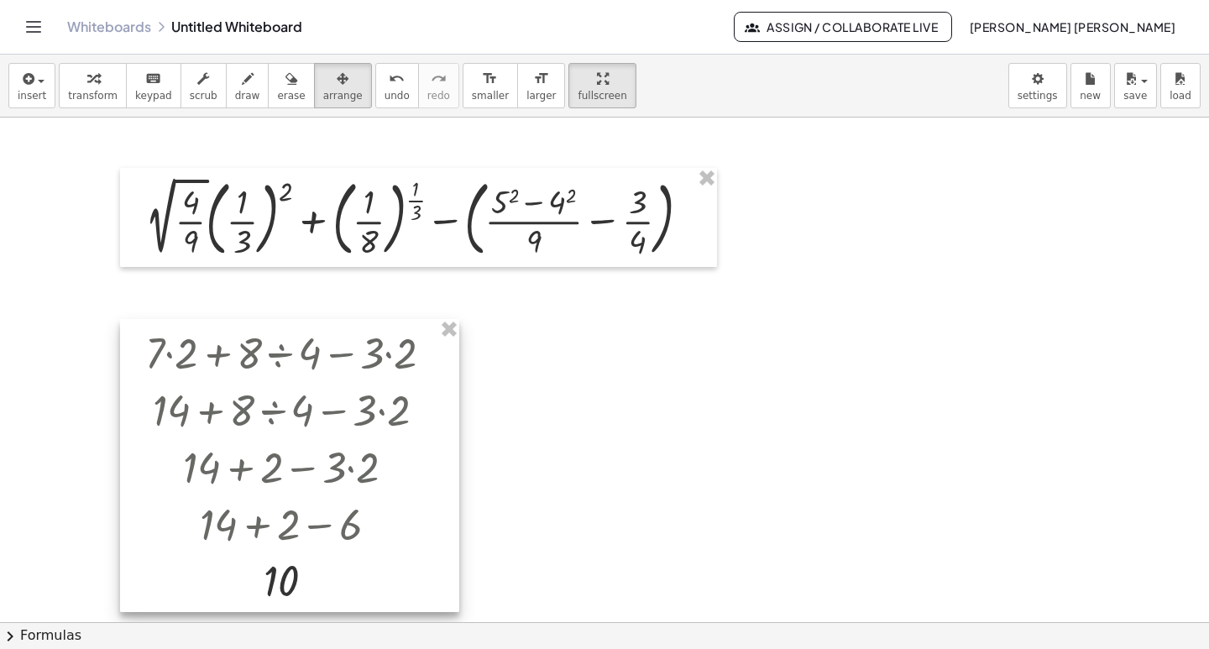
click at [289, 411] on div at bounding box center [289, 465] width 339 height 293
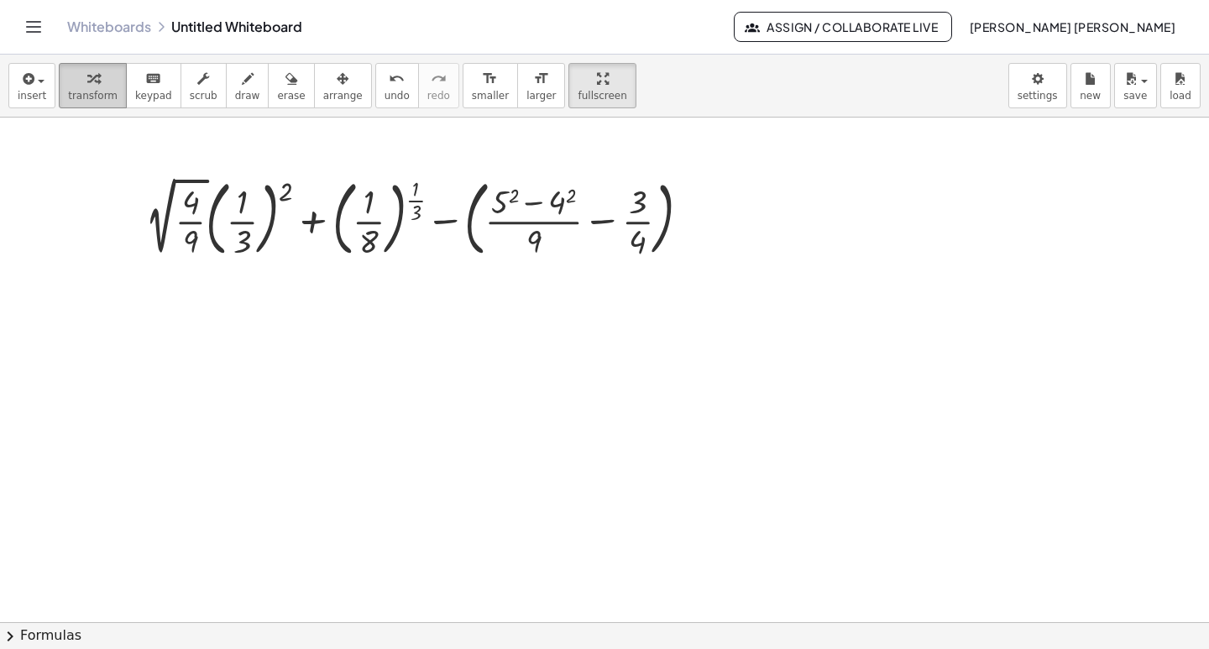
click at [71, 85] on div "button" at bounding box center [93, 78] width 50 height 20
click at [162, 223] on div at bounding box center [425, 217] width 576 height 91
click at [161, 244] on div at bounding box center [425, 217] width 576 height 91
click at [207, 222] on div at bounding box center [425, 217] width 576 height 91
click at [209, 178] on div at bounding box center [425, 217] width 576 height 91
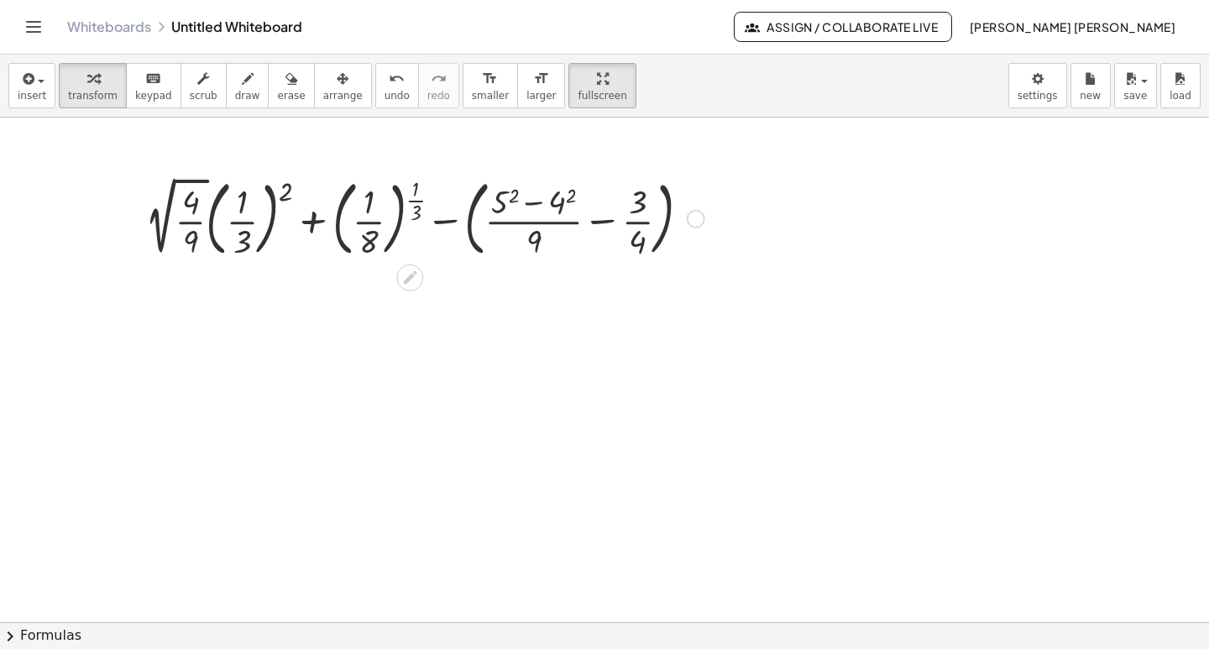
click at [268, 222] on div at bounding box center [425, 217] width 576 height 91
click at [270, 222] on div at bounding box center [425, 217] width 576 height 91
click at [138, 100] on span "keypad" at bounding box center [153, 96] width 37 height 12
click at [568, 190] on div at bounding box center [571, 196] width 10 height 21
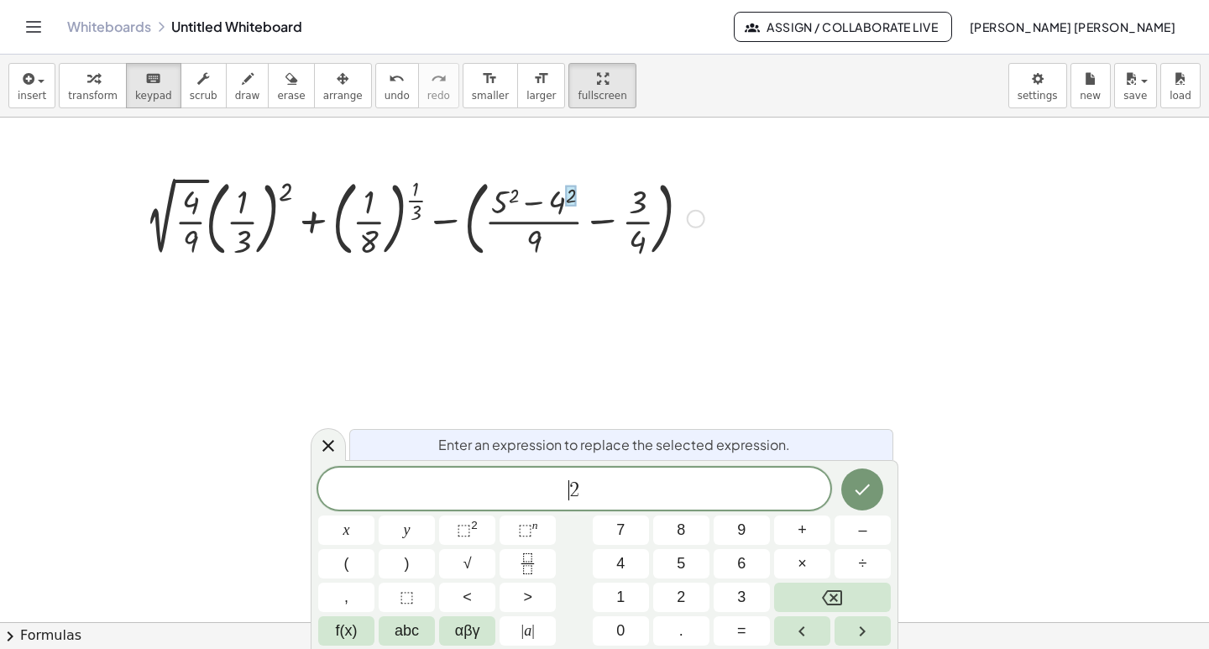
drag, startPoint x: 424, startPoint y: 495, endPoint x: 426, endPoint y: 453, distance: 41.2
click at [424, 494] on span "​ 2" at bounding box center [574, 491] width 512 height 24
click at [191, 206] on div at bounding box center [425, 217] width 576 height 91
click at [332, 446] on icon at bounding box center [328, 446] width 20 height 20
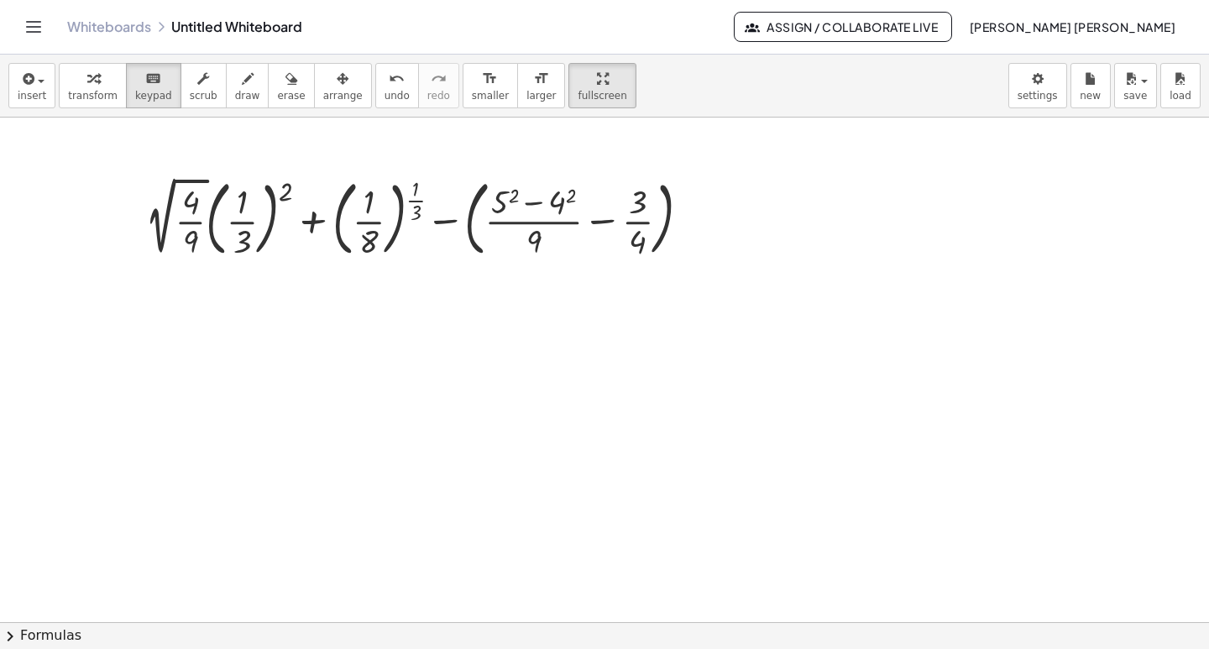
drag, startPoint x: 122, startPoint y: 152, endPoint x: 827, endPoint y: 280, distance: 716.7
click at [827, 280] on div at bounding box center [604, 622] width 1209 height 1009
drag, startPoint x: 113, startPoint y: 229, endPoint x: 829, endPoint y: 228, distance: 716.2
click at [829, 228] on div at bounding box center [604, 622] width 1209 height 1009
click at [467, 225] on div at bounding box center [425, 217] width 576 height 91
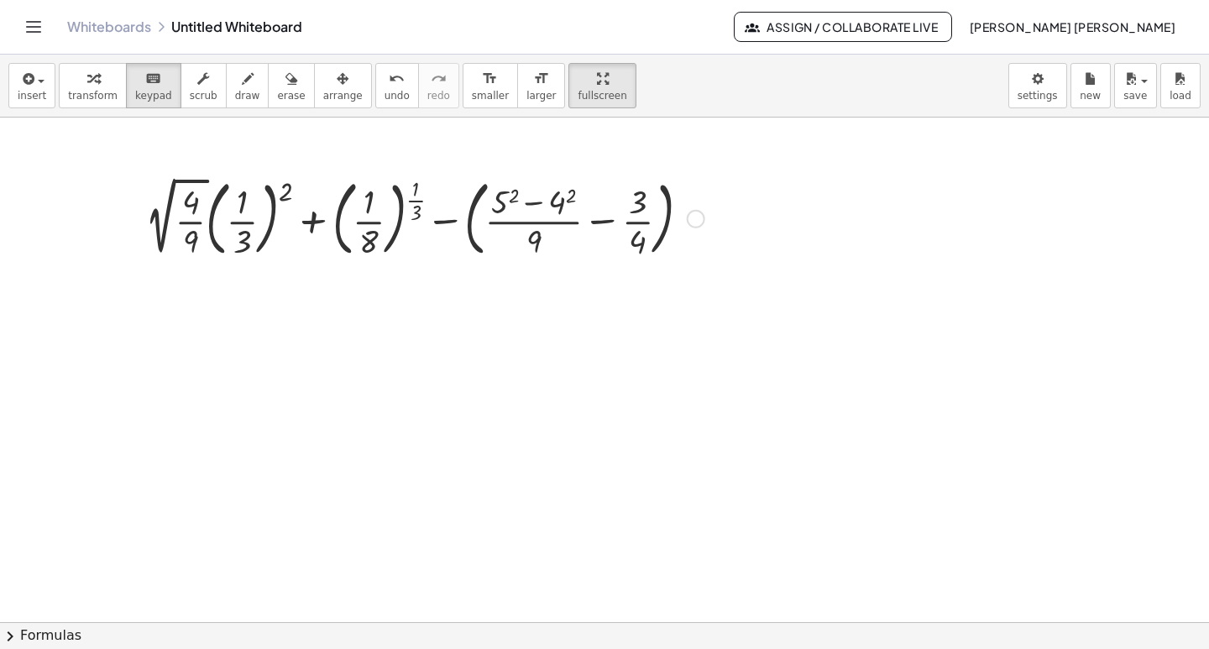
click at [467, 225] on div at bounding box center [425, 217] width 576 height 91
click at [697, 223] on div "Go back to this line Copy line as LaTeX Copy derivation as LaTeX" at bounding box center [696, 219] width 18 height 18
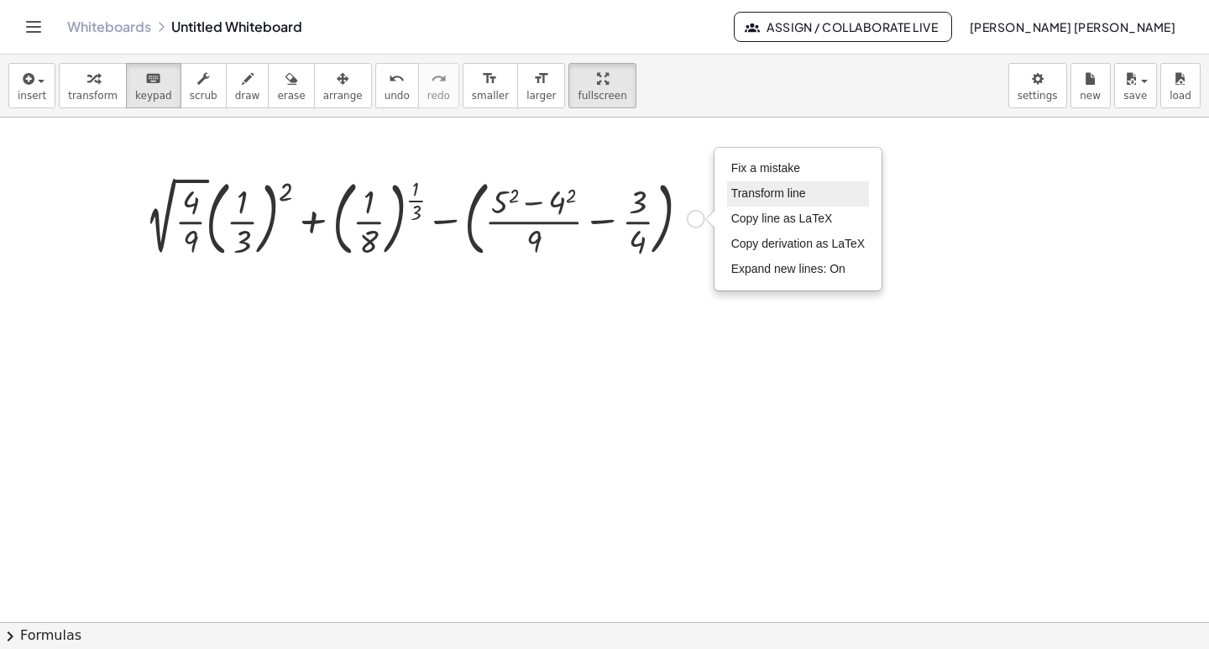
click at [743, 191] on span "Transform line" at bounding box center [768, 192] width 75 height 13
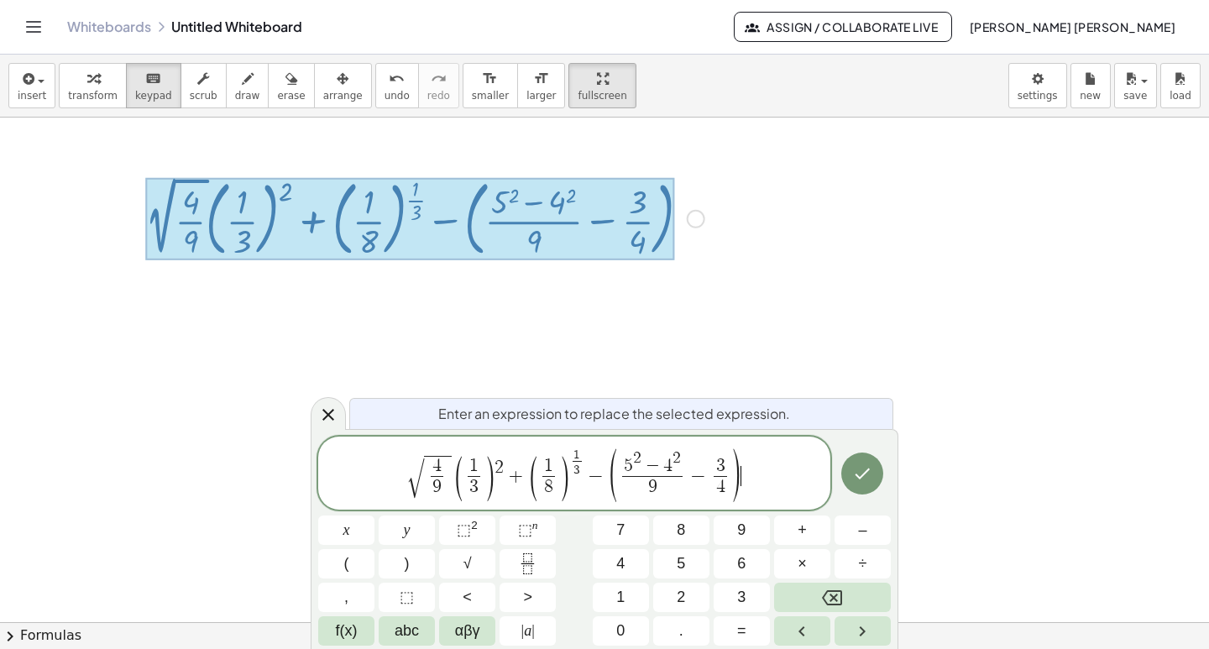
click at [772, 472] on span "√ 4 9 ​ ( 1 3 ​ ) 2 + ( 1 8 ​ ) 1 3 ​ − ( 5 2 − 4 2 9 ​ − 3 4 ​ ) ​" at bounding box center [574, 474] width 512 height 55
click at [343, 564] on button "(" at bounding box center [346, 563] width 56 height 29
click at [461, 488] on span ")" at bounding box center [459, 477] width 13 height 52
click at [877, 479] on button "Done" at bounding box center [862, 474] width 42 height 42
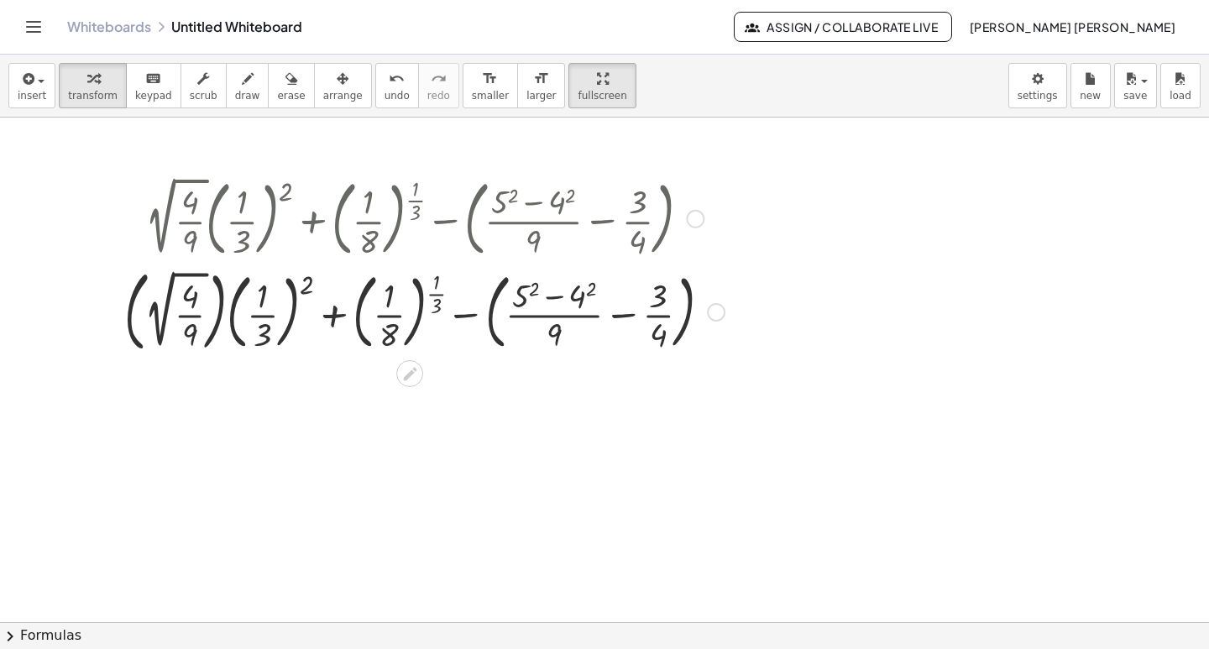
click at [162, 321] on div at bounding box center [424, 311] width 617 height 97
click at [222, 316] on div at bounding box center [424, 311] width 617 height 97
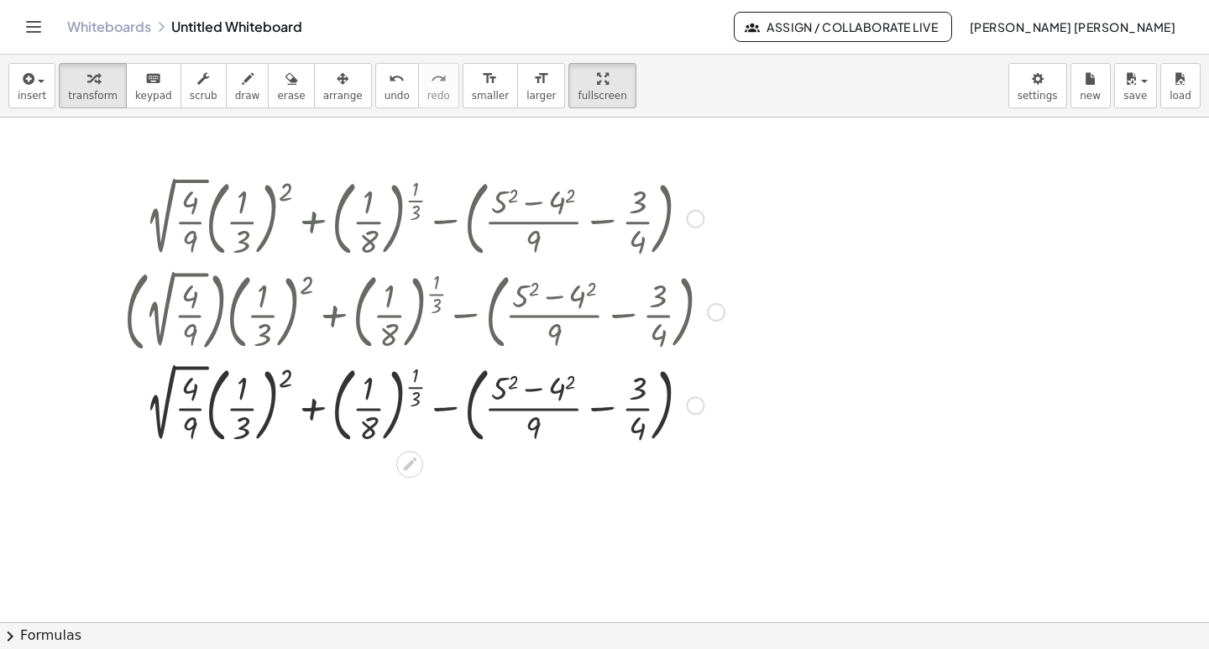
click at [155, 399] on div at bounding box center [424, 404] width 617 height 91
click at [179, 366] on div at bounding box center [424, 404] width 617 height 91
click at [179, 365] on div at bounding box center [424, 404] width 617 height 91
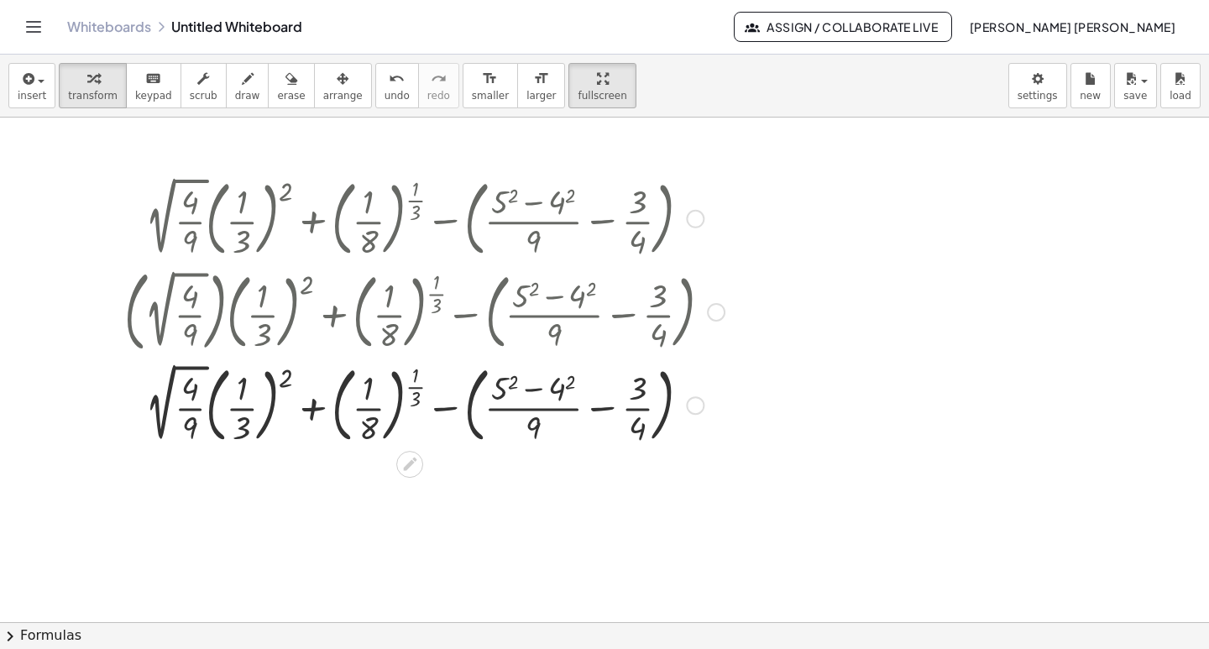
click at [163, 427] on div at bounding box center [424, 404] width 617 height 91
click at [284, 378] on div at bounding box center [424, 404] width 617 height 91
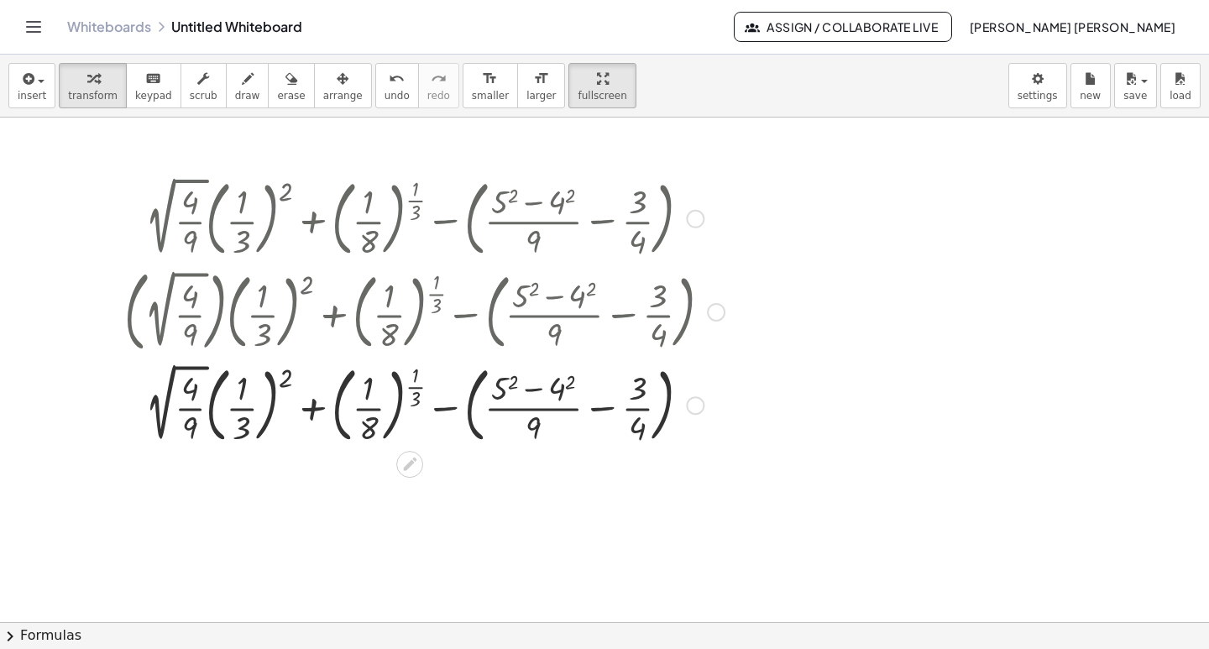
click at [282, 382] on div at bounding box center [424, 404] width 617 height 91
click at [185, 408] on div at bounding box center [424, 404] width 617 height 91
click at [185, 407] on div at bounding box center [424, 404] width 617 height 91
drag, startPoint x: 696, startPoint y: 405, endPoint x: 692, endPoint y: 490, distance: 85.7
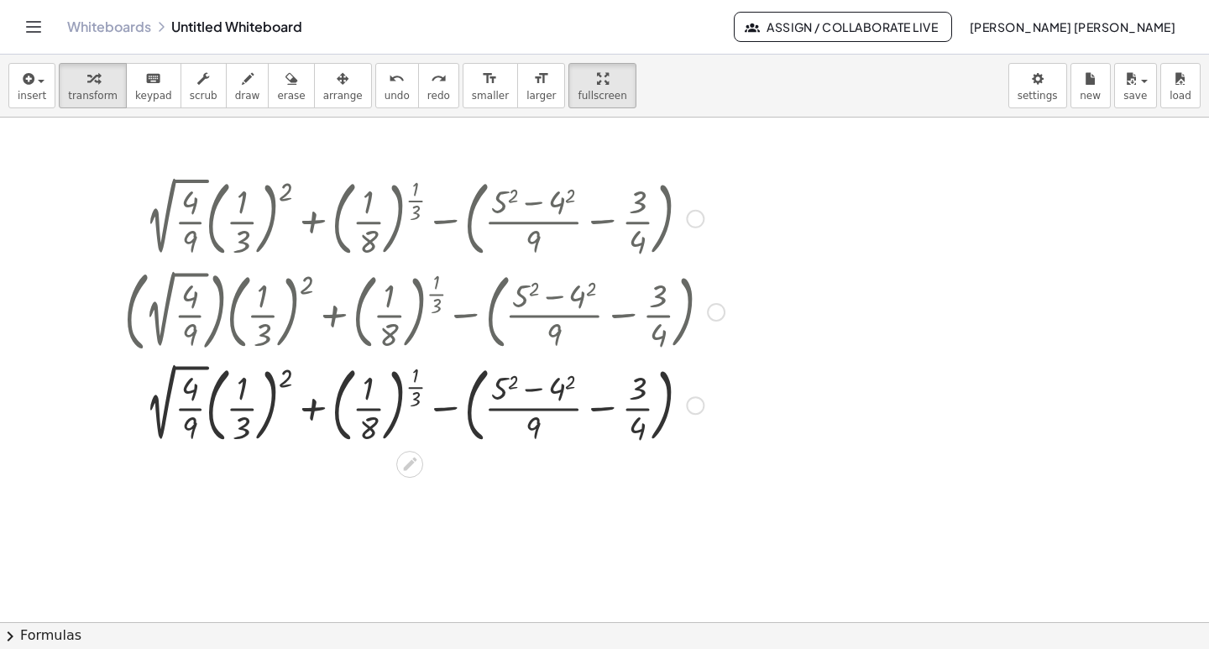
click at [692, 490] on div "+ · 2 √ ( · 4 · 9 ) · ( · 1 · 3 ) 2 + ( · 1 · 8 ) ( · 1 · 3 ) − ( + · ( + 5 2 −…" at bounding box center [604, 622] width 1209 height 1009
drag, startPoint x: 710, startPoint y: 311, endPoint x: 704, endPoint y: 369, distance: 57.4
click at [410, 219] on div "+ · 2 √ ( · 4 · 9 ) · ( · 1 · 3 ) 2 + ( · 1 · 8 ) ( · 1 · 3 ) − ( + · ( + 5 2 −…" at bounding box center [410, 219] width 0 height 0
click at [509, 385] on div at bounding box center [424, 404] width 617 height 91
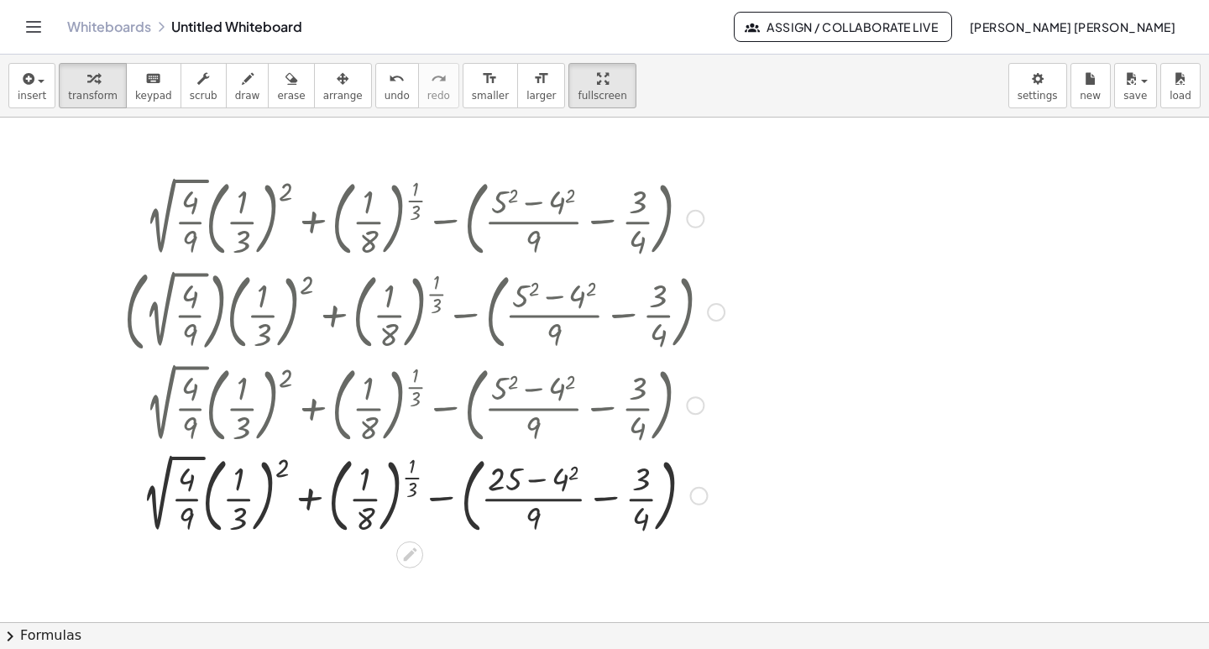
click at [576, 477] on div at bounding box center [424, 494] width 617 height 91
click at [411, 487] on div at bounding box center [424, 494] width 617 height 91
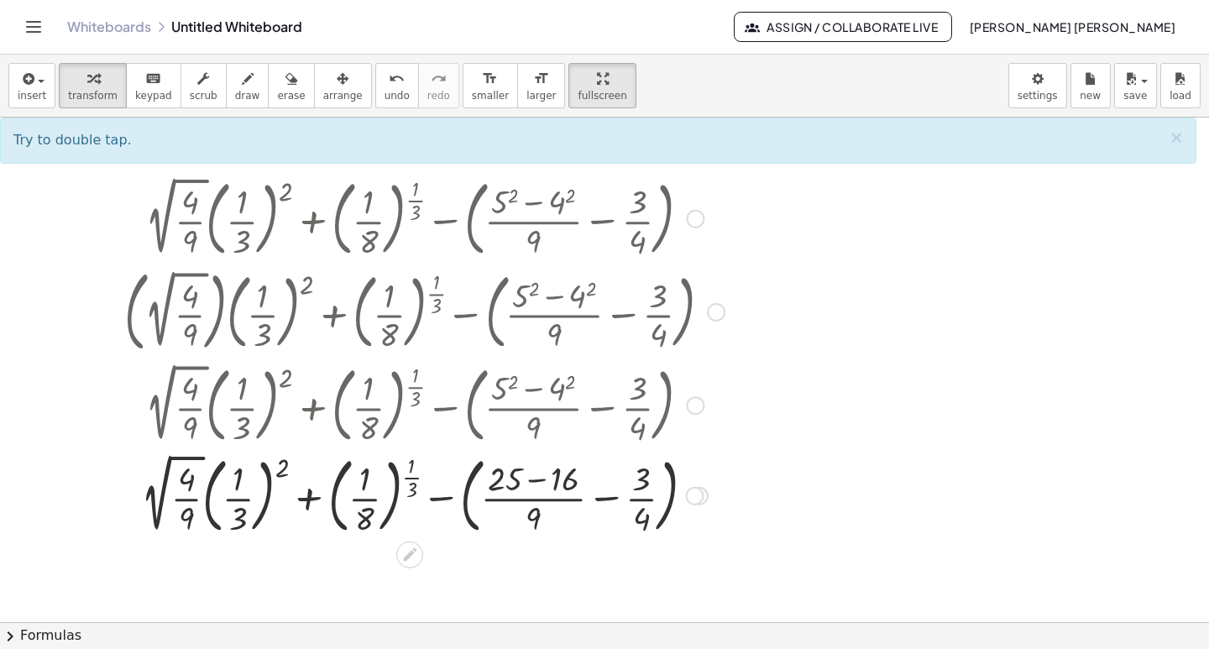
click at [411, 487] on div at bounding box center [424, 494] width 617 height 91
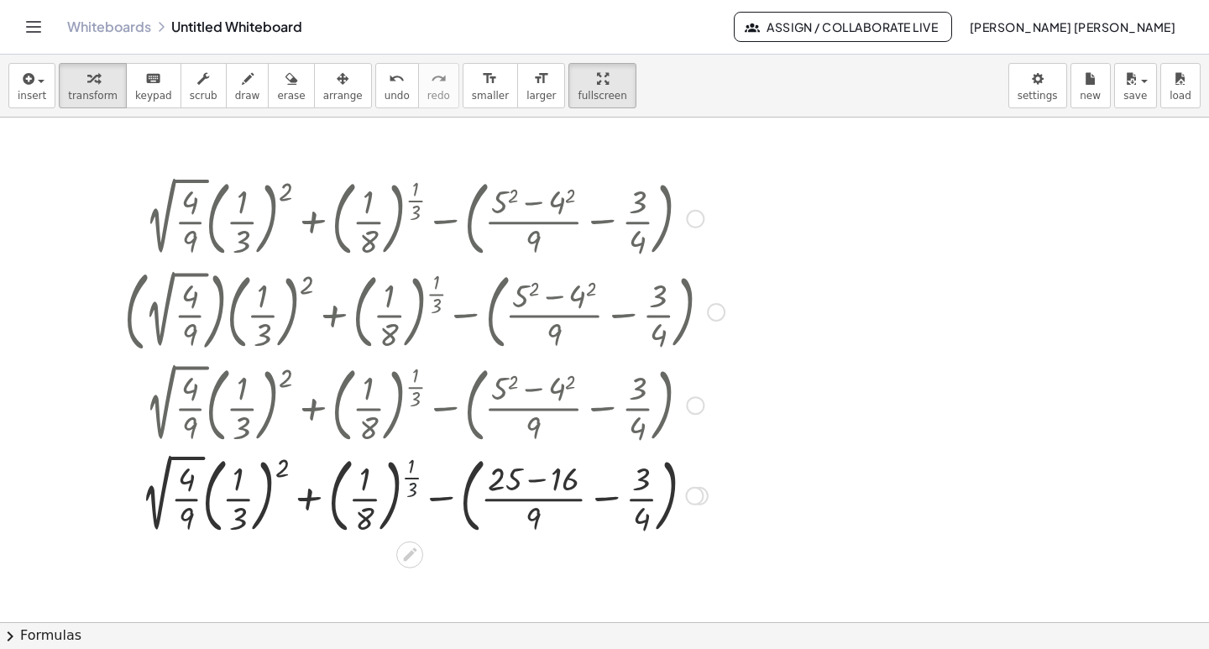
click at [411, 487] on div at bounding box center [424, 494] width 617 height 91
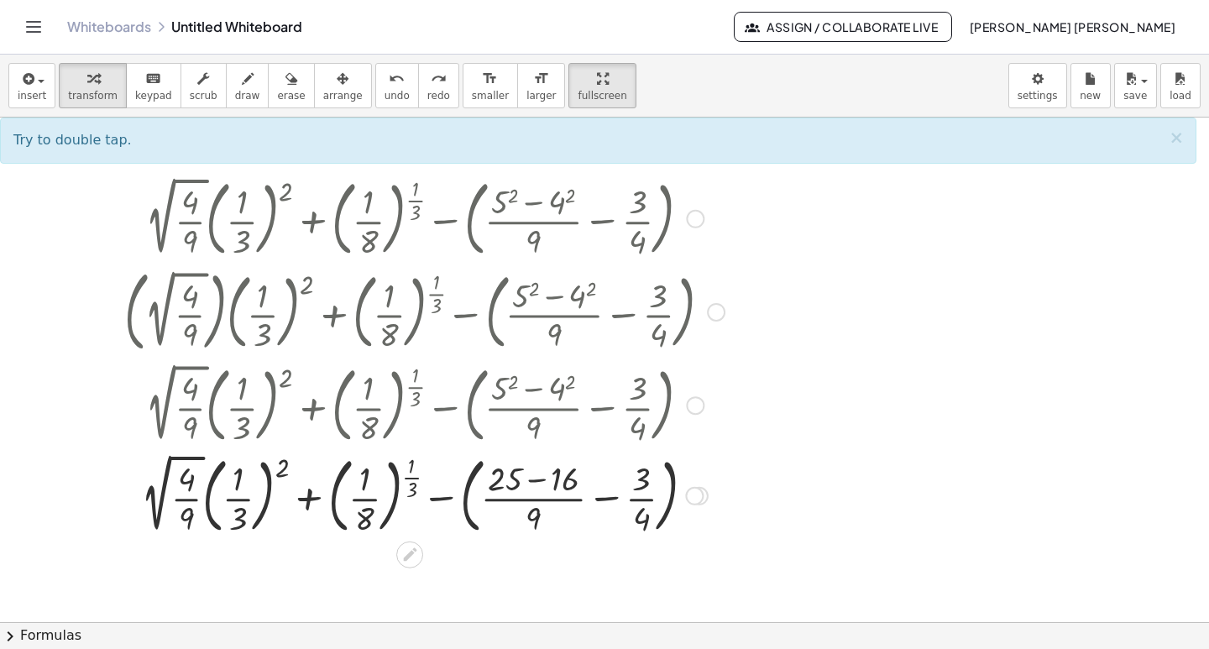
click at [364, 521] on div at bounding box center [424, 494] width 617 height 91
click at [337, 493] on div at bounding box center [424, 494] width 617 height 91
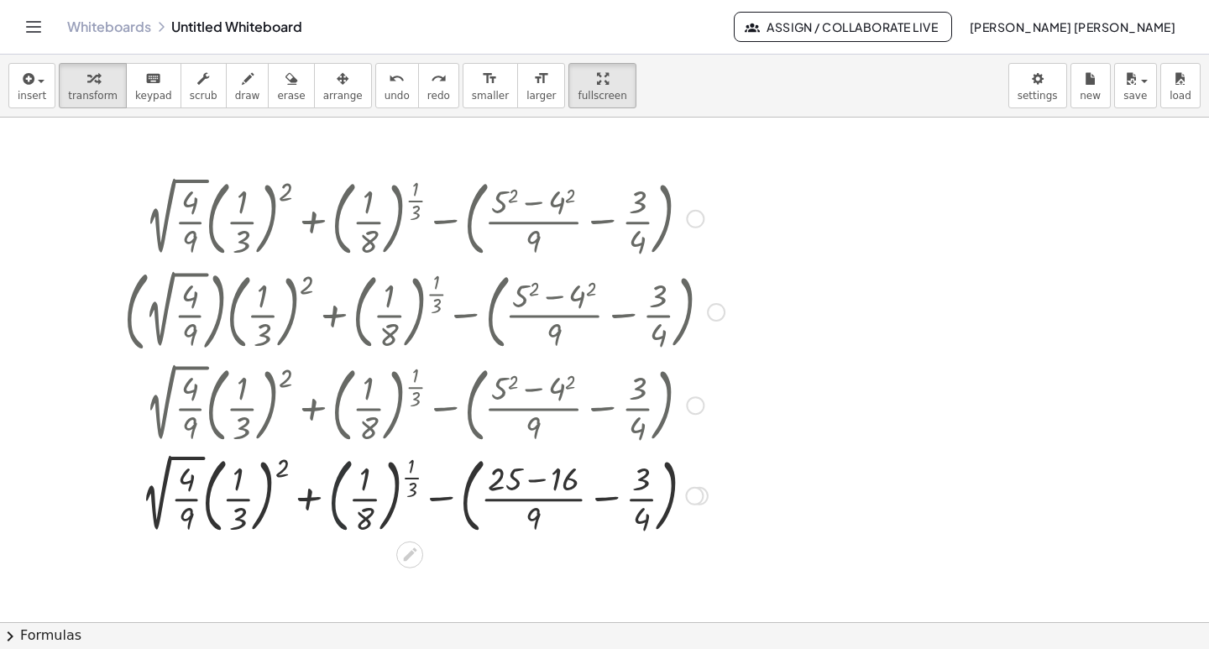
click at [337, 493] on div at bounding box center [424, 494] width 617 height 91
click at [338, 479] on div at bounding box center [424, 494] width 617 height 91
click at [338, 477] on div at bounding box center [424, 494] width 617 height 91
click at [187, 480] on div at bounding box center [424, 494] width 617 height 91
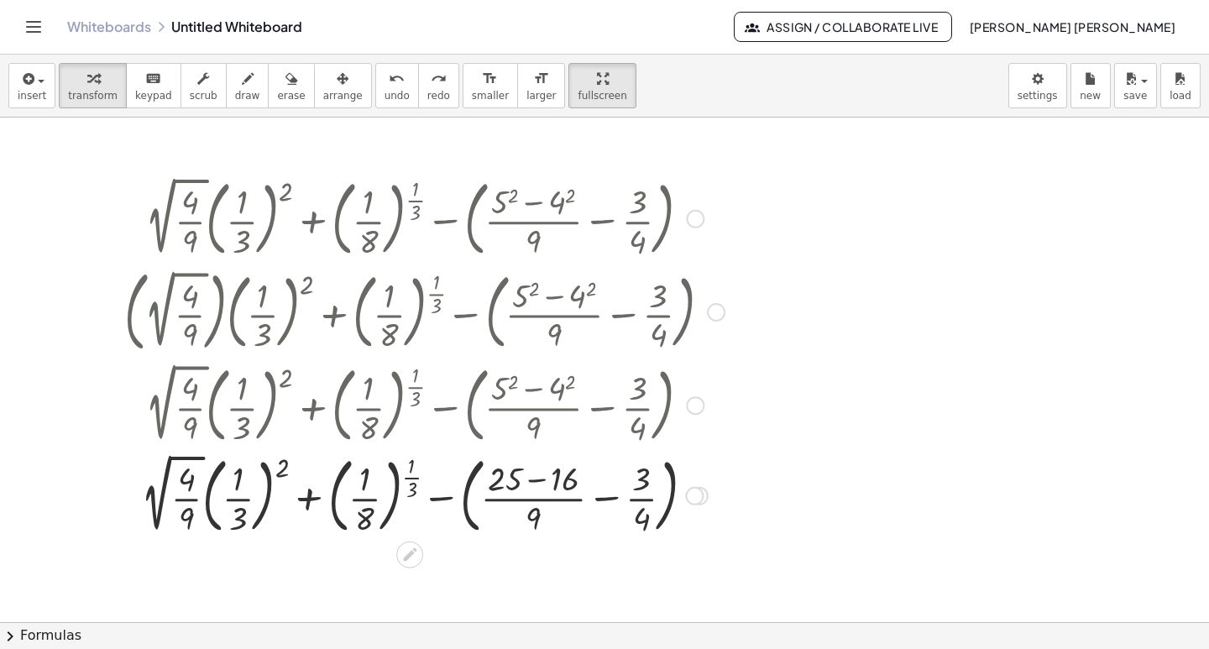
click at [187, 480] on div at bounding box center [424, 494] width 617 height 91
click at [184, 411] on div at bounding box center [424, 404] width 617 height 91
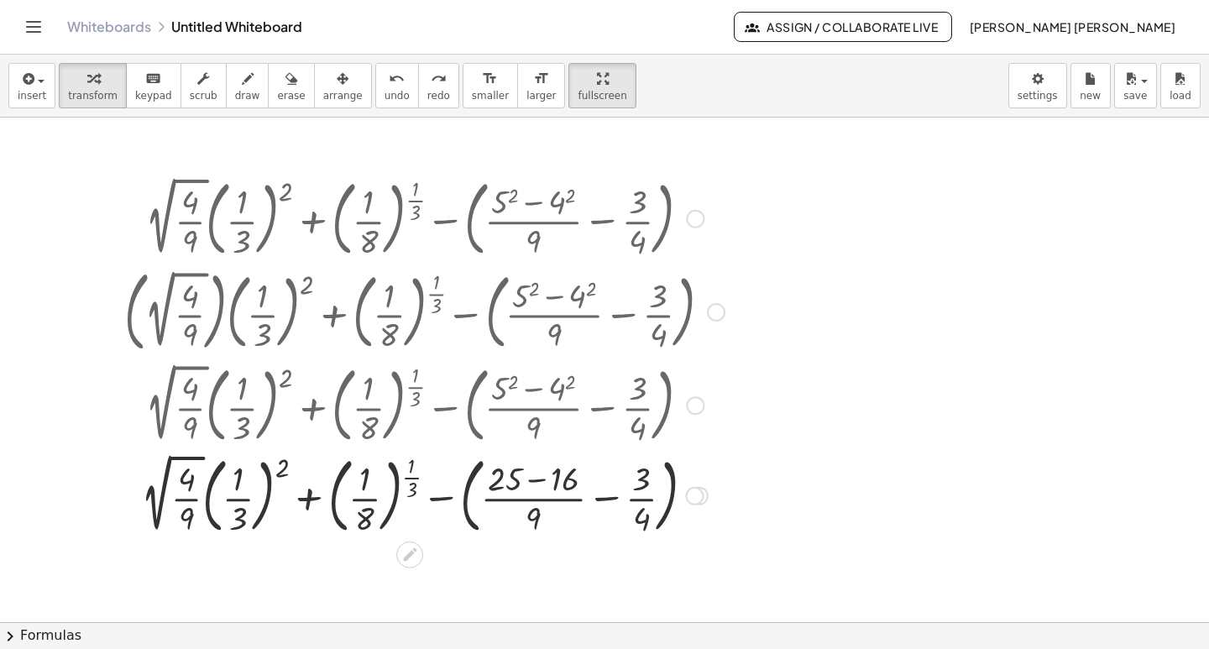
click at [184, 411] on div at bounding box center [424, 404] width 617 height 91
click at [236, 406] on div at bounding box center [424, 404] width 617 height 91
click at [238, 409] on div at bounding box center [424, 404] width 617 height 91
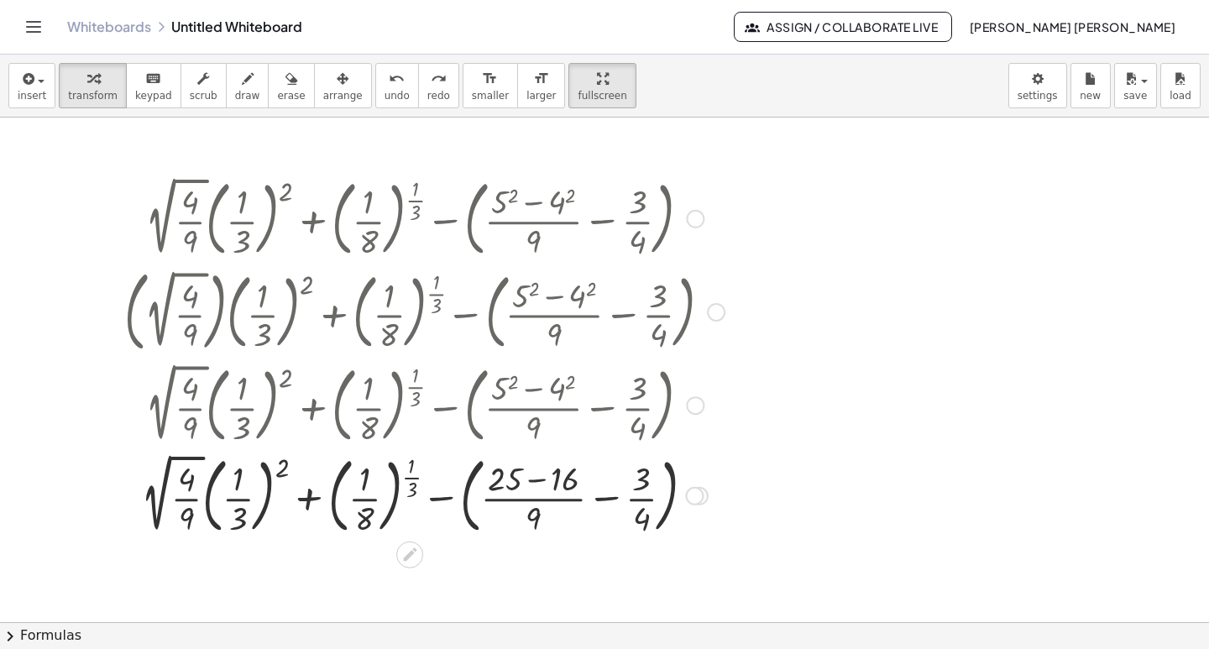
click at [272, 383] on div at bounding box center [424, 404] width 617 height 91
click at [289, 380] on div at bounding box center [424, 404] width 617 height 91
click at [537, 478] on div at bounding box center [424, 494] width 617 height 91
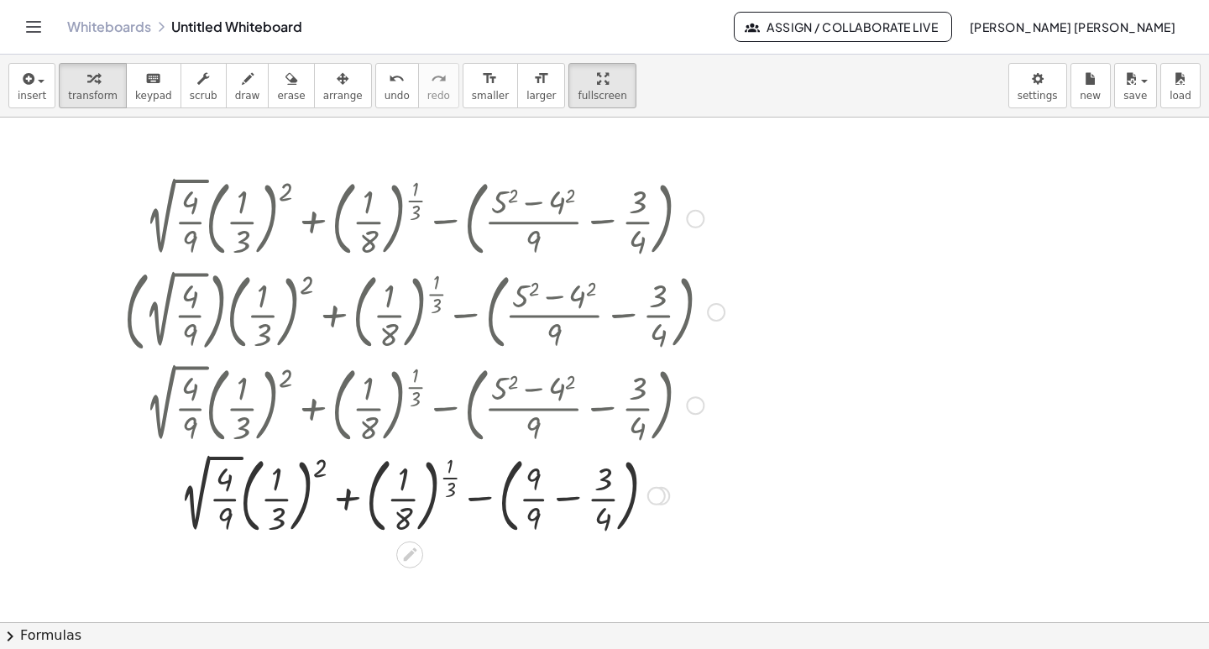
click at [564, 500] on div at bounding box center [424, 494] width 617 height 91
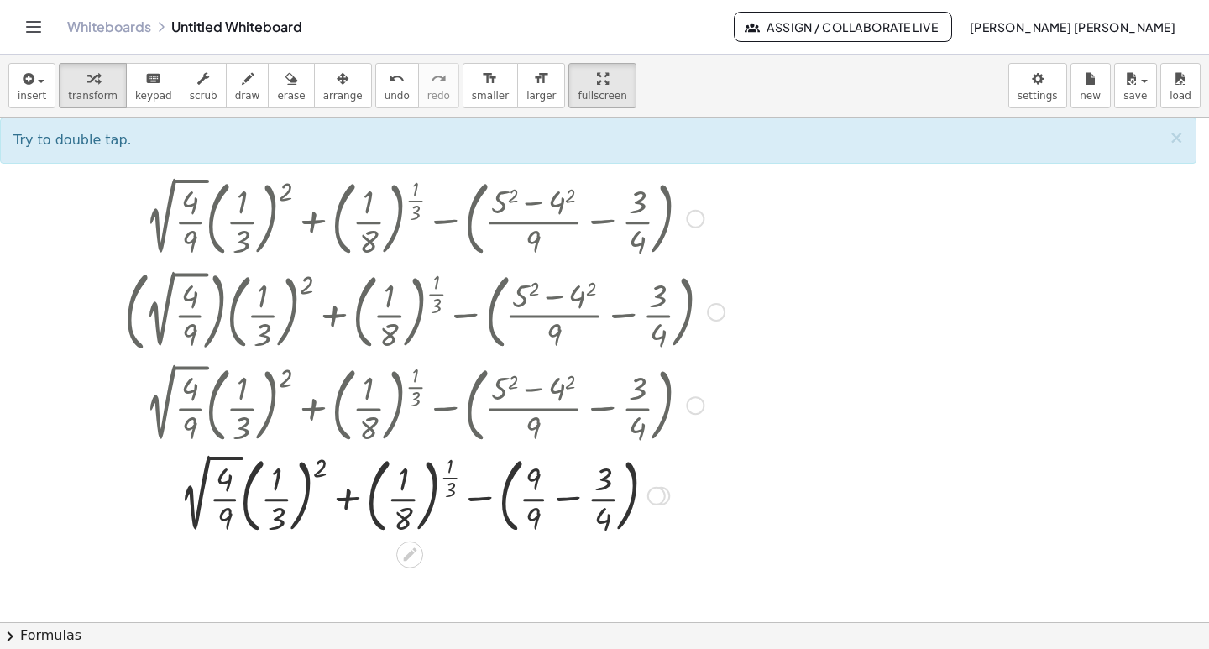
click at [564, 500] on div at bounding box center [424, 494] width 617 height 91
click at [532, 498] on div at bounding box center [424, 494] width 617 height 91
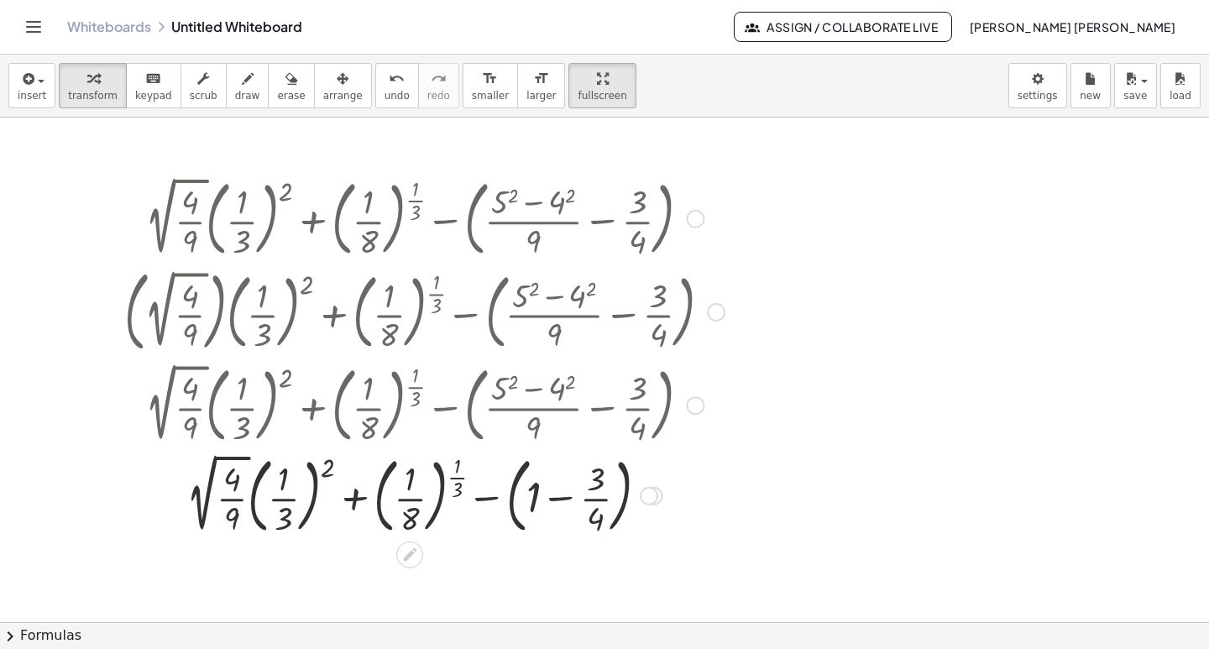
click at [565, 495] on div at bounding box center [424, 494] width 617 height 91
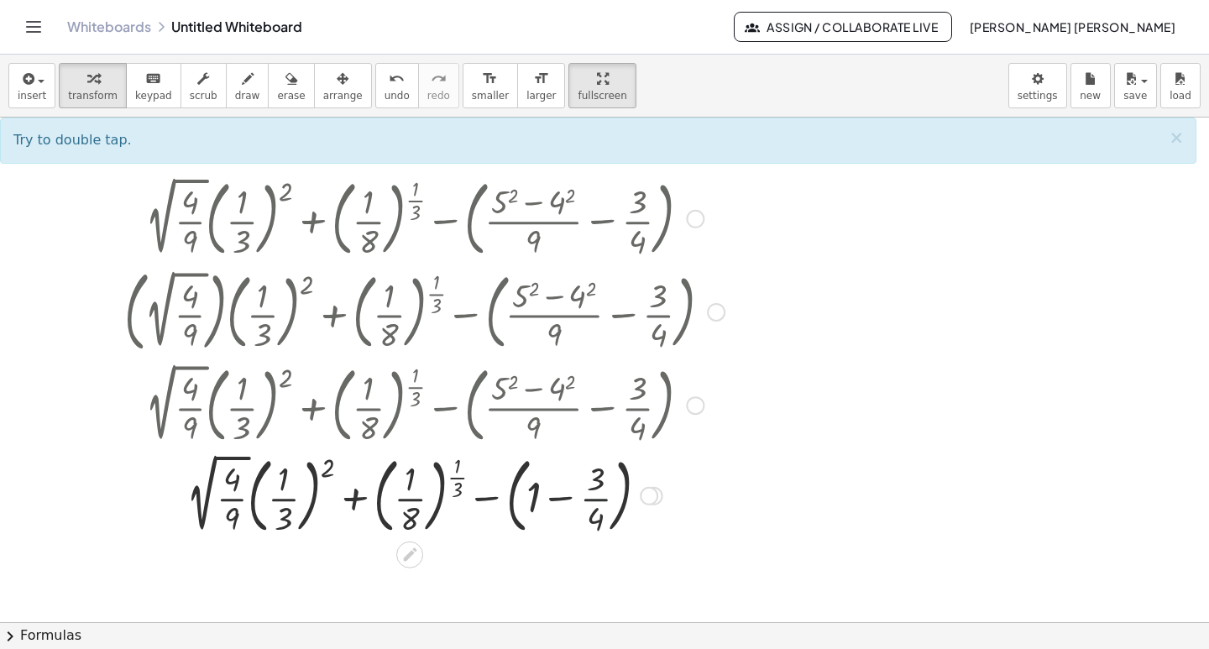
click at [594, 502] on div at bounding box center [424, 494] width 617 height 91
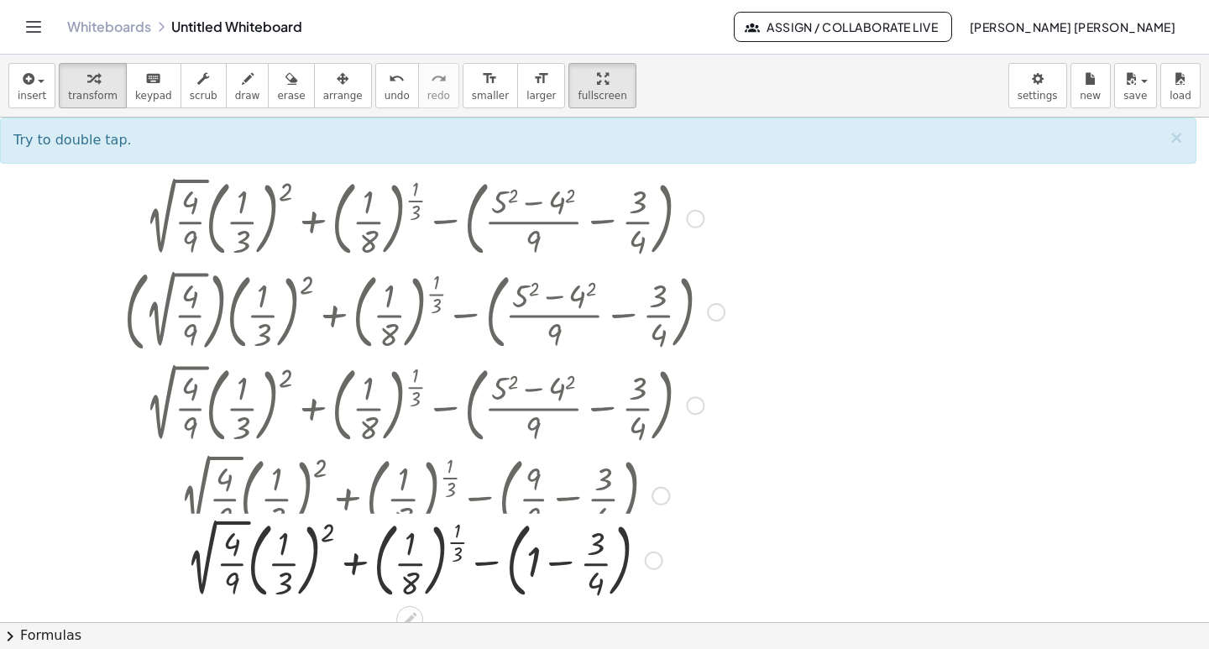
drag, startPoint x: 652, startPoint y: 495, endPoint x: 652, endPoint y: 567, distance: 72.2
click at [410, 561] on div "+ · 2 √ ( · 4 · 9 ) · ( · 1 · 3 ) 2 + ( · 1 · 8 ) ( · 1 · 3 ) − ( + − · 3 · 4 )…" at bounding box center [410, 561] width 0 height 0
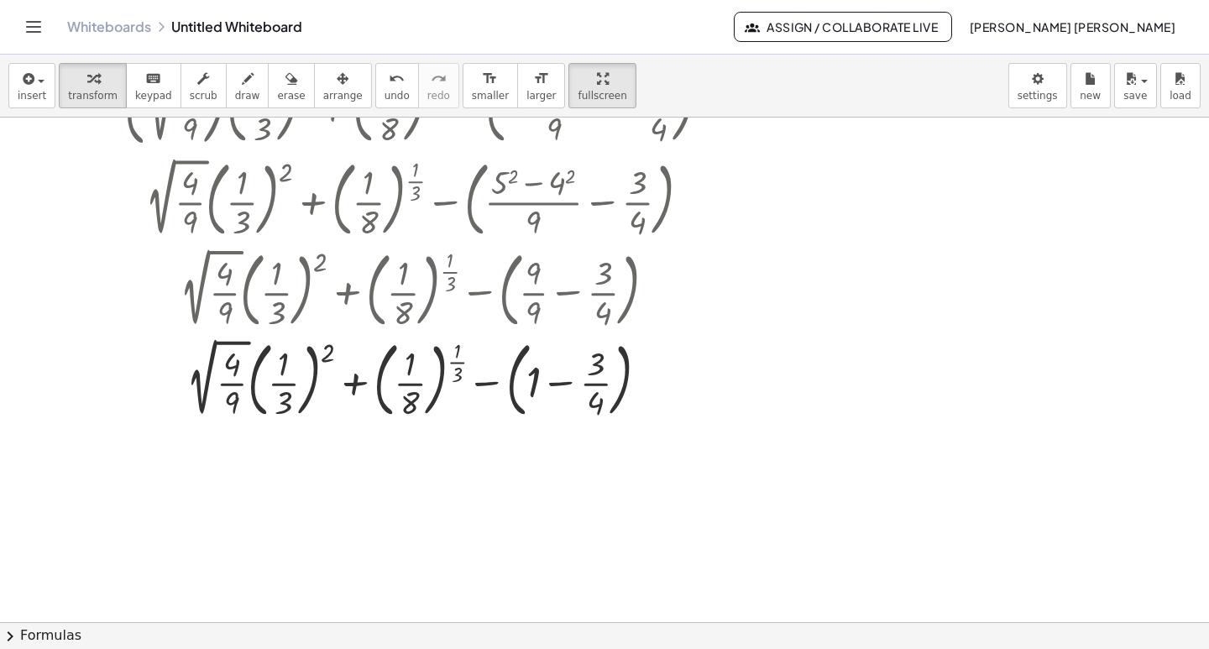
scroll to position [252, 0]
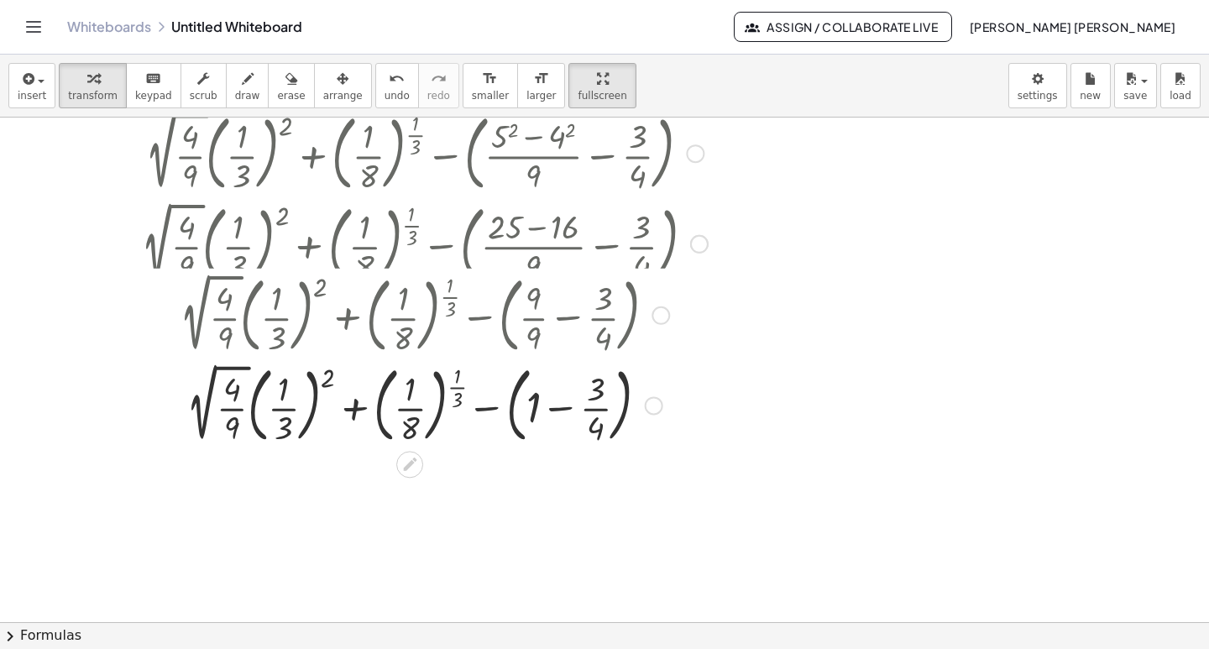
drag, startPoint x: 660, startPoint y: 245, endPoint x: 653, endPoint y: 322, distance: 76.7
click at [410, 316] on div "+ · 2 √ ( · 4 · 9 ) · ( · 1 · 3 ) 2 + ( · 1 · 8 ) ( · 1 · 3 ) − ( + · 9 · 9 − ·…" at bounding box center [410, 316] width 0 height 0
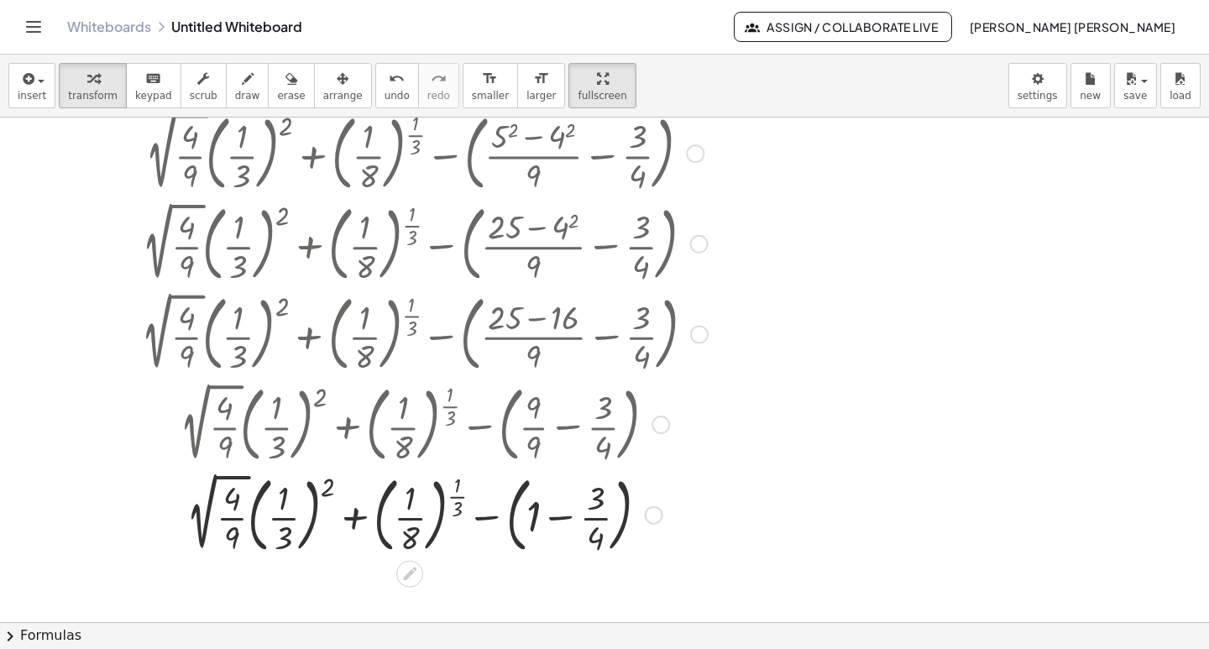
drag, startPoint x: 699, startPoint y: 243, endPoint x: 696, endPoint y: 352, distance: 109.2
click at [410, 334] on div "+ · 2 √ ( · 4 · 9 ) · ( · 1 · 3 ) 2 + ( · 1 · 8 ) ( · 1 · 3 ) − ( + · ( + 25 − …" at bounding box center [410, 334] width 0 height 0
click at [279, 521] on div at bounding box center [424, 513] width 617 height 91
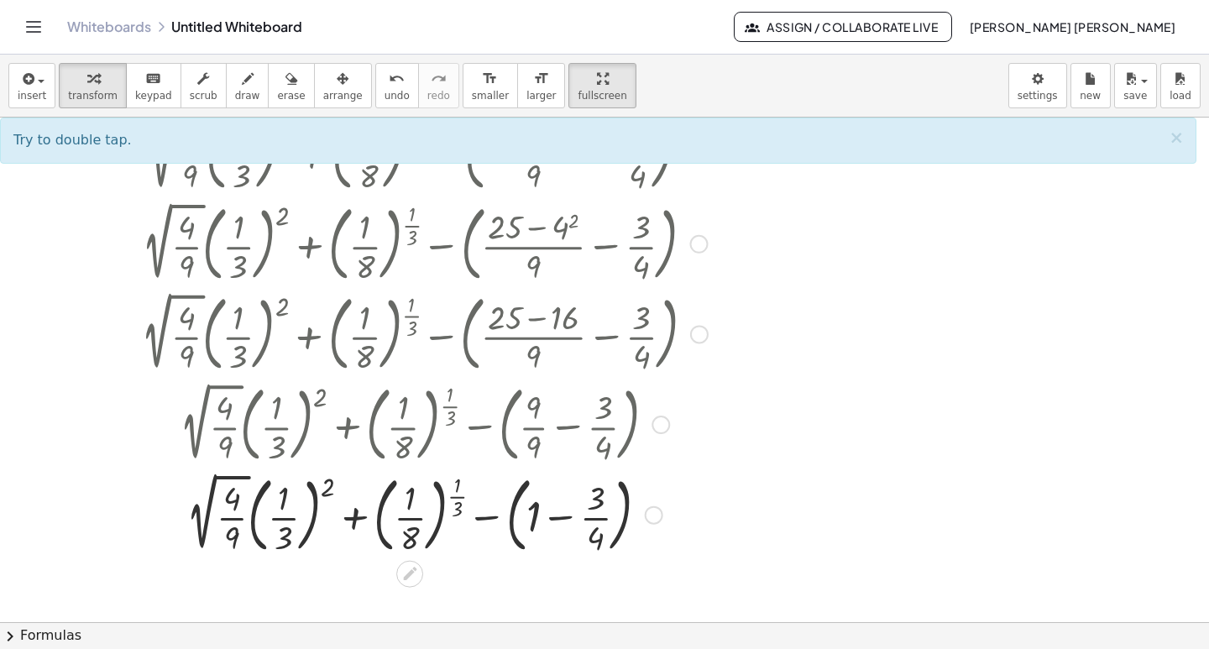
click at [226, 514] on div at bounding box center [424, 513] width 617 height 91
click at [231, 517] on div at bounding box center [424, 513] width 617 height 91
click at [232, 515] on div at bounding box center [424, 513] width 617 height 91
click at [224, 427] on div at bounding box center [424, 423] width 617 height 91
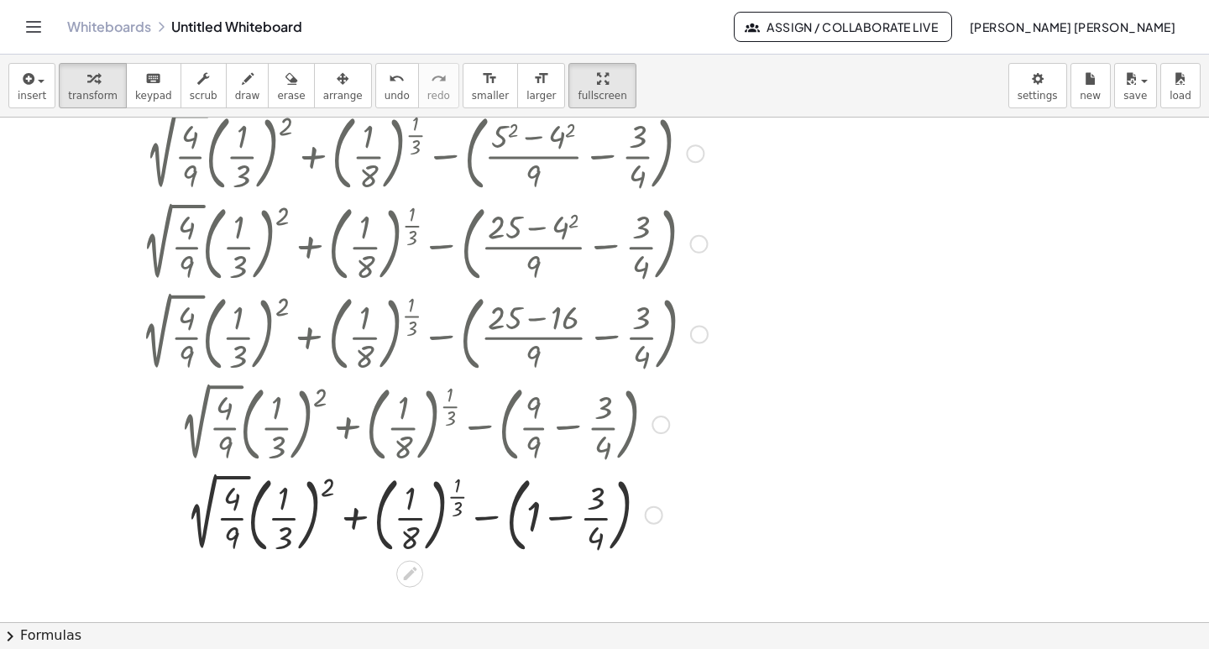
click at [224, 427] on div at bounding box center [424, 423] width 617 height 91
click at [254, 523] on div at bounding box center [424, 513] width 617 height 91
click at [248, 416] on div at bounding box center [424, 423] width 617 height 91
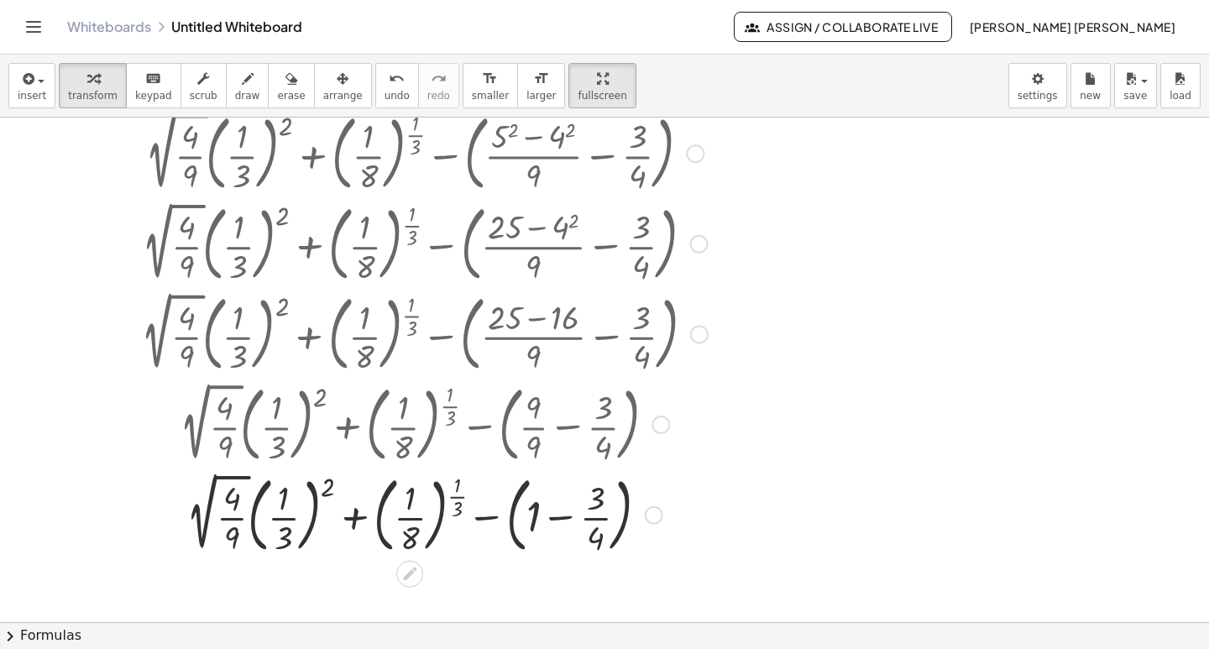
click at [208, 247] on div at bounding box center [424, 242] width 617 height 91
click at [209, 250] on div at bounding box center [424, 242] width 617 height 91
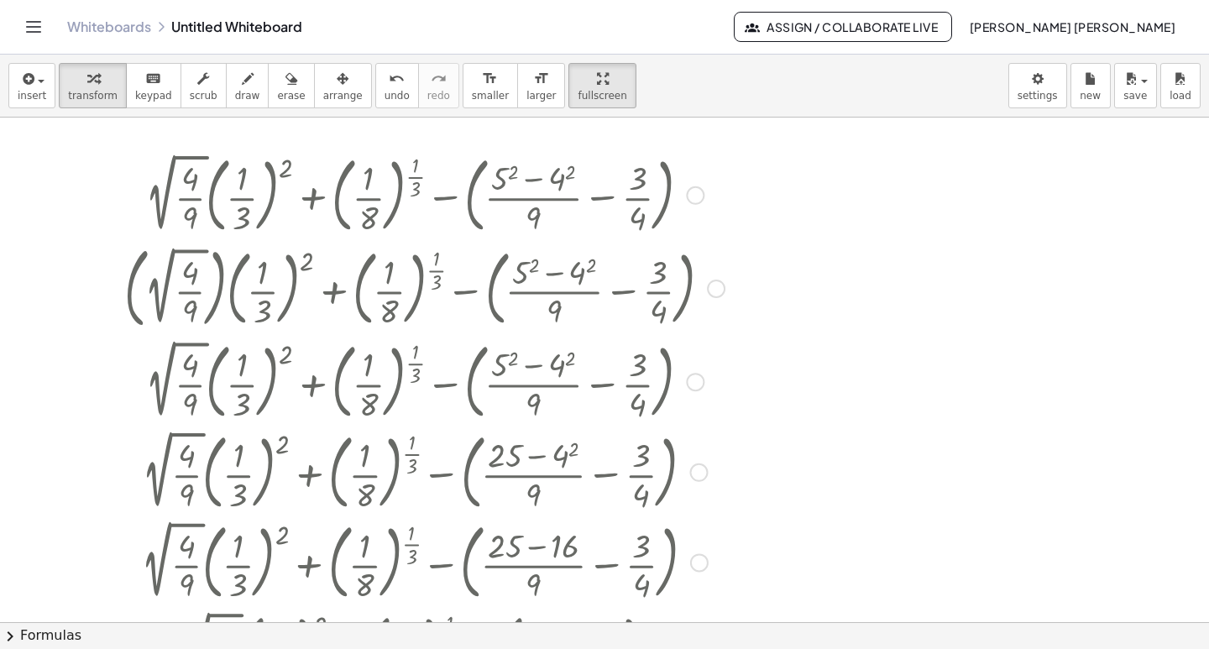
scroll to position [0, 0]
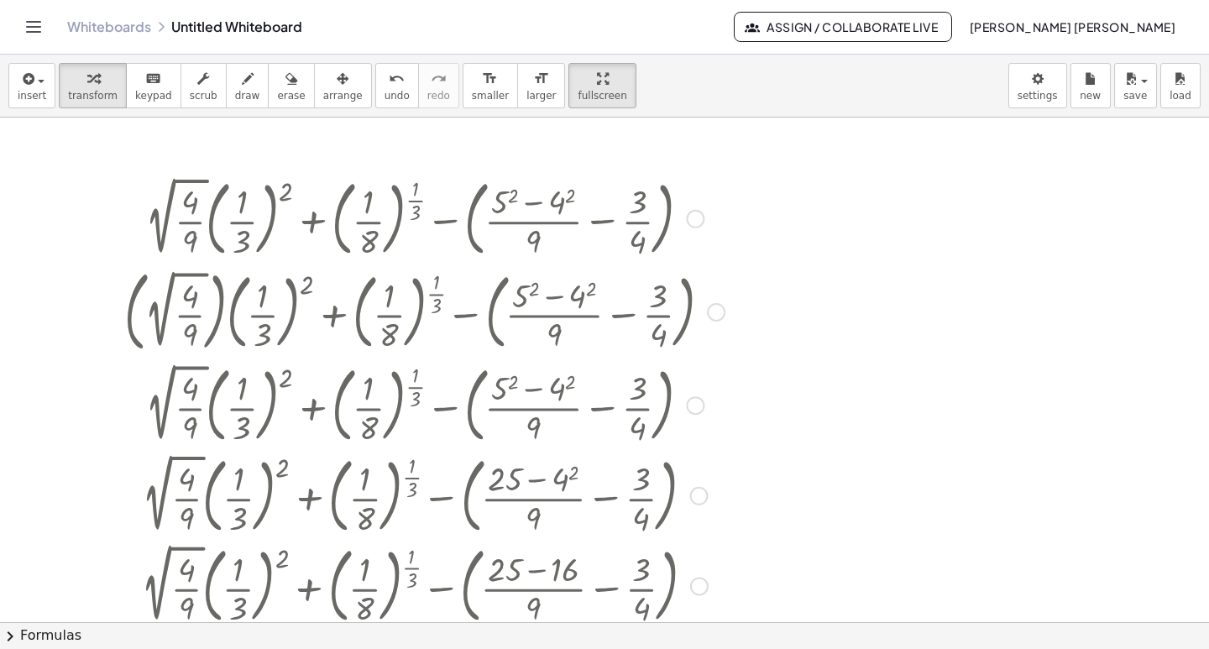
click at [229, 316] on div at bounding box center [424, 311] width 617 height 97
click at [226, 306] on div at bounding box center [424, 311] width 617 height 97
click at [232, 314] on div at bounding box center [424, 311] width 617 height 97
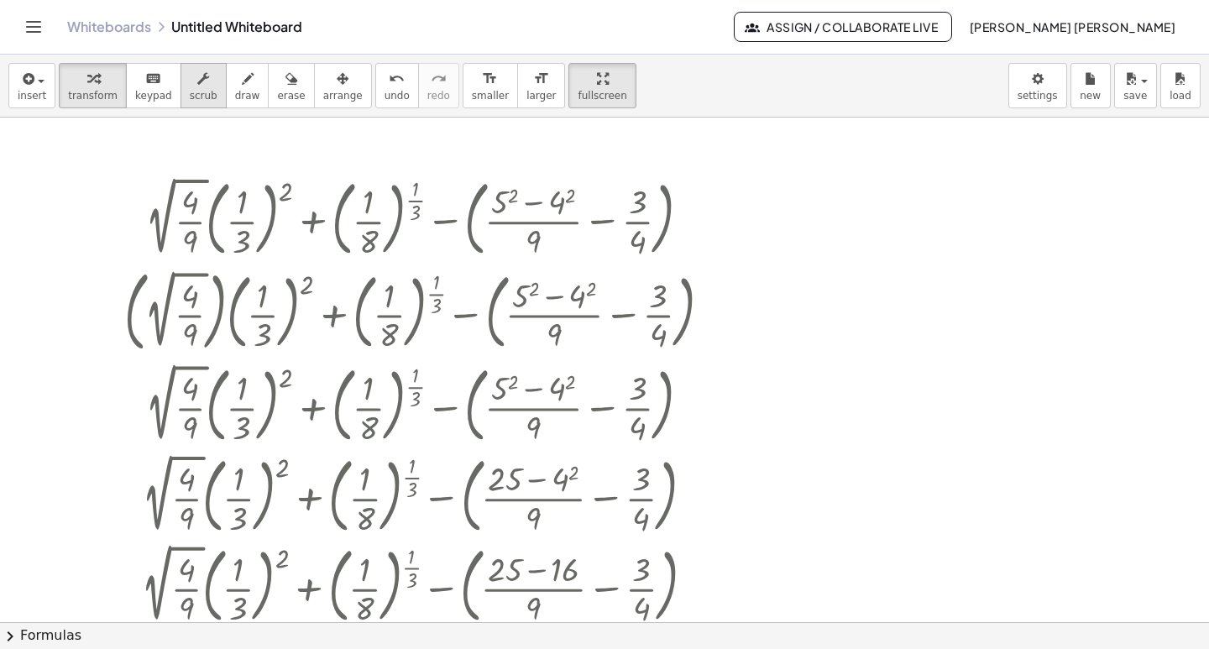
click at [190, 95] on span "scrub" at bounding box center [204, 96] width 28 height 12
click at [243, 257] on div "▼" at bounding box center [242, 259] width 8 height 11
click at [285, 179] on div "▲" at bounding box center [285, 178] width 7 height 9
click at [290, 193] on div at bounding box center [424, 217] width 617 height 91
click at [288, 192] on div at bounding box center [424, 217] width 617 height 91
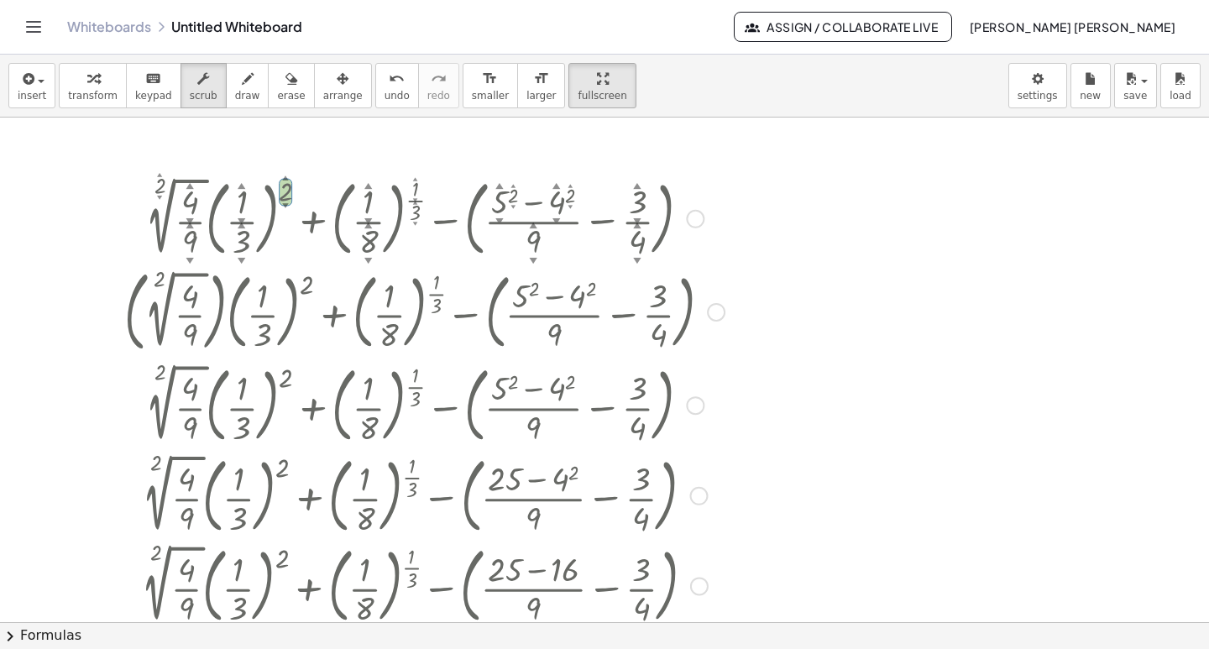
click at [571, 199] on div at bounding box center [424, 217] width 617 height 91
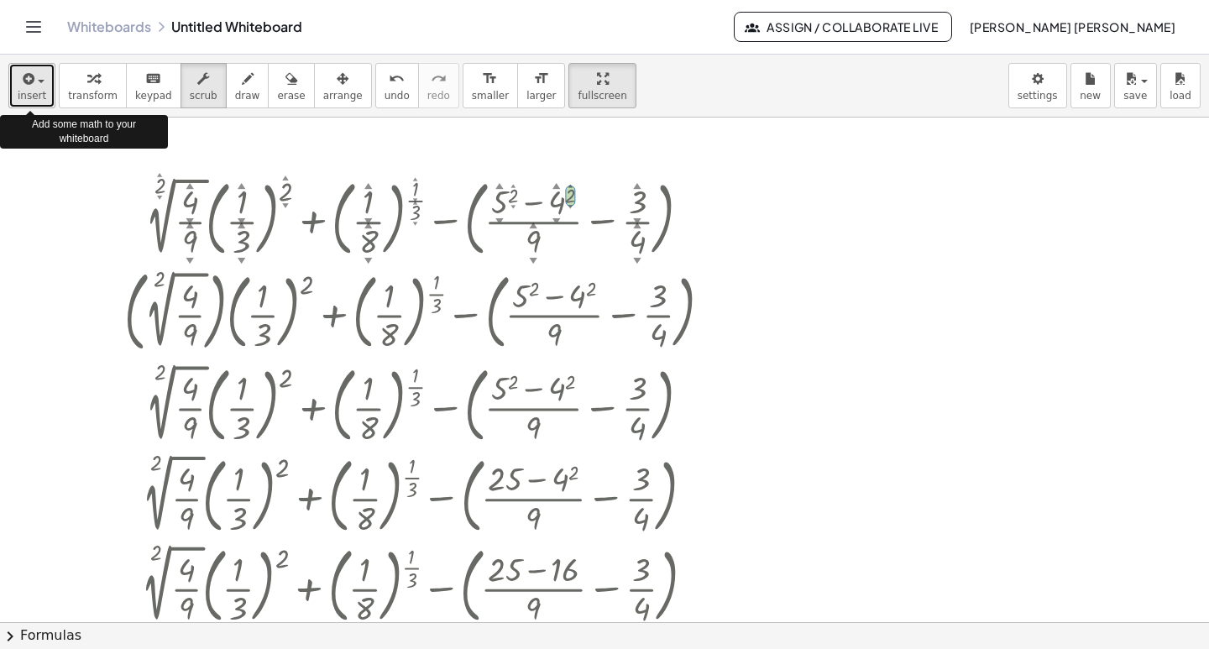
click at [21, 99] on span "insert" at bounding box center [32, 96] width 29 height 12
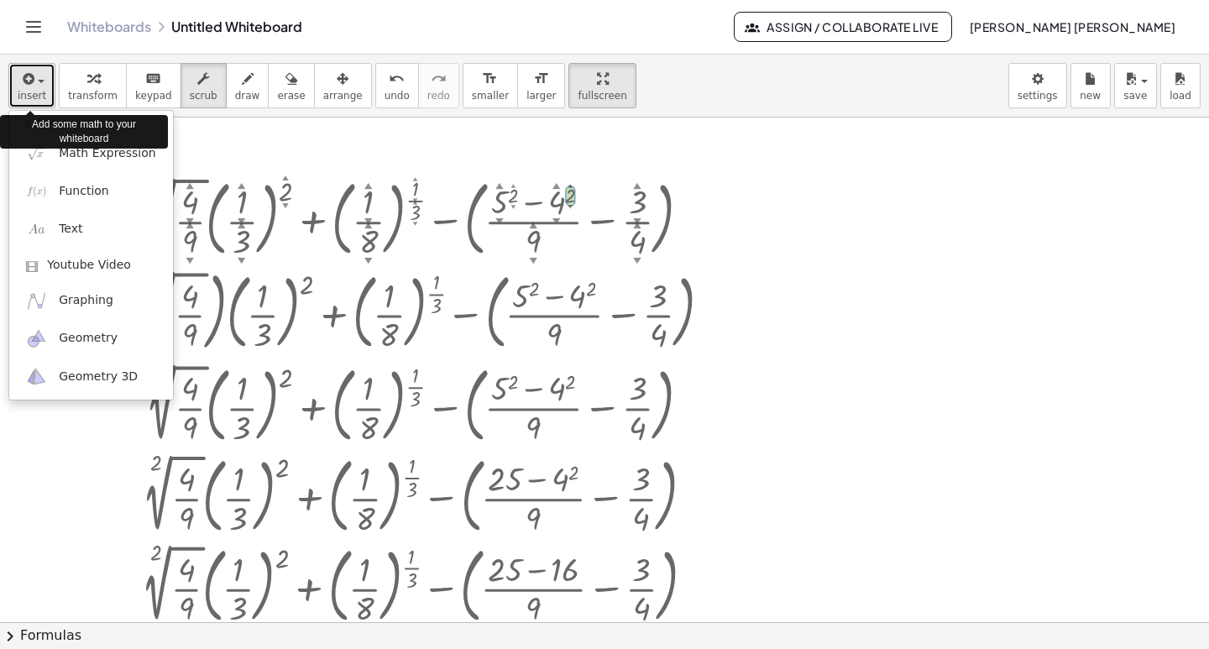
click at [21, 99] on span "insert" at bounding box center [32, 96] width 29 height 12
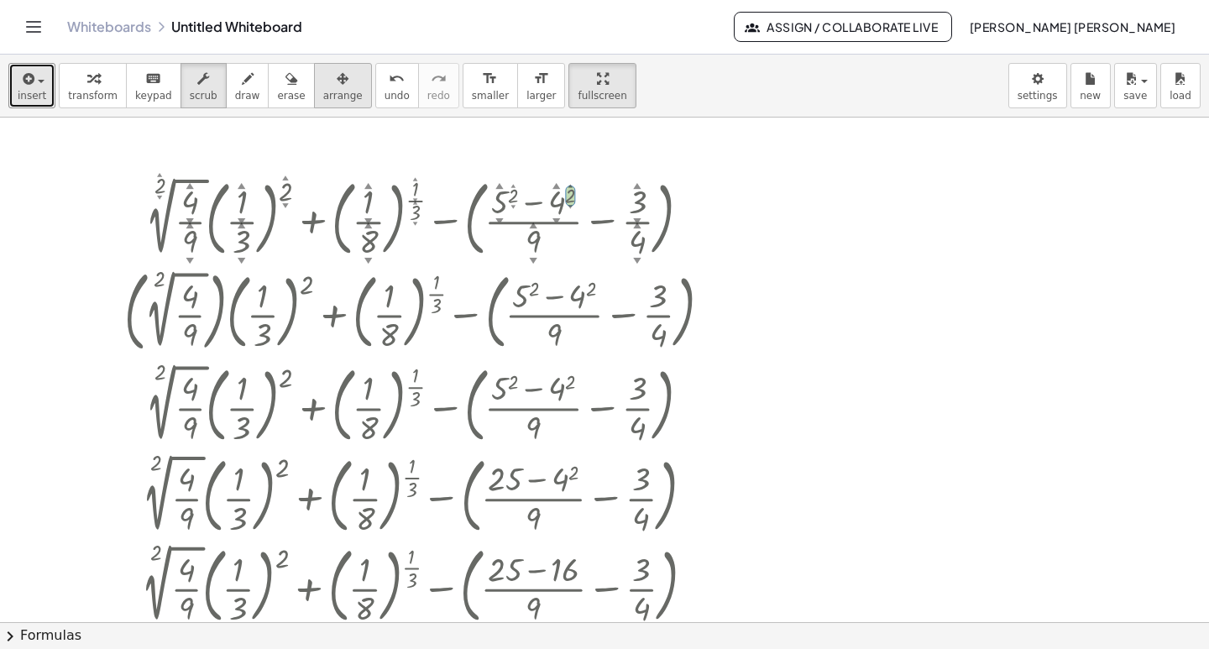
click at [314, 90] on button "arrange" at bounding box center [343, 85] width 58 height 45
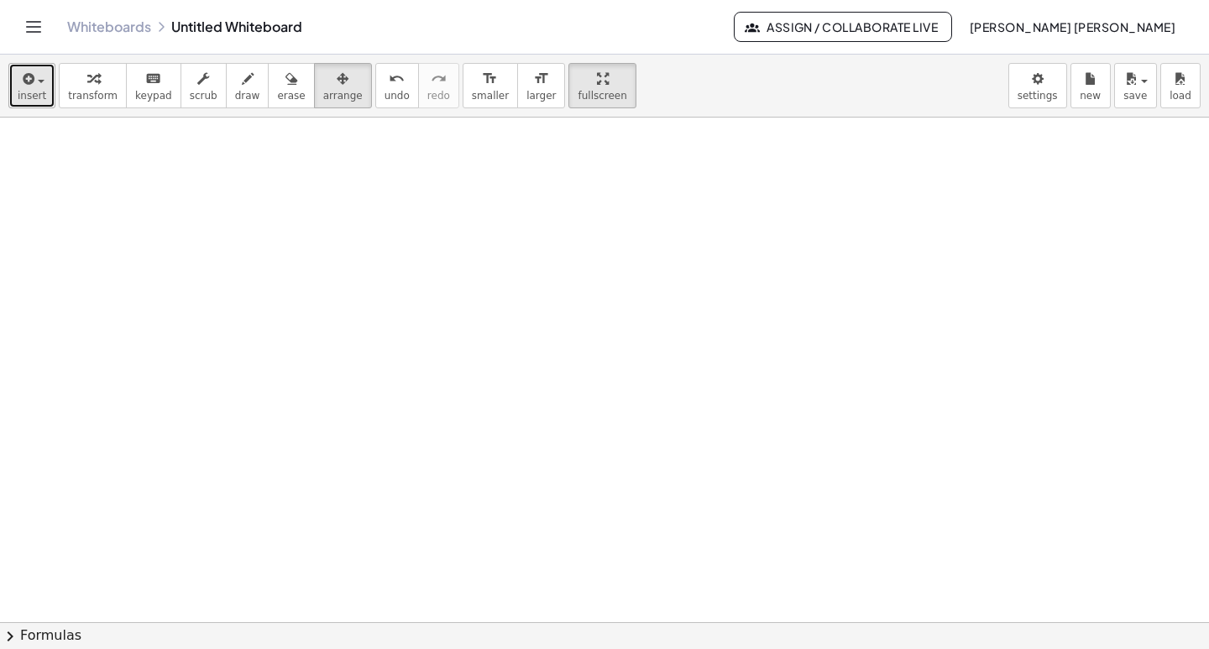
click at [43, 84] on button "insert" at bounding box center [31, 85] width 47 height 45
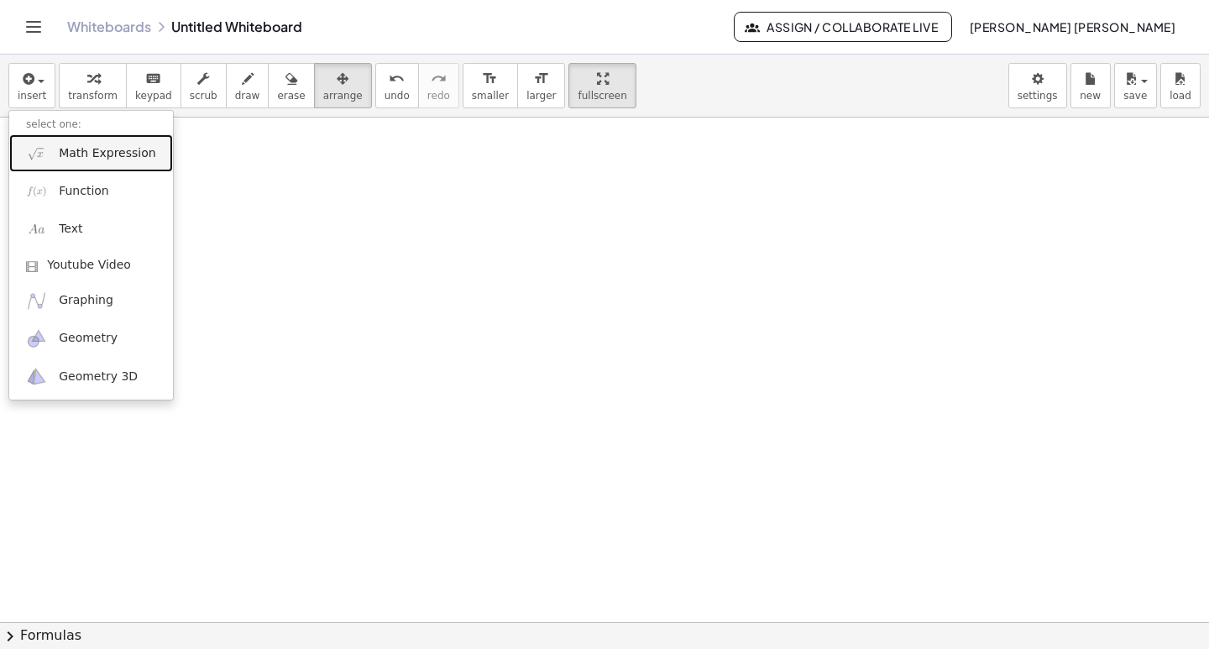
click at [106, 160] on span "Math Expression" at bounding box center [107, 153] width 97 height 17
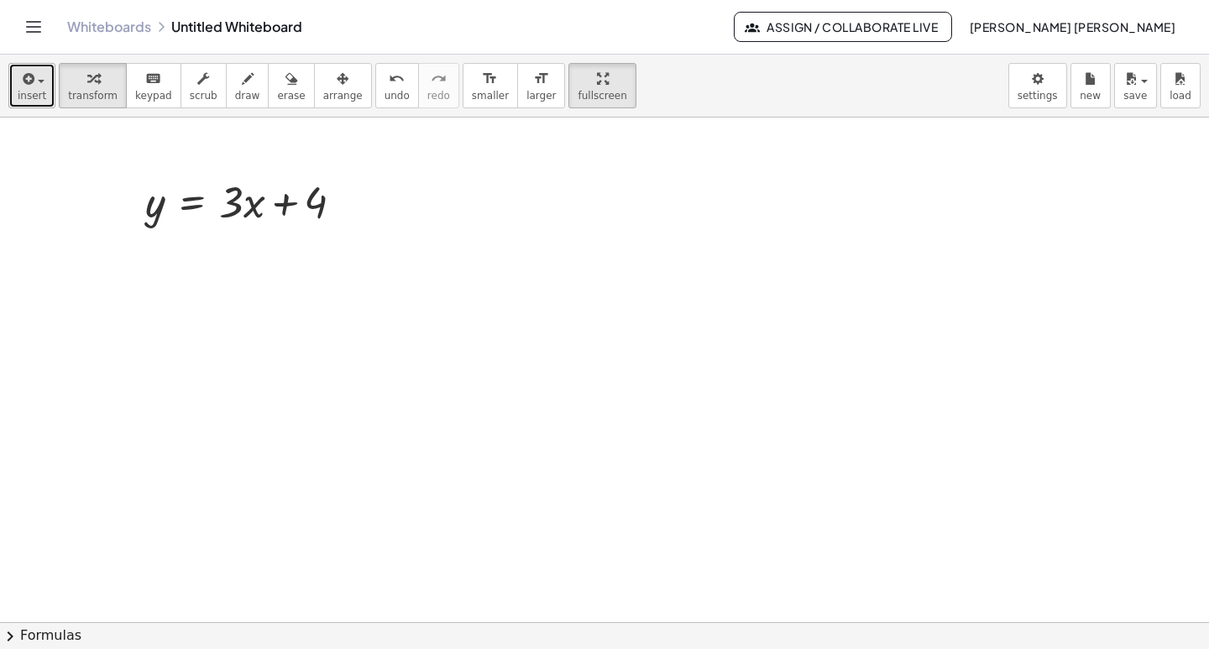
click at [37, 88] on button "insert" at bounding box center [31, 85] width 47 height 45
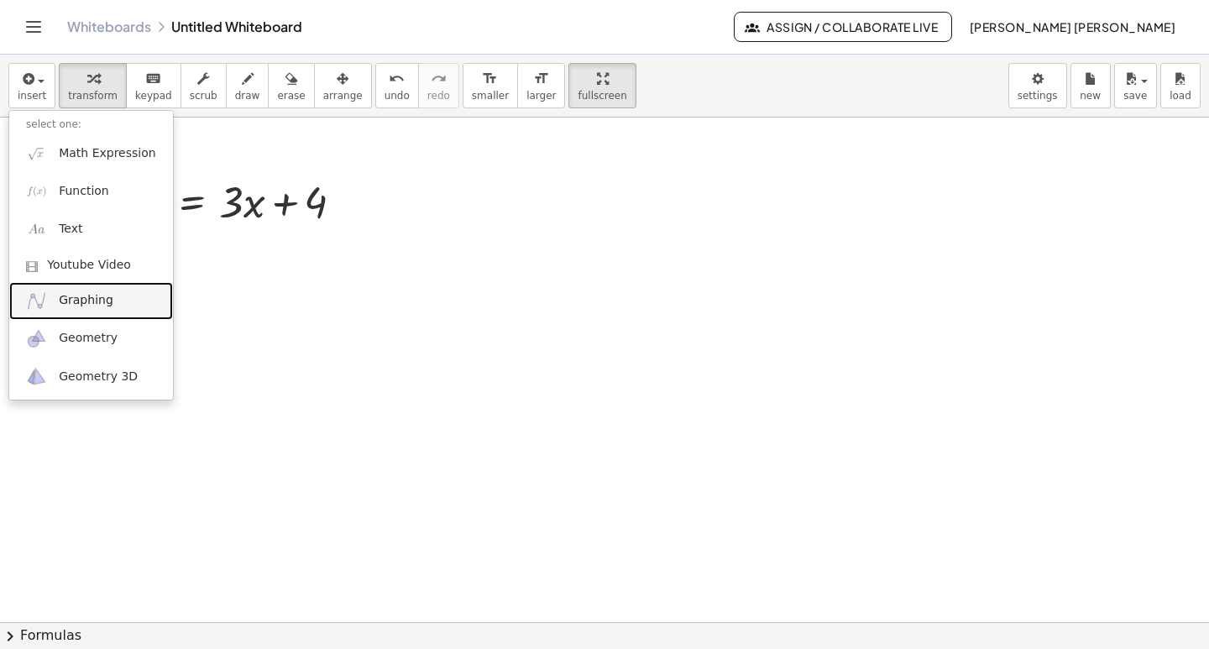
click at [85, 302] on span "Graphing" at bounding box center [86, 300] width 55 height 17
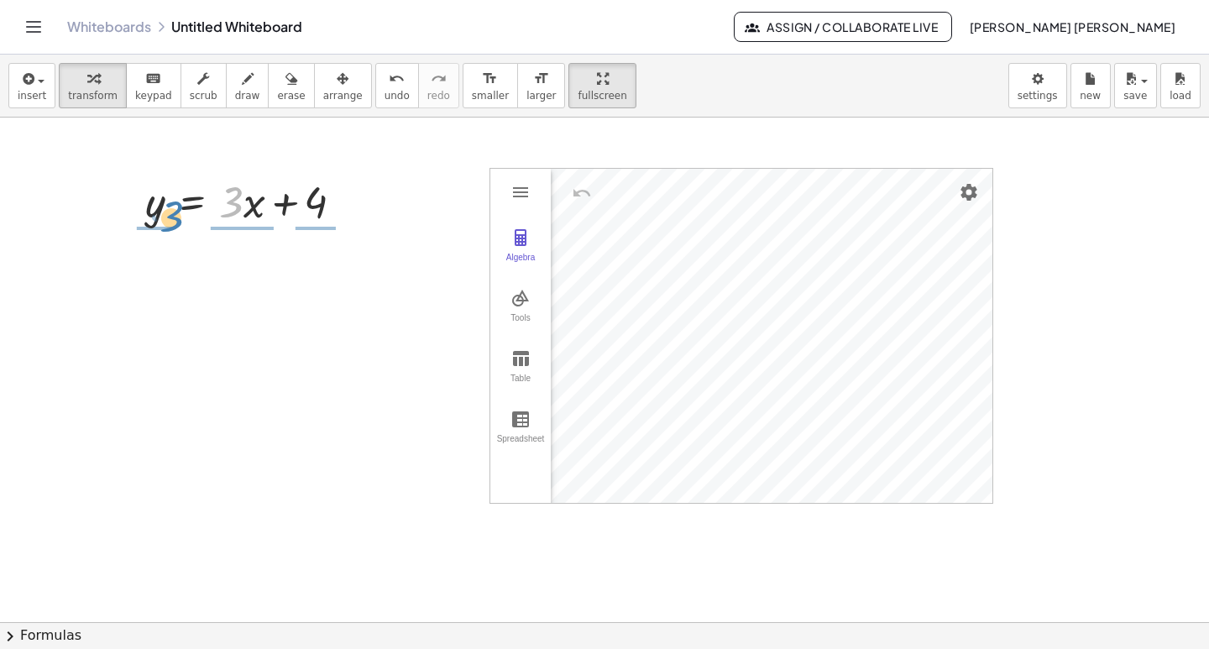
drag, startPoint x: 238, startPoint y: 215, endPoint x: 178, endPoint y: 228, distance: 61.9
click at [178, 228] on div at bounding box center [251, 200] width 228 height 57
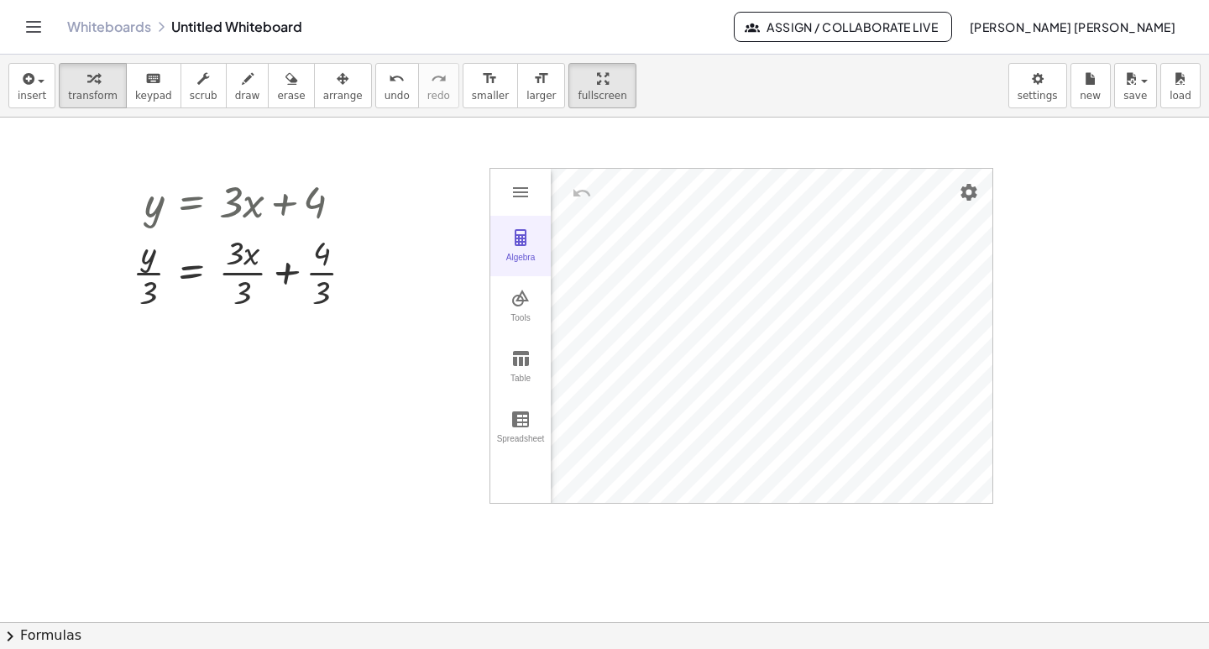
click at [700, 288] on div "y = + · 3 · x + 4 y = + · x + 4 · · 3 · 3 · 3 · · 3 Algebra Tools Table Spreads…" at bounding box center [604, 622] width 1209 height 1009
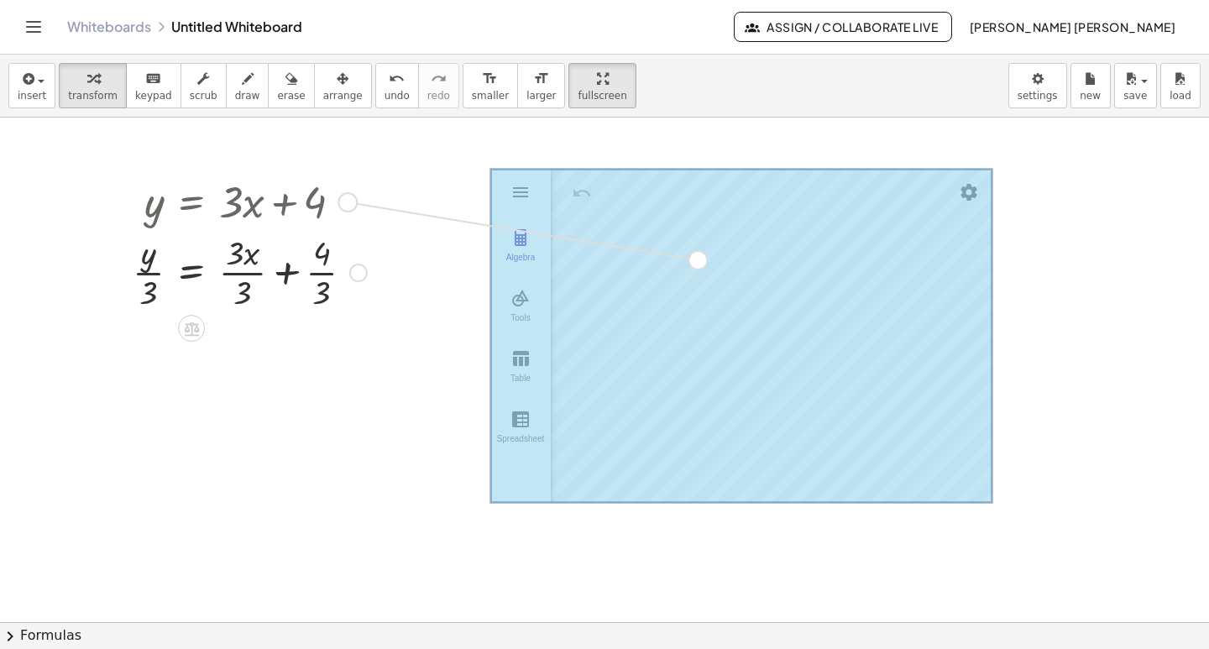
drag, startPoint x: 352, startPoint y: 202, endPoint x: 708, endPoint y: 260, distance: 360.7
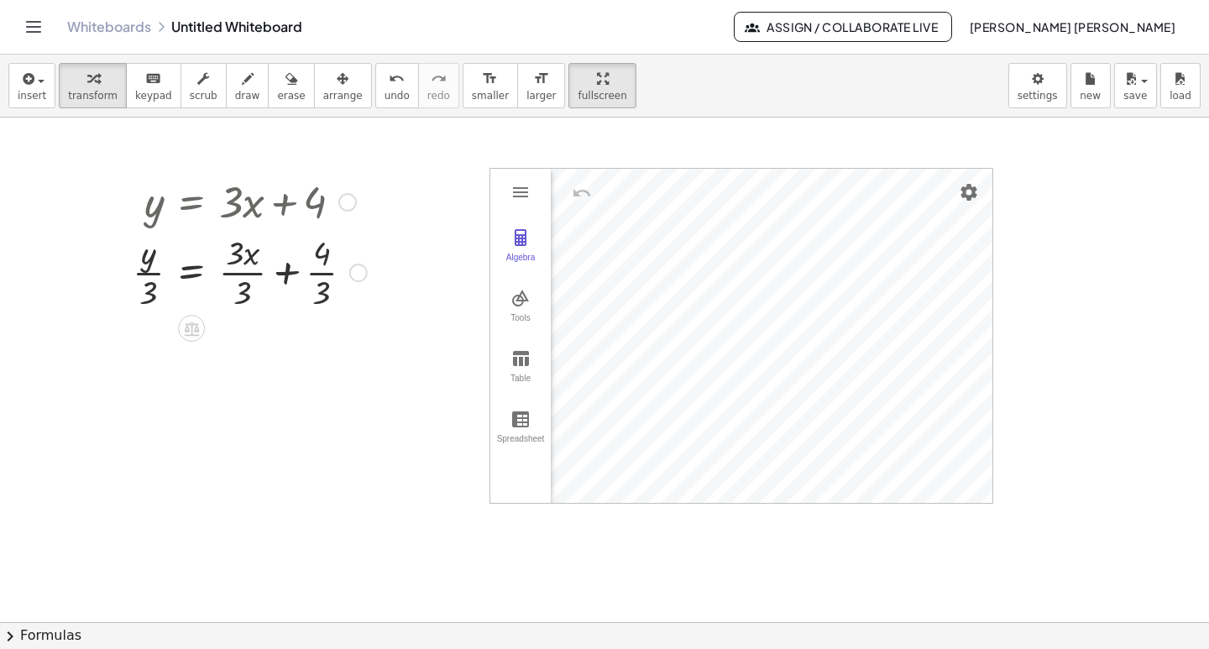
click at [317, 202] on div at bounding box center [249, 200] width 251 height 57
click at [139, 92] on span "keypad" at bounding box center [153, 96] width 37 height 12
click at [94, 93] on span "transform" at bounding box center [93, 96] width 50 height 12
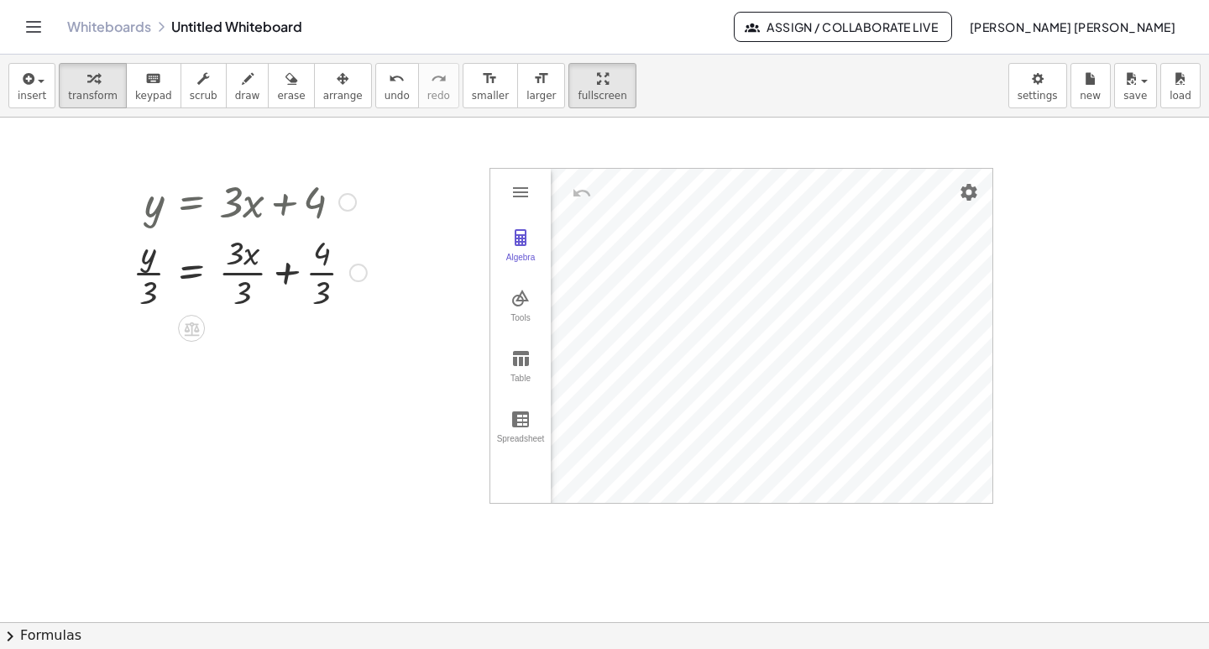
click at [288, 209] on div at bounding box center [249, 200] width 251 height 57
click at [346, 205] on div at bounding box center [347, 202] width 18 height 18
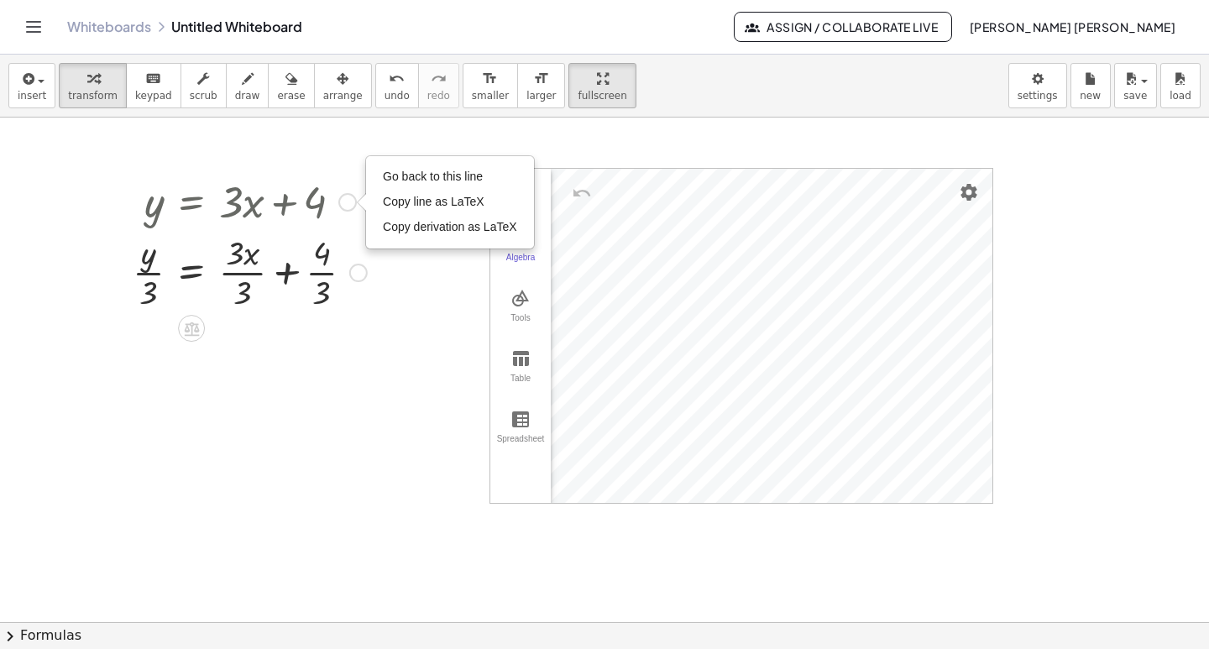
click at [346, 205] on div "Go back to this line Copy line as LaTeX Copy derivation as LaTeX" at bounding box center [347, 202] width 18 height 18
click at [454, 182] on span "Go back to this line" at bounding box center [433, 176] width 100 height 13
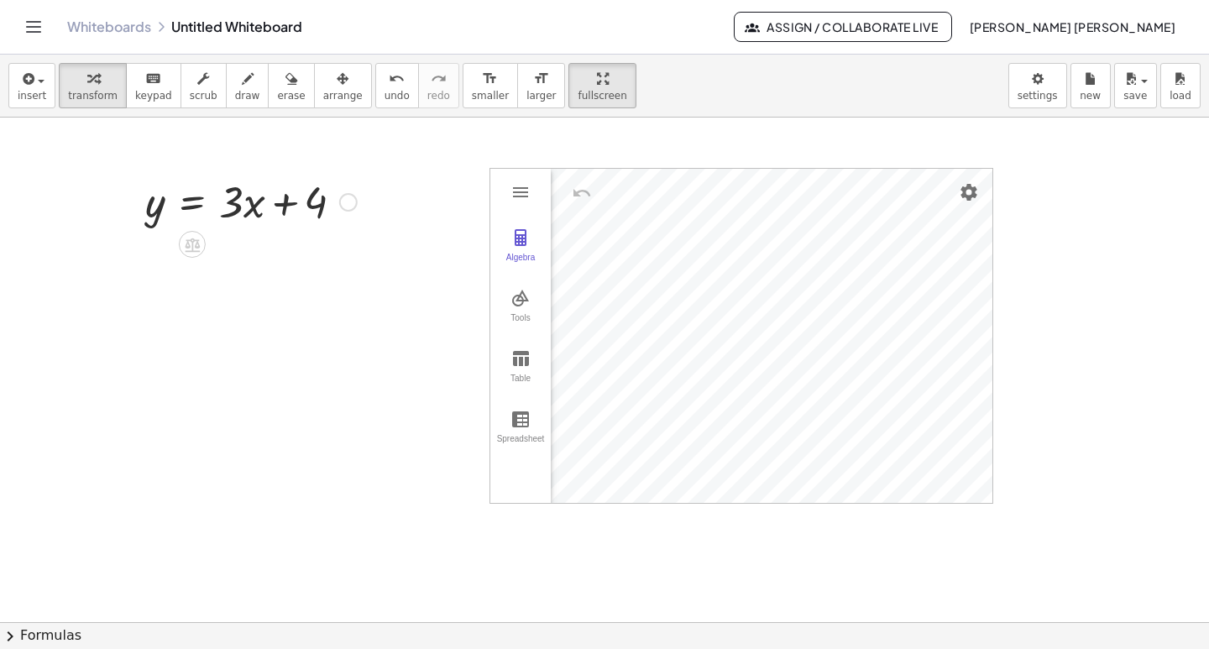
click at [348, 207] on div "Go back to this line Copy line as LaTeX Copy derivation as LaTeX" at bounding box center [348, 202] width 18 height 18
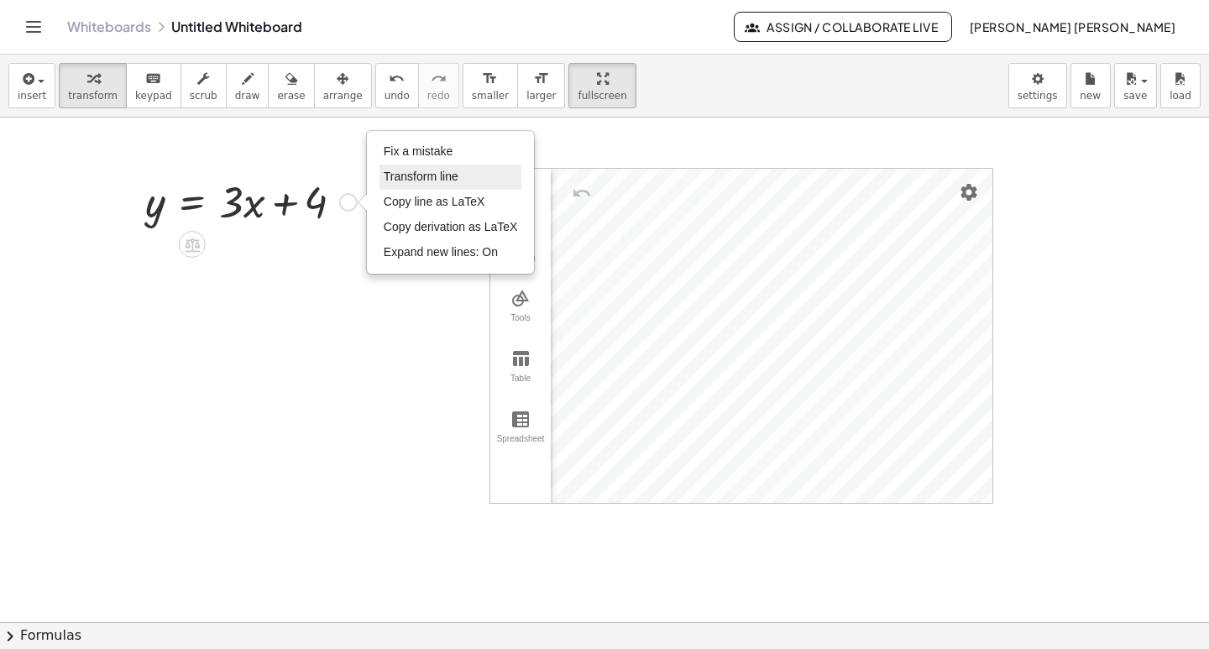
click at [414, 184] on li "Transform line" at bounding box center [451, 177] width 143 height 25
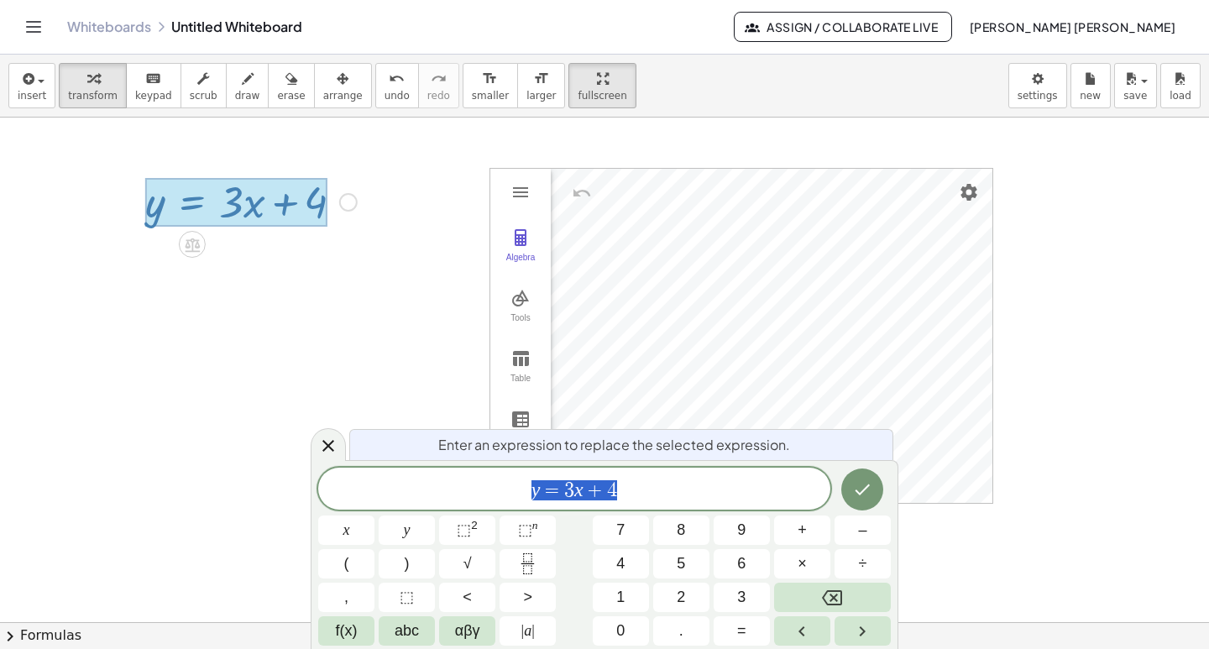
click at [645, 495] on span "y = 3 x + 4" at bounding box center [574, 491] width 512 height 24
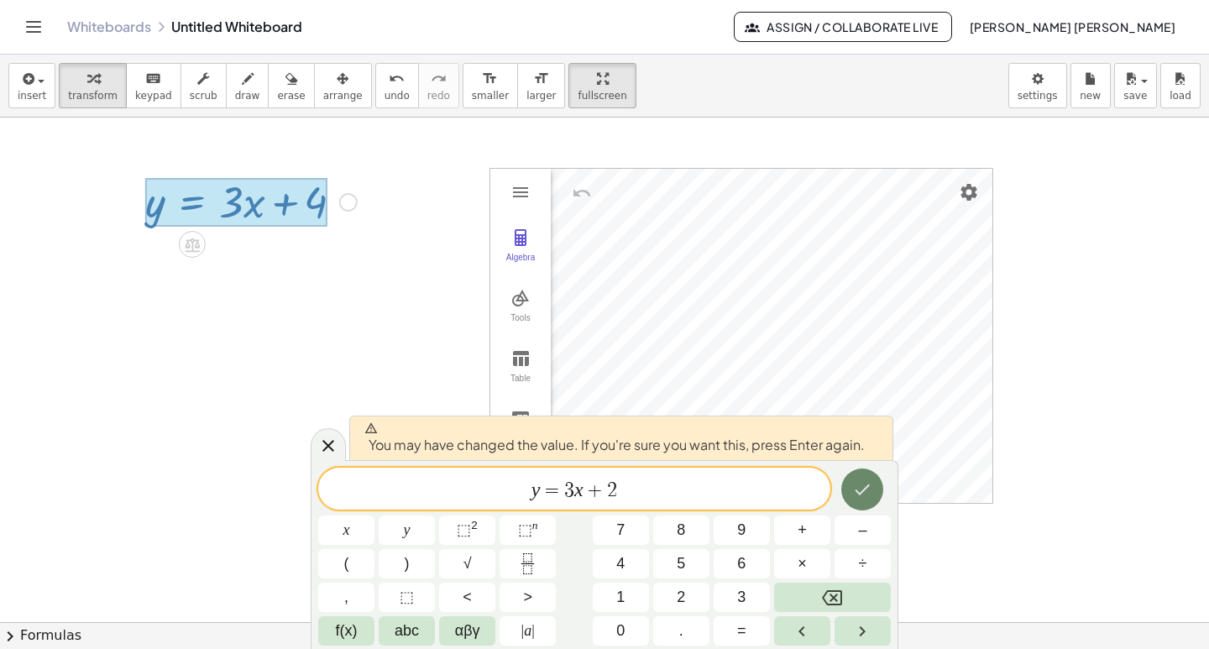
click at [871, 494] on icon "Done" at bounding box center [862, 489] width 20 height 20
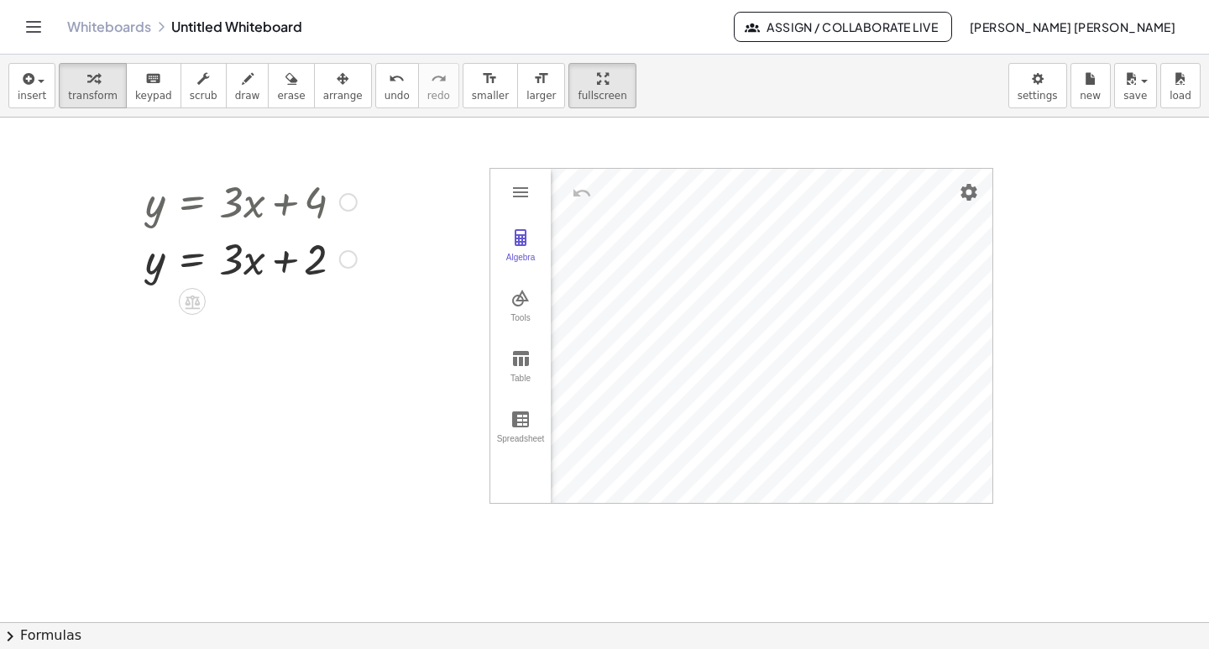
click at [351, 202] on div at bounding box center [348, 202] width 18 height 18
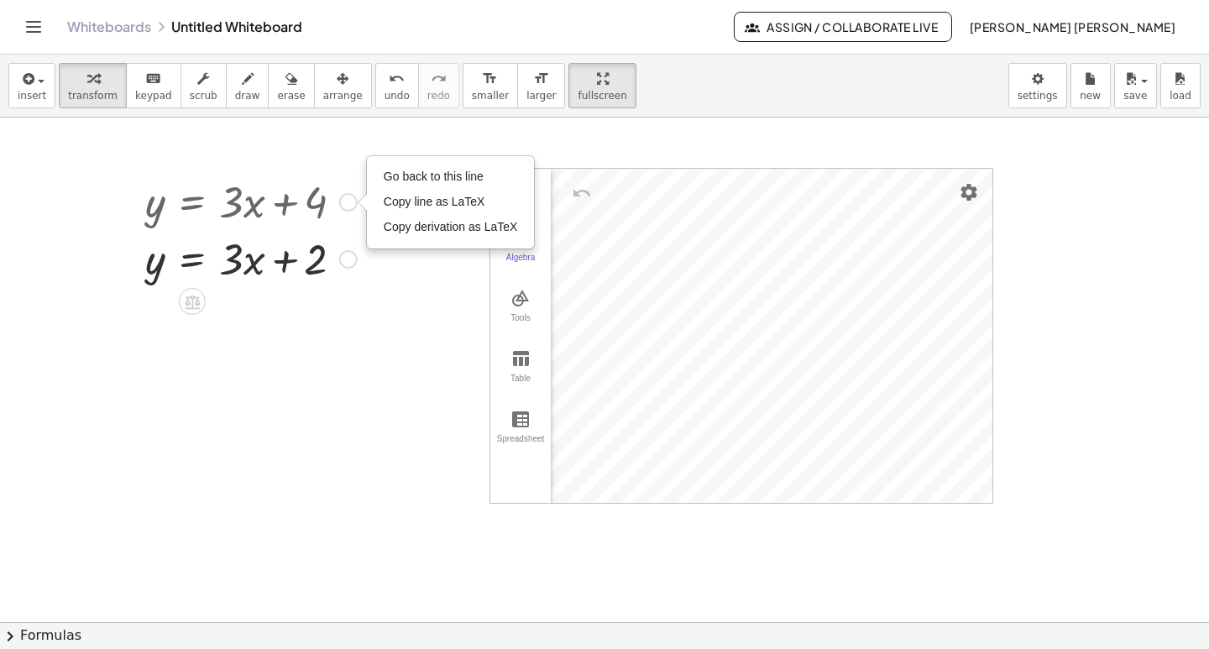
click at [349, 205] on div "Go back to this line Copy line as LaTeX Copy derivation as LaTeX" at bounding box center [348, 202] width 18 height 18
drag, startPoint x: 343, startPoint y: 205, endPoint x: 138, endPoint y: 484, distance: 345.9
click at [138, 484] on div at bounding box center [604, 622] width 1209 height 1009
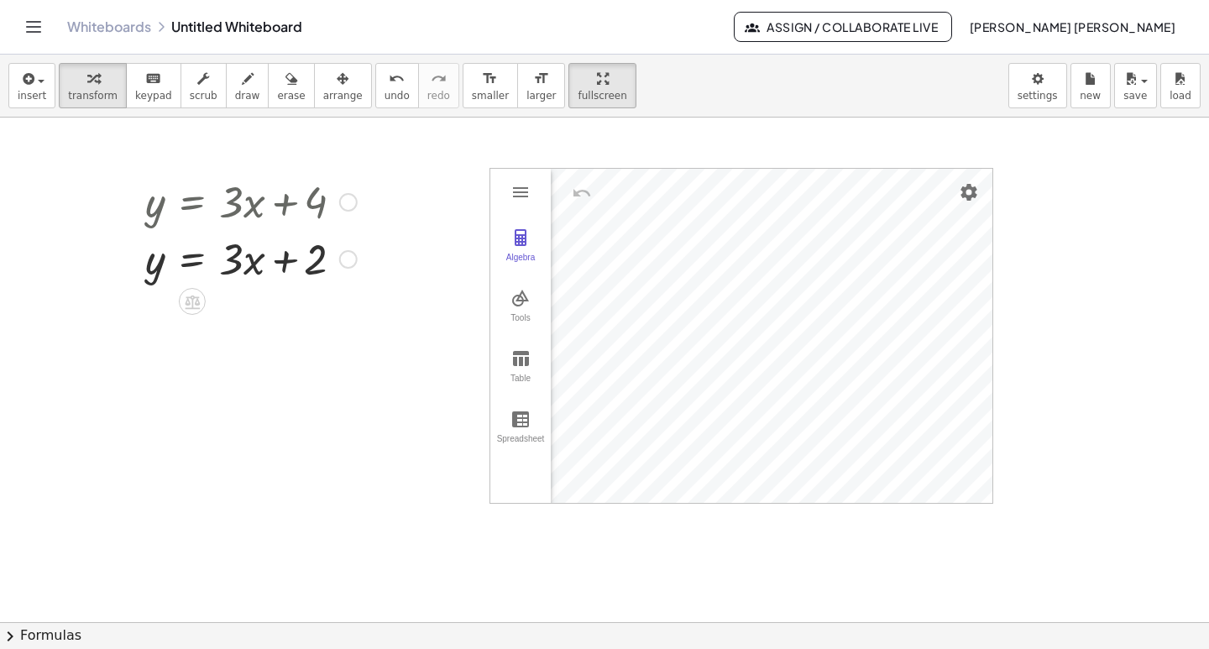
click at [175, 207] on div at bounding box center [251, 200] width 228 height 57
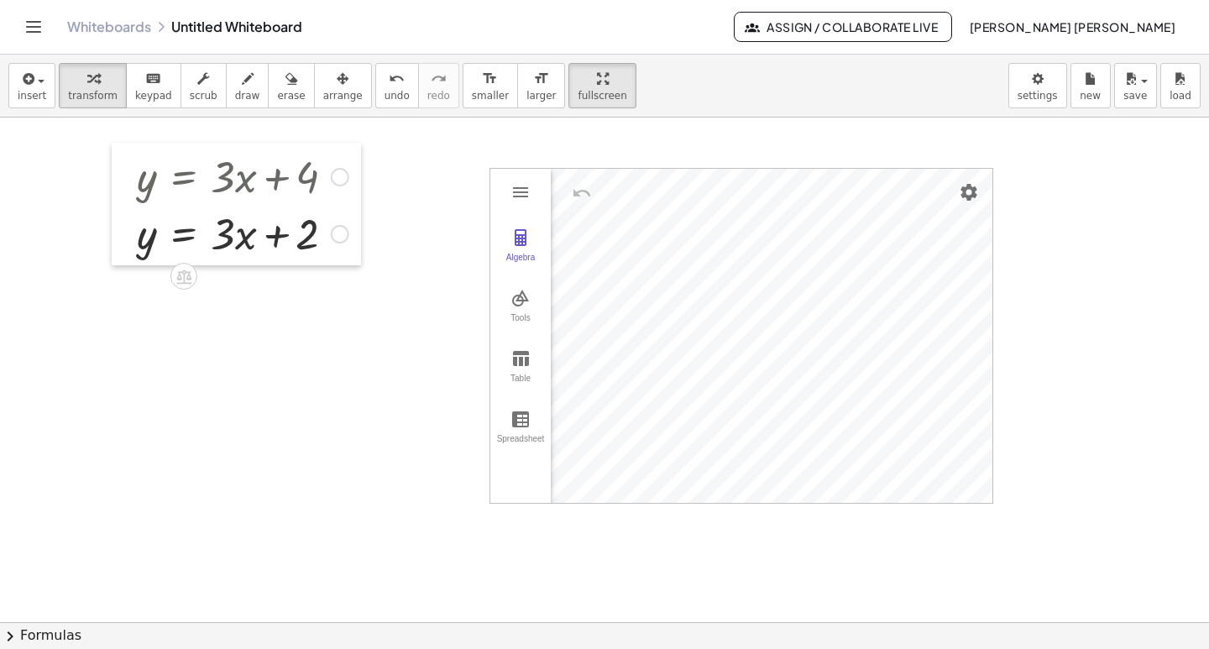
drag, startPoint x: 132, startPoint y: 195, endPoint x: 108, endPoint y: 174, distance: 31.5
click at [112, 173] on div at bounding box center [124, 204] width 25 height 123
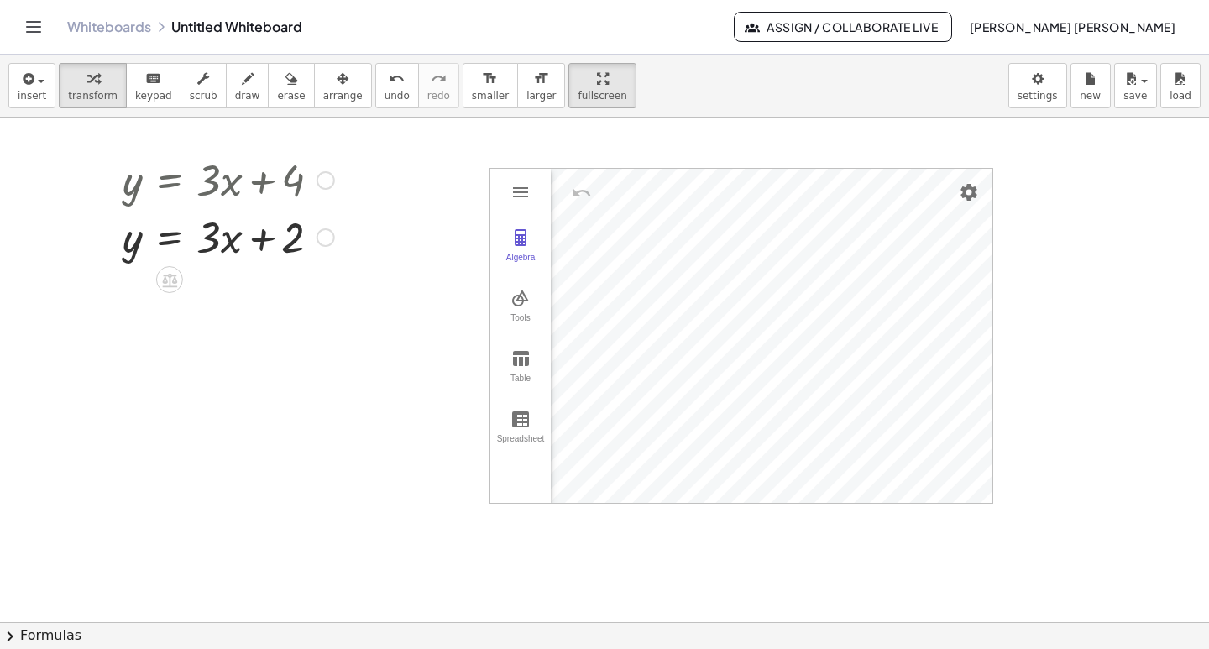
click at [323, 245] on div "Fix a mistake Transform line Copy line as LaTeX Copy derivation as LaTeX Expand…" at bounding box center [326, 237] width 18 height 18
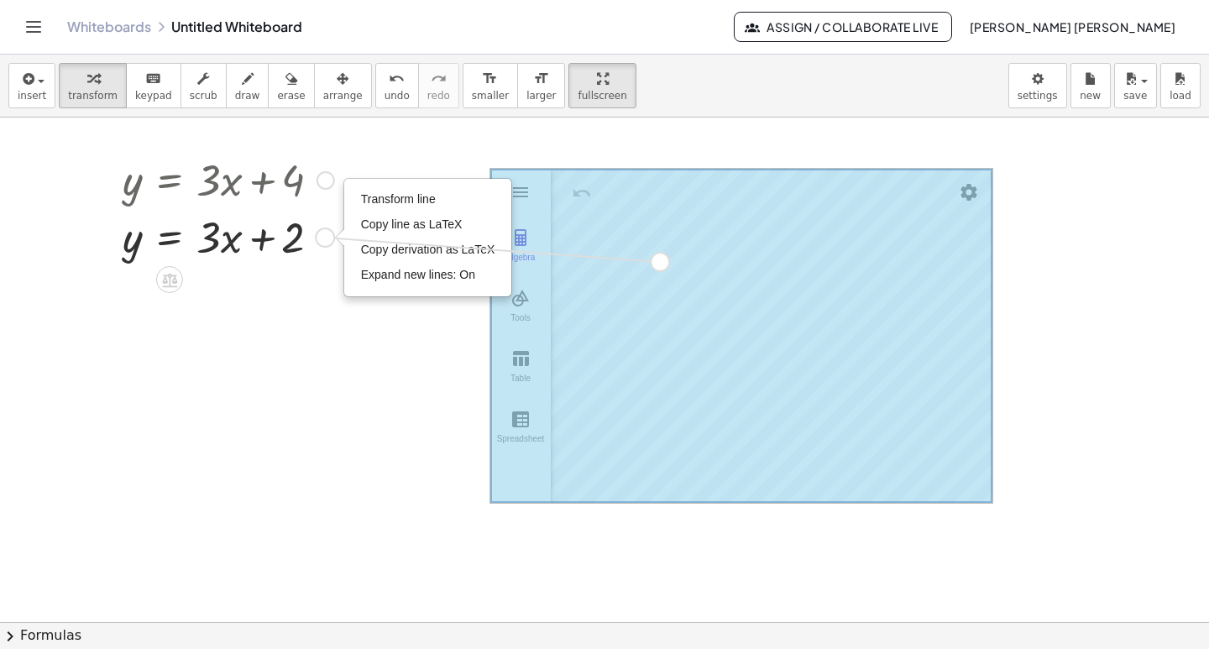
drag, startPoint x: 323, startPoint y: 241, endPoint x: 663, endPoint y: 265, distance: 340.9
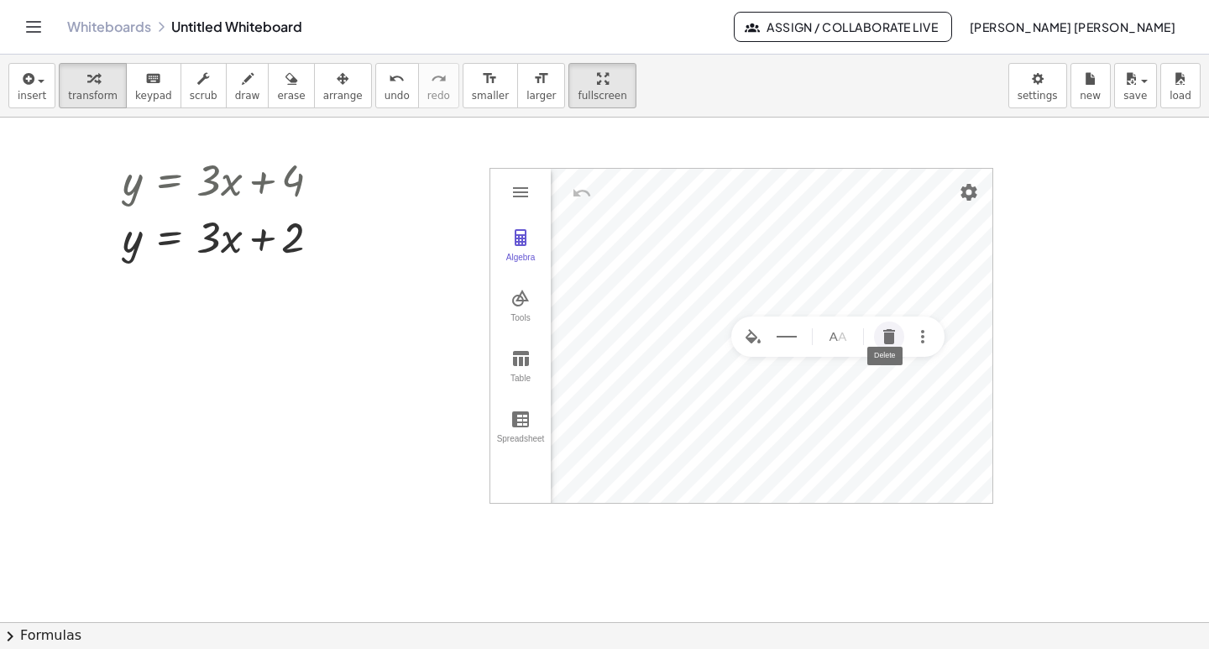
click at [884, 335] on img "Delete" at bounding box center [889, 337] width 20 height 20
click at [234, 190] on div at bounding box center [228, 178] width 228 height 57
drag, startPoint x: 234, startPoint y: 190, endPoint x: 161, endPoint y: 444, distance: 264.7
click at [161, 444] on div at bounding box center [604, 622] width 1209 height 1009
